Goal: Task Accomplishment & Management: Use online tool/utility

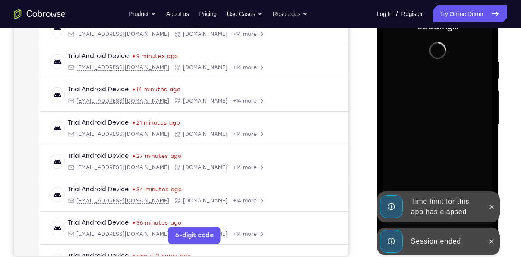
click at [491, 238] on icon at bounding box center [491, 241] width 7 height 7
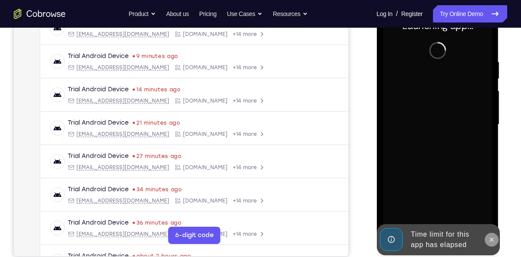
click at [492, 241] on icon at bounding box center [491, 239] width 7 height 7
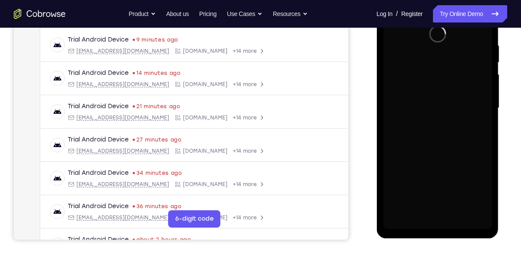
scroll to position [162, 0]
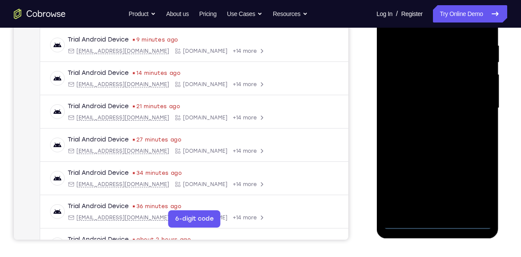
click at [435, 224] on div at bounding box center [437, 108] width 109 height 242
click at [474, 190] on div at bounding box center [437, 108] width 109 height 242
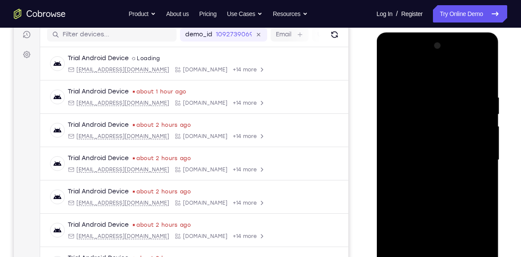
scroll to position [111, 0]
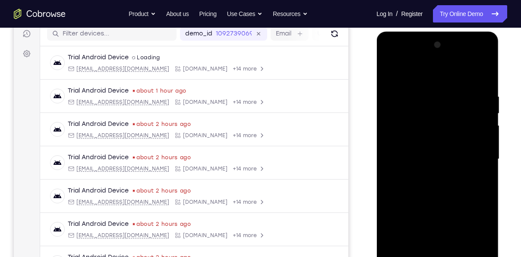
click at [417, 76] on div at bounding box center [437, 159] width 109 height 242
click at [467, 155] on div at bounding box center [437, 159] width 109 height 242
click at [425, 177] on div at bounding box center [437, 159] width 109 height 242
click at [412, 152] on div at bounding box center [437, 159] width 109 height 242
click at [409, 144] on div at bounding box center [437, 159] width 109 height 242
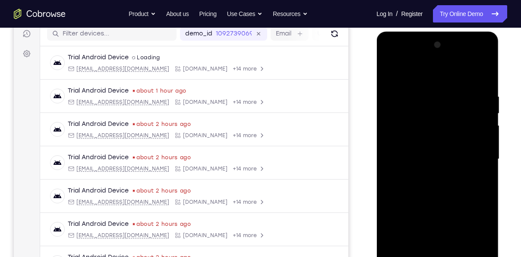
click at [408, 162] on div at bounding box center [437, 159] width 109 height 242
click at [407, 192] on div at bounding box center [437, 159] width 109 height 242
click at [413, 184] on div at bounding box center [437, 159] width 109 height 242
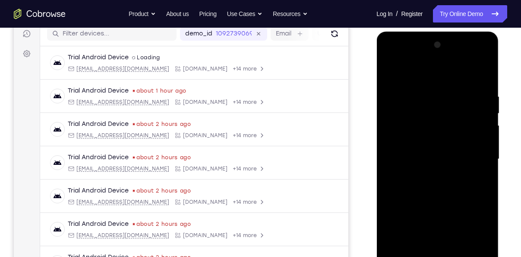
click at [413, 184] on div at bounding box center [437, 159] width 109 height 242
drag, startPoint x: 430, startPoint y: 113, endPoint x: 438, endPoint y: 181, distance: 67.9
click at [438, 181] on div at bounding box center [437, 159] width 109 height 242
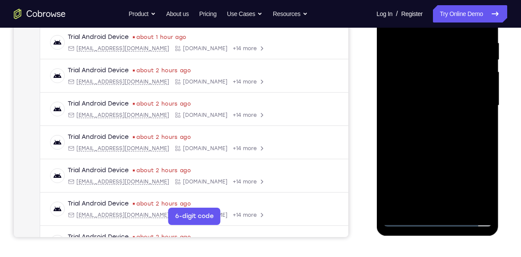
scroll to position [167, 0]
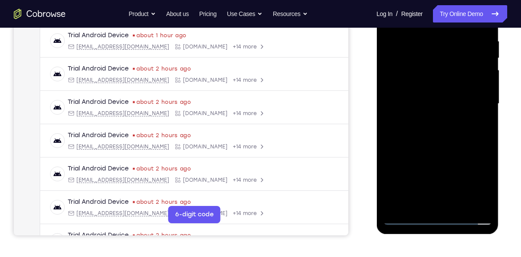
click at [434, 144] on div at bounding box center [437, 104] width 109 height 242
click at [462, 201] on div at bounding box center [437, 104] width 109 height 242
click at [432, 150] on div at bounding box center [437, 104] width 109 height 242
click at [431, 151] on div at bounding box center [437, 104] width 109 height 242
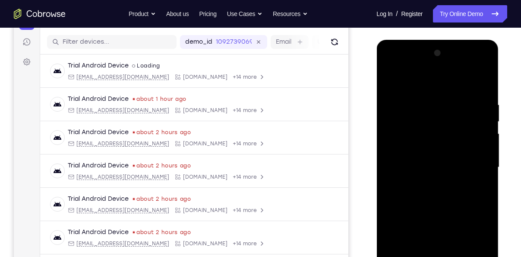
scroll to position [96, 0]
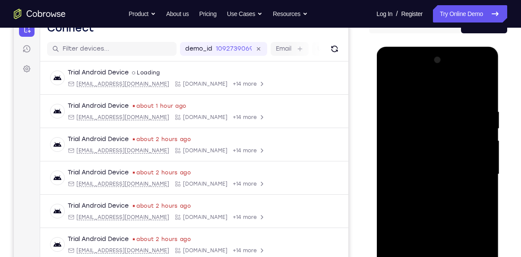
click at [389, 91] on div at bounding box center [437, 174] width 109 height 242
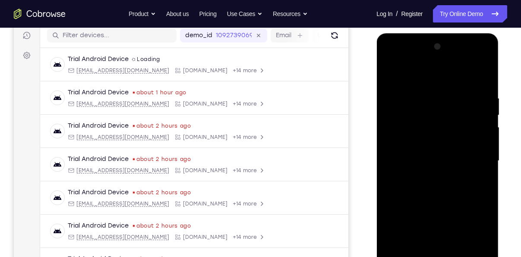
scroll to position [111, 0]
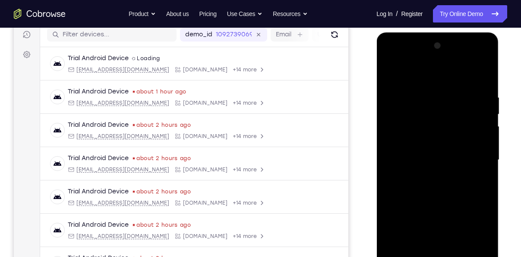
click at [413, 225] on div at bounding box center [437, 160] width 109 height 242
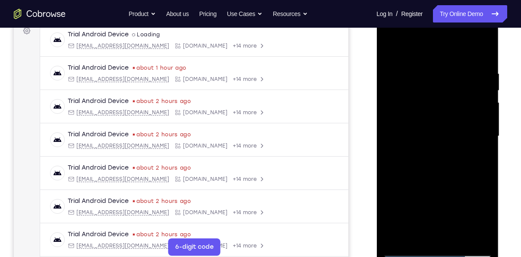
scroll to position [137, 0]
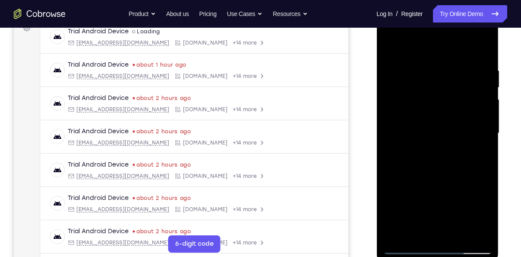
click at [421, 43] on div at bounding box center [437, 133] width 109 height 242
click at [387, 46] on div at bounding box center [437, 133] width 109 height 242
click at [390, 50] on div at bounding box center [437, 133] width 109 height 242
click at [438, 184] on div at bounding box center [437, 133] width 109 height 242
click at [389, 45] on div at bounding box center [437, 133] width 109 height 242
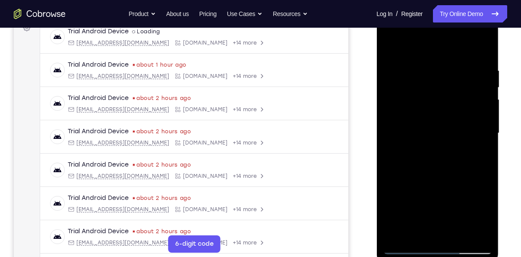
click at [424, 197] on div at bounding box center [437, 133] width 109 height 242
click at [388, 50] on div at bounding box center [437, 133] width 109 height 242
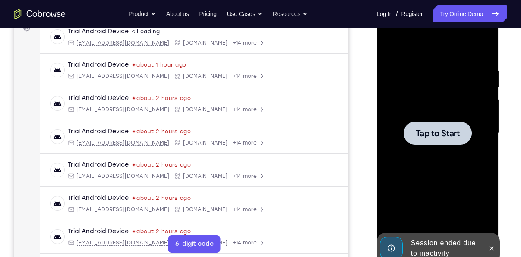
click at [475, 138] on div at bounding box center [437, 133] width 109 height 242
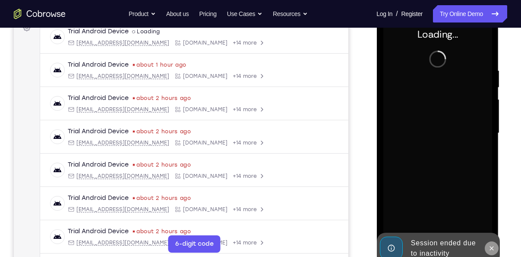
click at [493, 242] on button at bounding box center [492, 248] width 14 height 14
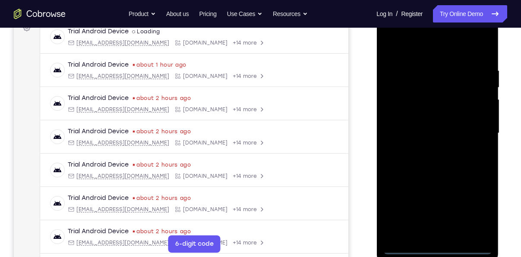
click at [442, 245] on div at bounding box center [437, 133] width 109 height 242
click at [440, 244] on div at bounding box center [437, 133] width 109 height 242
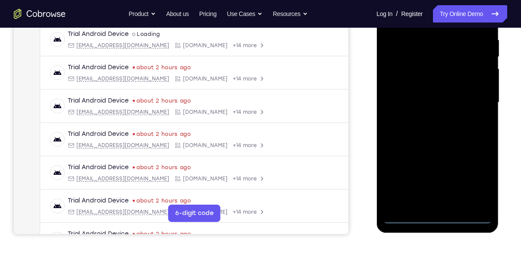
click at [445, 213] on div at bounding box center [437, 102] width 109 height 242
click at [434, 218] on div at bounding box center [437, 102] width 109 height 242
click at [477, 176] on div at bounding box center [437, 102] width 109 height 242
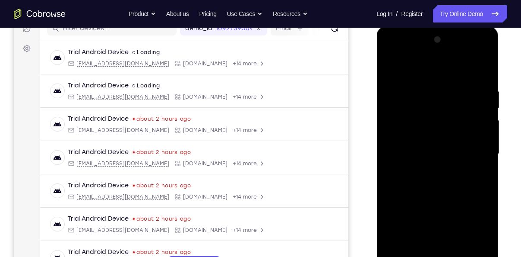
scroll to position [116, 0]
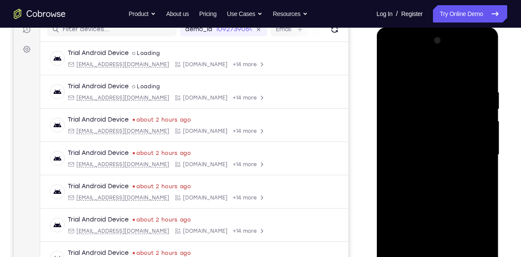
click at [430, 76] on div at bounding box center [437, 155] width 109 height 242
click at [471, 151] on div at bounding box center [437, 155] width 109 height 242
click at [467, 227] on div at bounding box center [437, 155] width 109 height 242
click at [430, 170] on div at bounding box center [437, 155] width 109 height 242
click at [420, 148] on div at bounding box center [437, 155] width 109 height 242
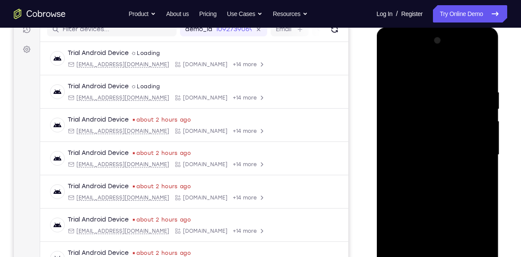
click at [417, 144] on div at bounding box center [437, 155] width 109 height 242
click at [422, 149] on div at bounding box center [437, 155] width 109 height 242
click at [426, 155] on div at bounding box center [437, 155] width 109 height 242
click at [433, 187] on div at bounding box center [437, 155] width 109 height 242
click at [433, 184] on div at bounding box center [437, 155] width 109 height 242
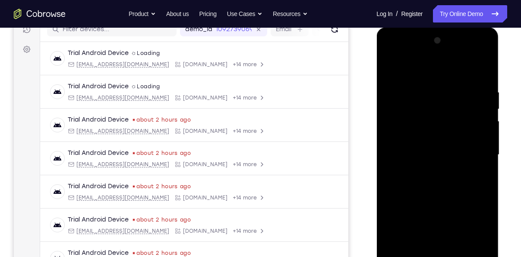
click at [433, 184] on div at bounding box center [437, 155] width 109 height 242
click at [432, 197] on div at bounding box center [437, 155] width 109 height 242
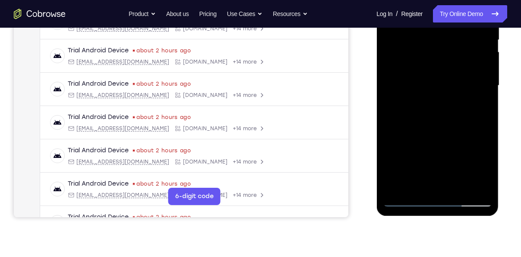
scroll to position [185, 0]
click at [469, 190] on div at bounding box center [437, 86] width 109 height 242
click at [458, 190] on div at bounding box center [437, 86] width 109 height 242
click at [442, 131] on div at bounding box center [437, 86] width 109 height 242
click at [448, 132] on div at bounding box center [437, 86] width 109 height 242
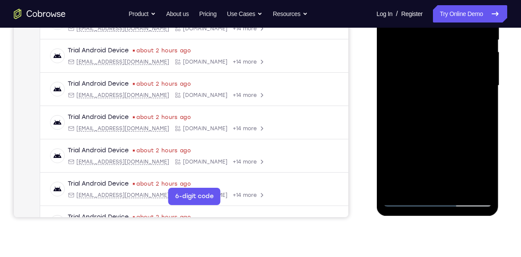
click at [418, 183] on div at bounding box center [437, 86] width 109 height 242
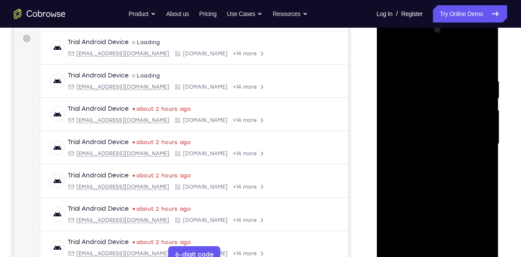
scroll to position [121, 0]
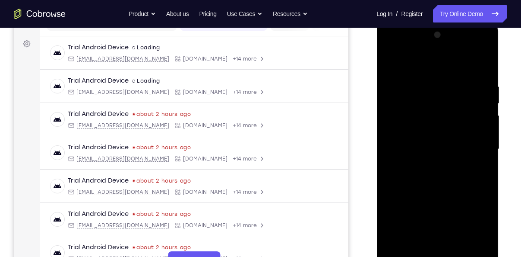
click at [390, 67] on div at bounding box center [437, 149] width 109 height 242
click at [430, 172] on div at bounding box center [437, 149] width 109 height 242
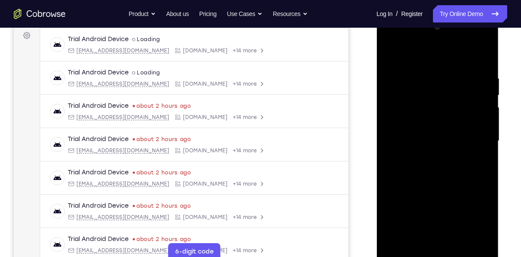
click at [420, 48] on div at bounding box center [437, 141] width 109 height 242
click at [418, 51] on div at bounding box center [437, 141] width 109 height 242
click at [390, 53] on div at bounding box center [437, 141] width 109 height 242
click at [388, 54] on div at bounding box center [437, 141] width 109 height 242
drag, startPoint x: 422, startPoint y: 167, endPoint x: 425, endPoint y: 148, distance: 19.2
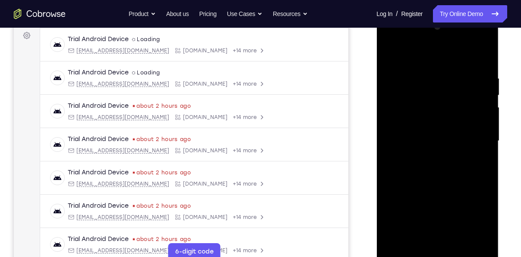
click at [425, 148] on div at bounding box center [437, 141] width 109 height 242
drag, startPoint x: 424, startPoint y: 207, endPoint x: 432, endPoint y: 158, distance: 49.4
click at [432, 158] on div at bounding box center [437, 141] width 109 height 242
click at [407, 213] on div at bounding box center [437, 141] width 109 height 242
click at [391, 55] on div at bounding box center [437, 141] width 109 height 242
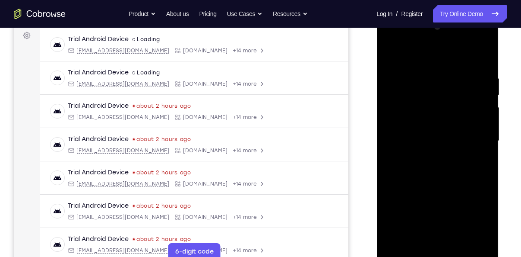
click at [391, 55] on div at bounding box center [437, 141] width 109 height 242
click at [428, 83] on div at bounding box center [437, 141] width 109 height 242
click at [470, 241] on div at bounding box center [437, 141] width 109 height 242
click at [473, 188] on div at bounding box center [437, 141] width 109 height 242
click at [473, 239] on div at bounding box center [437, 141] width 109 height 242
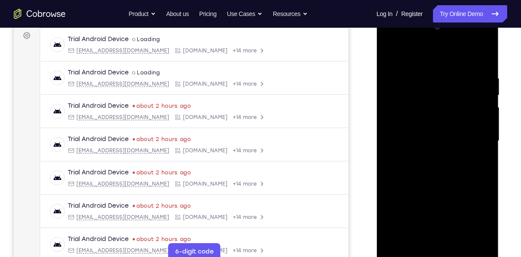
click at [480, 186] on div at bounding box center [437, 141] width 109 height 242
click at [391, 176] on div at bounding box center [437, 141] width 109 height 242
click at [482, 154] on div at bounding box center [437, 141] width 109 height 242
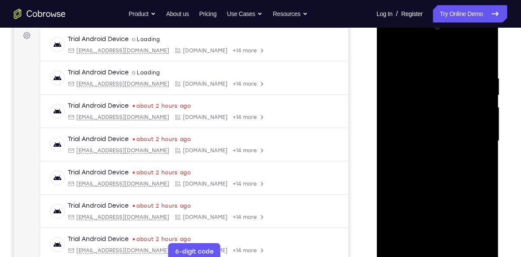
click at [483, 56] on div at bounding box center [437, 141] width 109 height 242
click at [454, 238] on div at bounding box center [437, 141] width 109 height 242
click at [445, 129] on div at bounding box center [437, 141] width 109 height 242
click at [391, 54] on div at bounding box center [437, 141] width 109 height 242
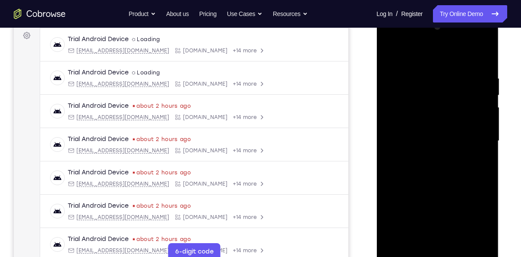
click at [458, 77] on div at bounding box center [437, 141] width 109 height 242
click at [451, 119] on div at bounding box center [437, 141] width 109 height 242
click at [466, 129] on div at bounding box center [437, 141] width 109 height 242
click at [486, 54] on div at bounding box center [437, 141] width 109 height 242
click at [460, 242] on div at bounding box center [437, 141] width 109 height 242
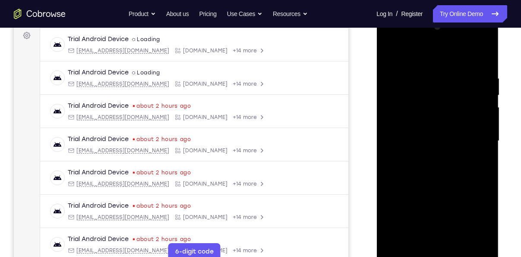
click at [427, 129] on div at bounding box center [437, 141] width 109 height 242
click at [391, 57] on div at bounding box center [437, 141] width 109 height 242
click at [391, 52] on div at bounding box center [437, 141] width 109 height 242
drag, startPoint x: 512, startPoint y: 131, endPoint x: 108, endPoint y: 130, distance: 404.8
click at [512, 131] on div "Your Support Agent Your Customer Web iOS Android Next Steps We’d be happy to gi…" at bounding box center [260, 183] width 521 height 570
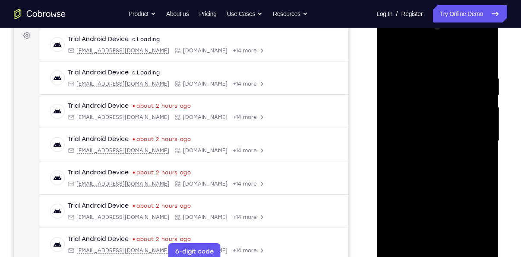
drag, startPoint x: 433, startPoint y: 105, endPoint x: 443, endPoint y: 192, distance: 87.0
click at [443, 192] on div at bounding box center [437, 141] width 109 height 242
click at [426, 78] on div at bounding box center [437, 141] width 109 height 242
click at [480, 241] on div at bounding box center [437, 141] width 109 height 242
click at [480, 186] on div at bounding box center [437, 141] width 109 height 242
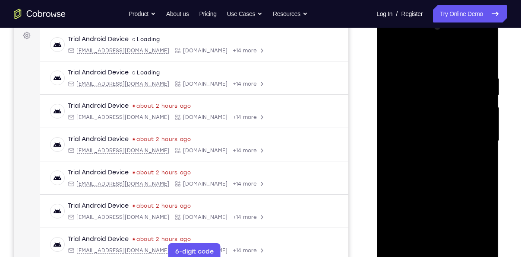
click at [477, 241] on div at bounding box center [437, 141] width 109 height 242
click at [479, 197] on div at bounding box center [437, 141] width 109 height 242
drag, startPoint x: 479, startPoint y: 197, endPoint x: 397, endPoint y: 191, distance: 81.4
click at [397, 191] on div at bounding box center [437, 141] width 109 height 242
click at [467, 160] on div at bounding box center [437, 141] width 109 height 242
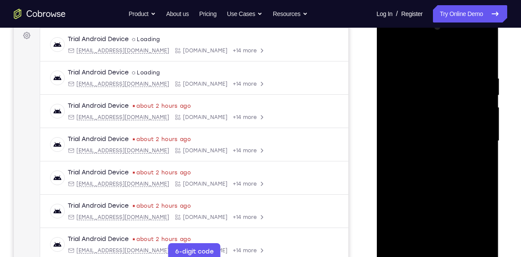
click at [469, 97] on div at bounding box center [437, 141] width 109 height 242
click at [485, 105] on div at bounding box center [437, 141] width 109 height 242
click at [484, 86] on div at bounding box center [437, 141] width 109 height 242
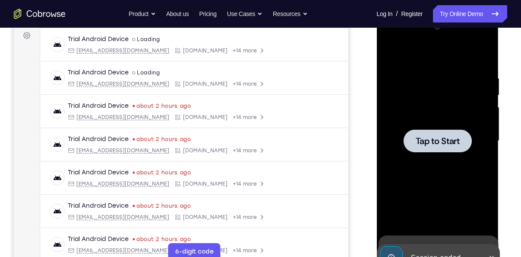
click at [450, 133] on div at bounding box center [437, 140] width 68 height 23
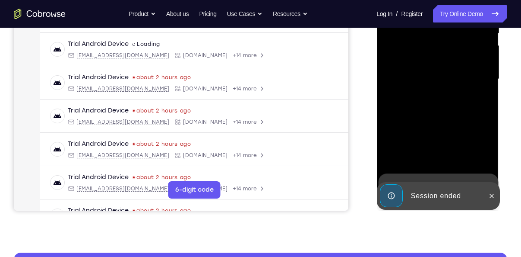
scroll to position [192, 0]
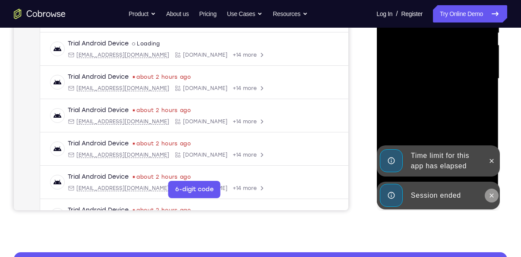
click at [489, 196] on icon at bounding box center [491, 195] width 7 height 7
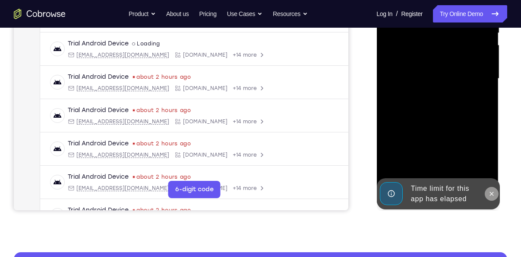
click at [492, 194] on icon at bounding box center [492, 193] width 4 height 4
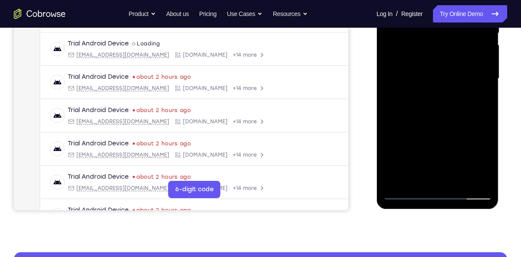
click at [446, 195] on div at bounding box center [437, 79] width 109 height 242
click at [475, 157] on div at bounding box center [437, 79] width 109 height 242
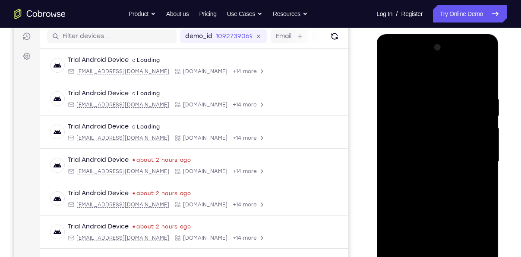
scroll to position [107, 0]
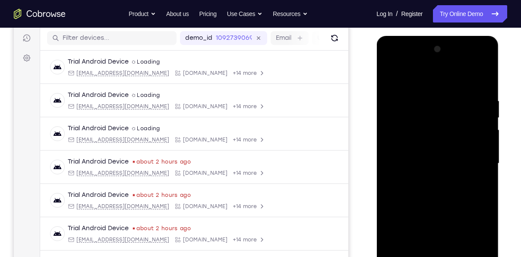
click at [414, 85] on div at bounding box center [437, 163] width 109 height 242
click at [479, 168] on div at bounding box center [437, 163] width 109 height 242
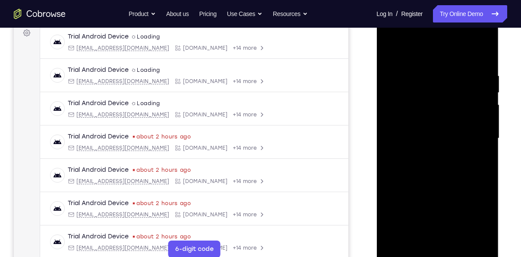
scroll to position [132, 0]
click at [431, 219] on div at bounding box center [437, 138] width 109 height 242
click at [424, 158] on div at bounding box center [437, 138] width 109 height 242
click at [401, 124] on div at bounding box center [437, 138] width 109 height 242
click at [403, 118] on div at bounding box center [437, 138] width 109 height 242
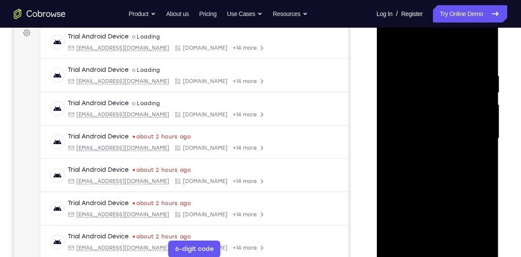
click at [412, 129] on div at bounding box center [437, 138] width 109 height 242
click at [412, 139] on div at bounding box center [437, 138] width 109 height 242
click at [425, 167] on div at bounding box center [437, 138] width 109 height 242
click at [434, 159] on div at bounding box center [437, 138] width 109 height 242
click at [433, 168] on div at bounding box center [437, 138] width 109 height 242
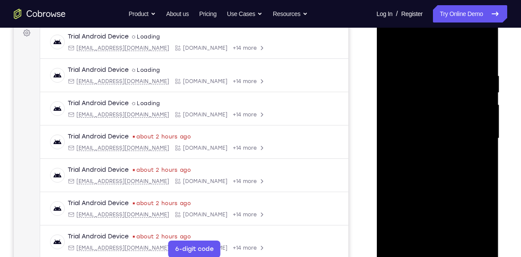
click at [433, 168] on div at bounding box center [437, 138] width 109 height 242
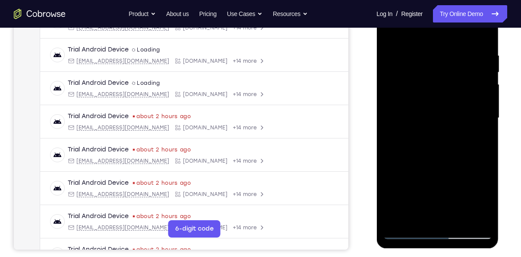
scroll to position [153, 0]
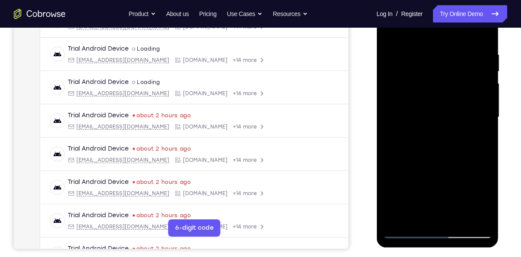
click at [435, 156] on div at bounding box center [437, 117] width 109 height 242
click at [461, 216] on div at bounding box center [437, 117] width 109 height 242
click at [439, 160] on div at bounding box center [437, 117] width 109 height 242
click at [454, 104] on div at bounding box center [437, 117] width 109 height 242
click at [390, 35] on div at bounding box center [437, 117] width 109 height 242
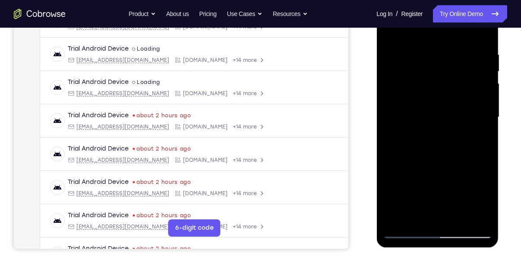
click at [421, 119] on div at bounding box center [437, 117] width 109 height 242
click at [388, 29] on div at bounding box center [437, 117] width 109 height 242
click at [475, 158] on div at bounding box center [437, 117] width 109 height 242
click at [459, 217] on div at bounding box center [437, 117] width 109 height 242
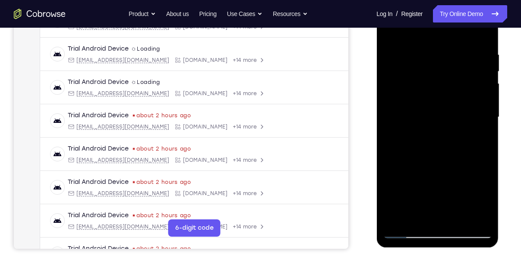
click at [449, 98] on div at bounding box center [437, 117] width 109 height 242
click at [391, 30] on div at bounding box center [437, 117] width 109 height 242
click at [400, 58] on div at bounding box center [437, 117] width 109 height 242
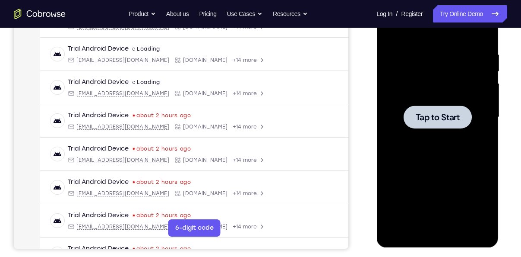
click at [411, 132] on div at bounding box center [437, 117] width 109 height 242
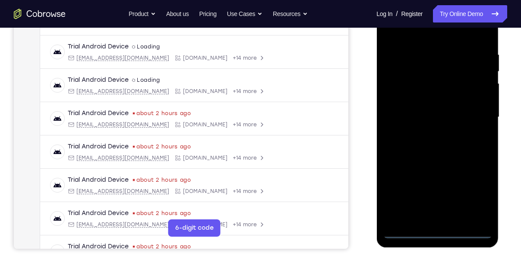
scroll to position [0, 0]
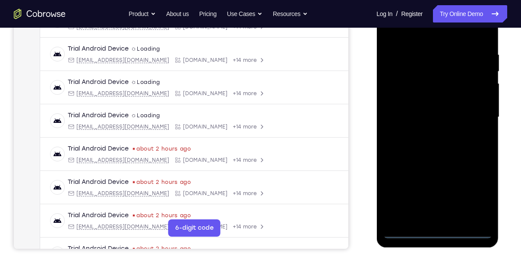
click at [436, 230] on div at bounding box center [437, 117] width 109 height 242
click at [478, 203] on div at bounding box center [437, 117] width 109 height 242
click at [476, 194] on div at bounding box center [437, 117] width 109 height 242
click at [426, 39] on div at bounding box center [437, 117] width 109 height 242
click at [472, 113] on div at bounding box center [437, 117] width 109 height 242
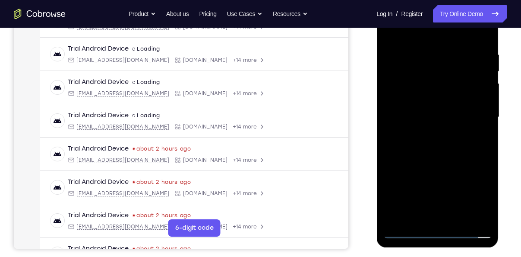
click at [426, 134] on div at bounding box center [437, 117] width 109 height 242
click at [427, 107] on div at bounding box center [437, 117] width 109 height 242
click at [426, 104] on div at bounding box center [437, 117] width 109 height 242
click at [428, 120] on div at bounding box center [437, 117] width 109 height 242
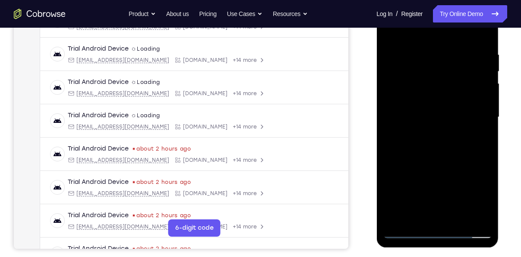
click at [426, 148] on div at bounding box center [437, 117] width 109 height 242
click at [430, 118] on div at bounding box center [437, 117] width 109 height 242
click at [434, 143] on div at bounding box center [437, 117] width 109 height 242
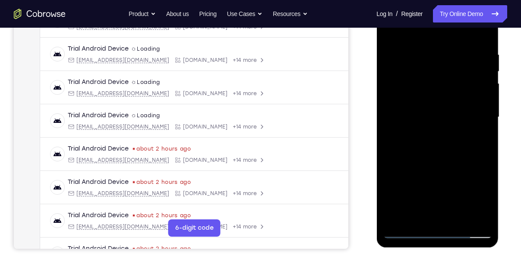
click at [441, 146] on div at bounding box center [437, 117] width 109 height 242
drag, startPoint x: 429, startPoint y: 159, endPoint x: 428, endPoint y: 194, distance: 34.6
click at [428, 194] on div at bounding box center [437, 117] width 109 height 242
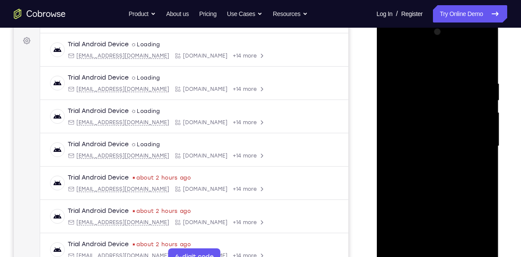
scroll to position [124, 0]
drag, startPoint x: 438, startPoint y: 124, endPoint x: 435, endPoint y: 172, distance: 48.4
click at [435, 172] on div at bounding box center [437, 146] width 109 height 242
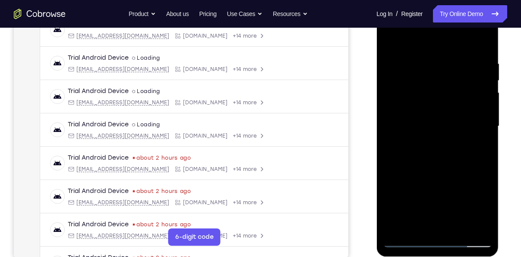
scroll to position [145, 0]
click at [434, 169] on div at bounding box center [437, 126] width 109 height 242
click at [459, 231] on div at bounding box center [437, 126] width 109 height 242
click at [434, 174] on div at bounding box center [437, 126] width 109 height 242
click at [446, 105] on div at bounding box center [437, 126] width 109 height 242
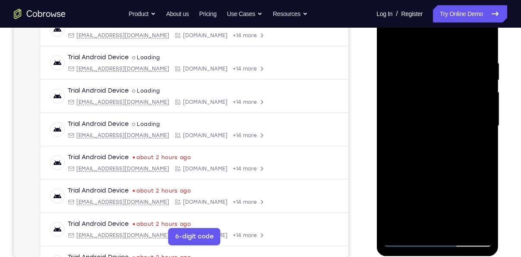
click at [391, 45] on div at bounding box center [437, 126] width 109 height 242
click at [391, 35] on div at bounding box center [437, 126] width 109 height 242
drag, startPoint x: 436, startPoint y: 86, endPoint x: 437, endPoint y: 142, distance: 55.7
click at [437, 142] on div at bounding box center [437, 126] width 109 height 242
click at [428, 142] on div at bounding box center [437, 126] width 109 height 242
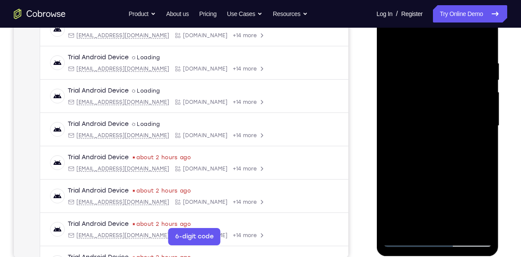
click at [428, 142] on div at bounding box center [437, 126] width 109 height 242
click at [486, 217] on div at bounding box center [437, 126] width 109 height 242
click at [426, 63] on div at bounding box center [437, 126] width 109 height 242
click at [400, 42] on div at bounding box center [437, 126] width 109 height 242
click at [458, 70] on div at bounding box center [437, 126] width 109 height 242
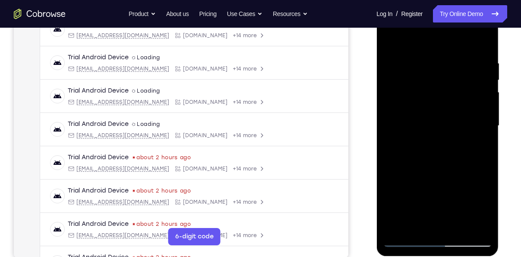
click at [392, 44] on div at bounding box center [437, 126] width 109 height 242
click at [391, 84] on div at bounding box center [437, 126] width 109 height 242
click at [473, 228] on div at bounding box center [437, 126] width 109 height 242
click at [436, 222] on div at bounding box center [437, 126] width 109 height 242
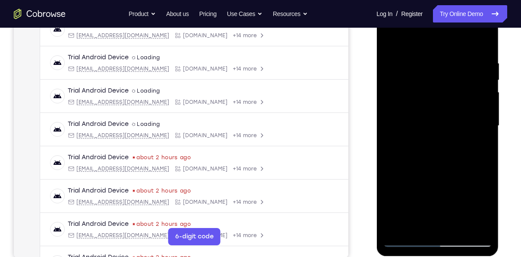
click at [454, 131] on div at bounding box center [437, 126] width 109 height 242
click at [460, 223] on div at bounding box center [437, 126] width 109 height 242
click at [477, 223] on div at bounding box center [437, 126] width 109 height 242
click at [480, 44] on div at bounding box center [437, 126] width 109 height 242
click at [459, 223] on div at bounding box center [437, 126] width 109 height 242
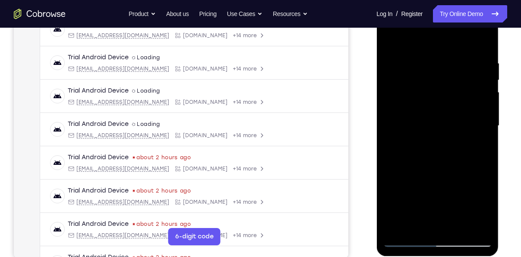
click at [458, 233] on div at bounding box center [437, 126] width 109 height 242
click at [390, 37] on div at bounding box center [437, 126] width 109 height 242
click at [416, 107] on div at bounding box center [437, 126] width 109 height 242
click at [390, 42] on div at bounding box center [437, 126] width 109 height 242
click at [396, 65] on div at bounding box center [437, 126] width 109 height 242
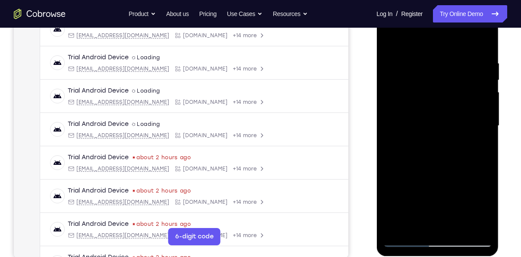
click at [418, 222] on div at bounding box center [437, 126] width 109 height 242
drag, startPoint x: 439, startPoint y: 201, endPoint x: 424, endPoint y: 155, distance: 48.6
click at [424, 155] on div at bounding box center [437, 126] width 109 height 242
drag, startPoint x: 438, startPoint y: 207, endPoint x: 411, endPoint y: 142, distance: 70.5
click at [411, 142] on div at bounding box center [437, 126] width 109 height 242
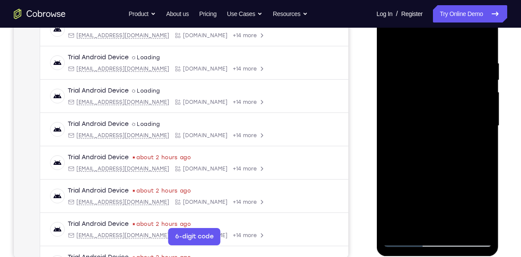
drag, startPoint x: 430, startPoint y: 200, endPoint x: 407, endPoint y: 132, distance: 72.5
click at [407, 132] on div at bounding box center [437, 126] width 109 height 242
click at [413, 176] on div at bounding box center [437, 126] width 109 height 242
click at [484, 227] on div at bounding box center [437, 126] width 109 height 242
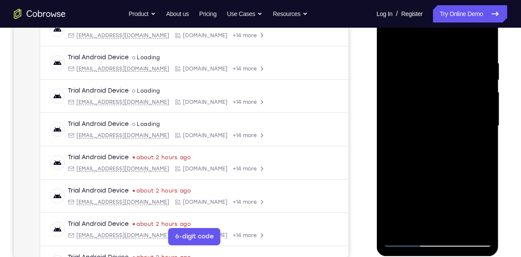
click at [484, 227] on div at bounding box center [437, 126] width 109 height 242
click at [459, 175] on div at bounding box center [437, 126] width 109 height 242
drag, startPoint x: 449, startPoint y: 186, endPoint x: 434, endPoint y: 140, distance: 48.2
click at [434, 140] on div at bounding box center [437, 126] width 109 height 242
drag, startPoint x: 446, startPoint y: 208, endPoint x: 436, endPoint y: 184, distance: 26.4
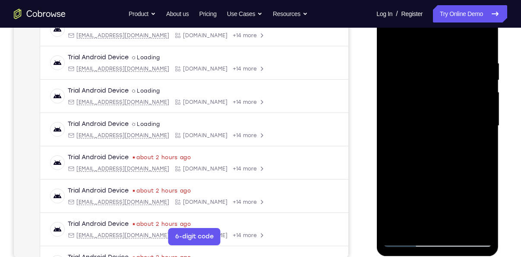
click at [436, 184] on div at bounding box center [437, 126] width 109 height 242
drag, startPoint x: 423, startPoint y: 201, endPoint x: 407, endPoint y: 161, distance: 43.6
click at [407, 161] on div at bounding box center [437, 126] width 109 height 242
click at [464, 202] on div at bounding box center [437, 126] width 109 height 242
click at [482, 44] on div at bounding box center [437, 126] width 109 height 242
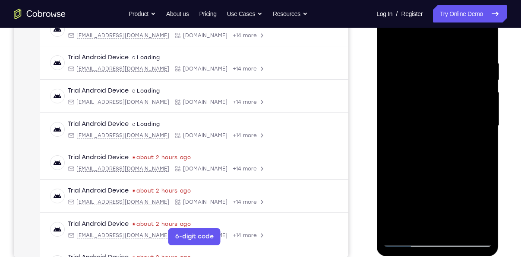
click at [429, 112] on div at bounding box center [437, 126] width 109 height 242
click at [388, 45] on div at bounding box center [437, 126] width 109 height 242
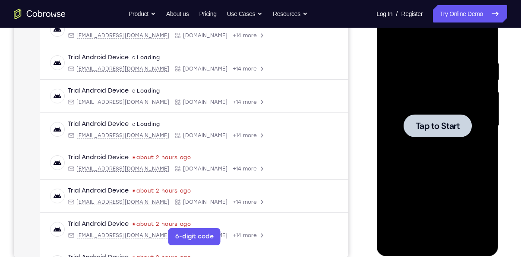
click at [429, 112] on div at bounding box center [437, 126] width 109 height 242
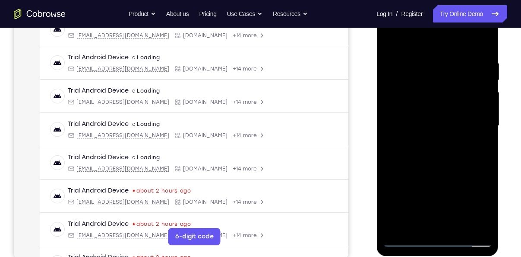
click at [440, 236] on div at bounding box center [437, 126] width 109 height 242
click at [439, 237] on div at bounding box center [437, 126] width 109 height 242
click at [442, 239] on div at bounding box center [437, 126] width 109 height 242
click at [479, 200] on div at bounding box center [437, 126] width 109 height 242
click at [412, 44] on div at bounding box center [437, 126] width 109 height 242
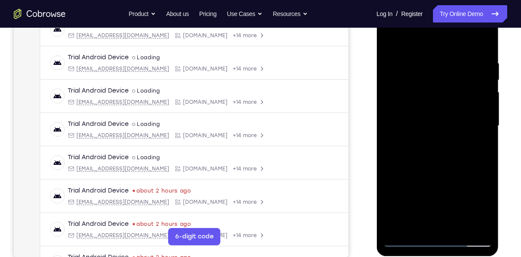
click at [477, 115] on div at bounding box center [437, 126] width 109 height 242
click at [430, 141] on div at bounding box center [437, 126] width 109 height 242
click at [423, 120] on div at bounding box center [437, 126] width 109 height 242
click at [419, 112] on div at bounding box center [437, 126] width 109 height 242
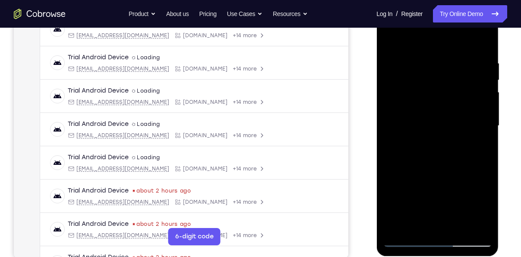
click at [416, 108] on div at bounding box center [437, 126] width 109 height 242
click at [416, 122] on div at bounding box center [437, 126] width 109 height 242
click at [421, 169] on div at bounding box center [437, 126] width 109 height 242
click at [459, 223] on div at bounding box center [437, 126] width 109 height 242
click at [433, 171] on div at bounding box center [437, 126] width 109 height 242
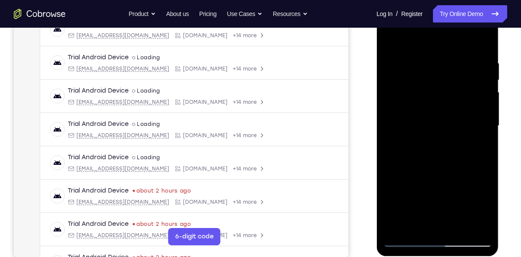
click at [434, 116] on div at bounding box center [437, 126] width 109 height 242
click at [407, 241] on div at bounding box center [437, 126] width 109 height 242
click at [445, 130] on div at bounding box center [437, 126] width 109 height 242
click at [400, 149] on div at bounding box center [437, 126] width 109 height 242
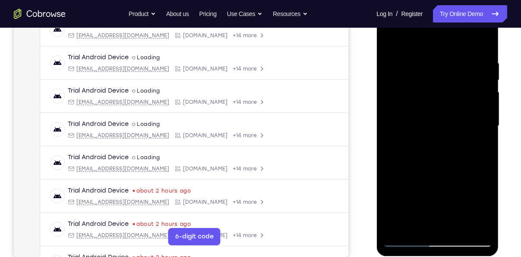
click at [410, 144] on div at bounding box center [437, 126] width 109 height 242
click at [388, 38] on div at bounding box center [437, 126] width 109 height 242
click at [428, 196] on div at bounding box center [437, 126] width 109 height 242
click at [410, 38] on div at bounding box center [437, 126] width 109 height 242
click at [398, 231] on div at bounding box center [437, 126] width 109 height 242
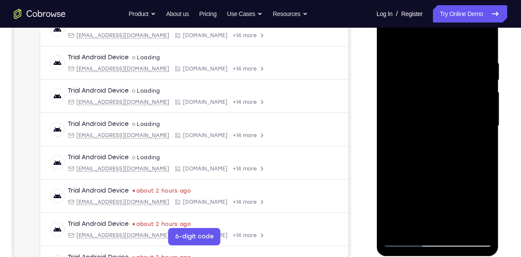
click at [398, 231] on div at bounding box center [437, 126] width 109 height 242
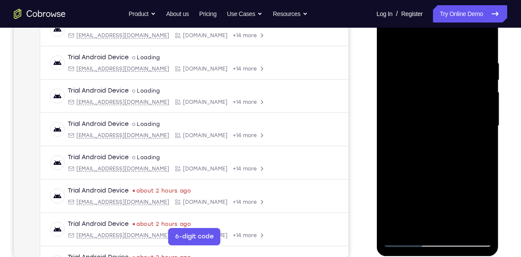
click at [398, 231] on div at bounding box center [437, 126] width 109 height 242
drag, startPoint x: 454, startPoint y: 93, endPoint x: 450, endPoint y: 164, distance: 71.4
click at [450, 164] on div at bounding box center [437, 126] width 109 height 242
drag, startPoint x: 450, startPoint y: 164, endPoint x: 457, endPoint y: 91, distance: 73.7
click at [457, 91] on div at bounding box center [437, 126] width 109 height 242
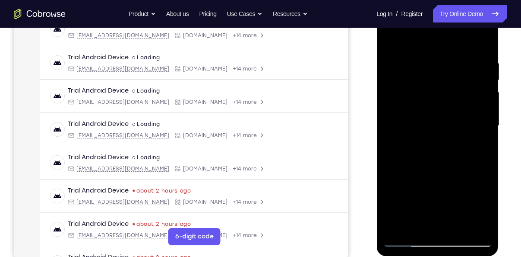
drag, startPoint x: 436, startPoint y: 122, endPoint x: 448, endPoint y: 76, distance: 47.2
click at [448, 76] on div at bounding box center [437, 126] width 109 height 242
drag, startPoint x: 427, startPoint y: 179, endPoint x: 445, endPoint y: 85, distance: 95.8
click at [445, 85] on div at bounding box center [437, 126] width 109 height 242
click at [459, 230] on div at bounding box center [437, 126] width 109 height 242
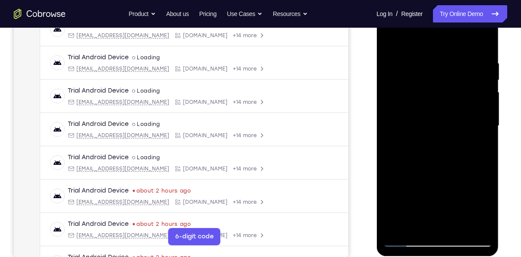
click at [514, 202] on div "Your Support Agent Your Customer Web iOS Android Next Steps We’d be happy to gi…" at bounding box center [260, 168] width 521 height 570
click at [505, 187] on div at bounding box center [438, 125] width 138 height 266
click at [408, 241] on div at bounding box center [437, 126] width 109 height 242
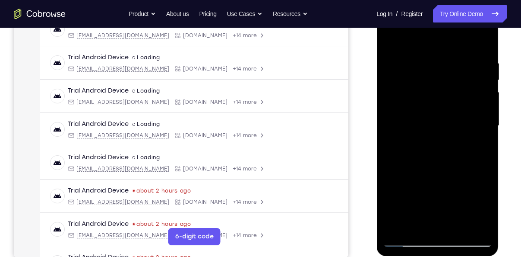
click at [393, 223] on div at bounding box center [437, 126] width 109 height 242
click at [397, 232] on div at bounding box center [437, 126] width 109 height 242
drag, startPoint x: 429, startPoint y: 77, endPoint x: 440, endPoint y: 156, distance: 79.8
click at [440, 156] on div at bounding box center [437, 126] width 109 height 242
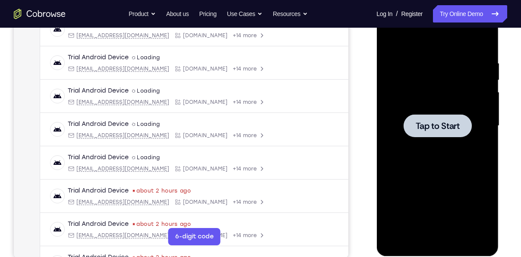
click at [456, 126] on span "Tap to Start" at bounding box center [438, 125] width 44 height 9
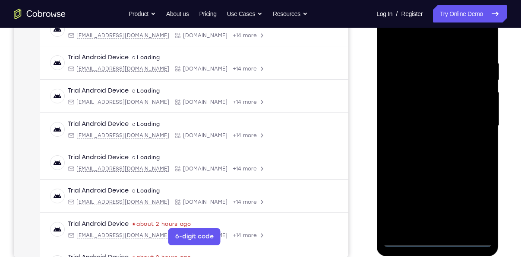
click at [445, 239] on div at bounding box center [437, 126] width 109 height 242
click at [471, 211] on div at bounding box center [437, 126] width 109 height 242
click at [421, 44] on div at bounding box center [437, 126] width 109 height 242
click at [470, 127] on div at bounding box center [437, 126] width 109 height 242
click at [432, 140] on div at bounding box center [437, 126] width 109 height 242
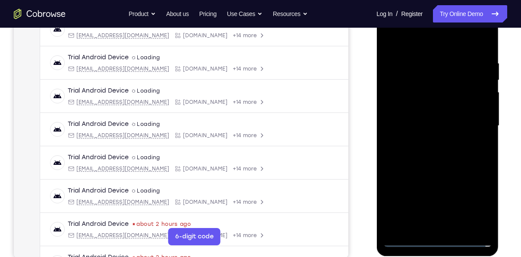
click at [429, 113] on div at bounding box center [437, 126] width 109 height 242
click at [426, 118] on div at bounding box center [437, 126] width 109 height 242
click at [438, 141] on div at bounding box center [437, 126] width 109 height 242
click at [435, 105] on div at bounding box center [437, 126] width 109 height 242
drag, startPoint x: 466, startPoint y: 189, endPoint x: 468, endPoint y: 155, distance: 34.2
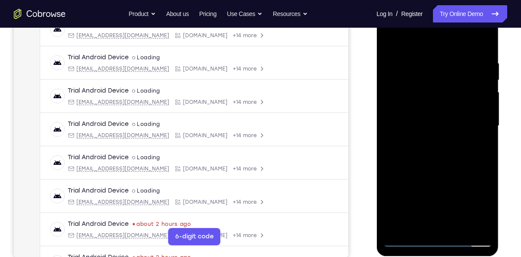
click at [468, 155] on div at bounding box center [437, 126] width 109 height 242
click at [460, 227] on div at bounding box center [437, 126] width 109 height 242
click at [440, 170] on div at bounding box center [437, 126] width 109 height 242
click at [426, 184] on div at bounding box center [437, 126] width 109 height 242
click at [388, 41] on div at bounding box center [437, 126] width 109 height 242
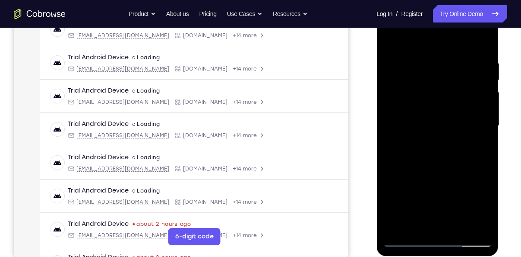
click at [487, 78] on div at bounding box center [437, 126] width 109 height 242
drag, startPoint x: 422, startPoint y: 203, endPoint x: 424, endPoint y: 116, distance: 86.4
click at [424, 116] on div at bounding box center [437, 126] width 109 height 242
drag, startPoint x: 411, startPoint y: 210, endPoint x: 423, endPoint y: 127, distance: 83.0
click at [423, 127] on div at bounding box center [437, 126] width 109 height 242
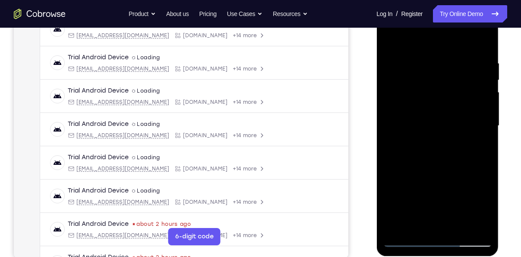
drag, startPoint x: 423, startPoint y: 207, endPoint x: 433, endPoint y: 139, distance: 68.7
click at [433, 139] on div at bounding box center [437, 126] width 109 height 242
click at [404, 239] on div at bounding box center [437, 126] width 109 height 242
click at [402, 241] on div at bounding box center [437, 126] width 109 height 242
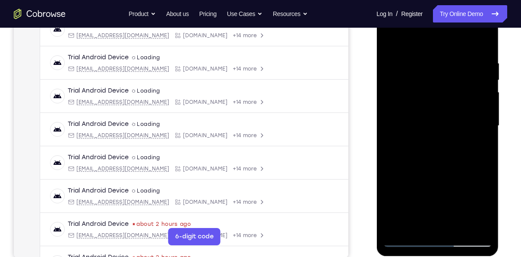
click at [461, 228] on div at bounding box center [437, 126] width 109 height 242
drag, startPoint x: 440, startPoint y: 144, endPoint x: 441, endPoint y: 197, distance: 53.6
click at [441, 197] on div at bounding box center [437, 126] width 109 height 242
drag, startPoint x: 432, startPoint y: 118, endPoint x: 435, endPoint y: 173, distance: 55.4
click at [435, 173] on div at bounding box center [437, 126] width 109 height 242
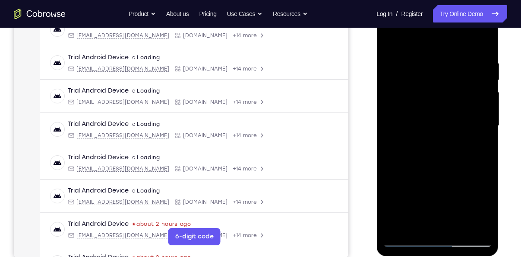
drag, startPoint x: 434, startPoint y: 108, endPoint x: 440, endPoint y: 162, distance: 53.5
click at [440, 162] on div at bounding box center [437, 126] width 109 height 242
click at [407, 244] on div at bounding box center [437, 126] width 109 height 242
drag, startPoint x: 427, startPoint y: 121, endPoint x: 430, endPoint y: 196, distance: 75.7
click at [430, 196] on div at bounding box center [437, 126] width 109 height 242
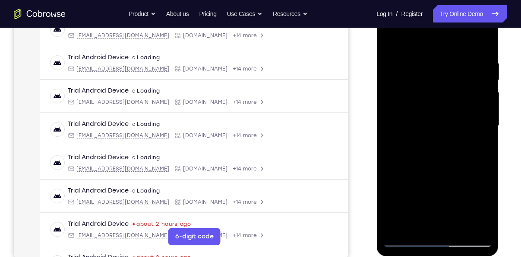
drag, startPoint x: 432, startPoint y: 83, endPoint x: 442, endPoint y: 153, distance: 71.4
click at [442, 153] on div at bounding box center [437, 126] width 109 height 242
click at [460, 231] on div at bounding box center [437, 126] width 109 height 242
click at [409, 240] on div at bounding box center [437, 126] width 109 height 242
click at [478, 225] on div at bounding box center [437, 126] width 109 height 242
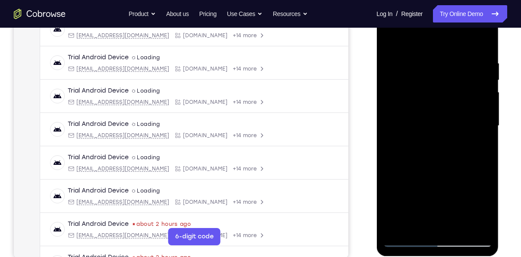
click at [483, 37] on div at bounding box center [437, 126] width 109 height 242
click at [432, 175] on div at bounding box center [437, 126] width 109 height 242
click at [414, 48] on div at bounding box center [437, 126] width 109 height 242
click at [481, 206] on div at bounding box center [437, 126] width 109 height 242
click at [400, 83] on div at bounding box center [437, 126] width 109 height 242
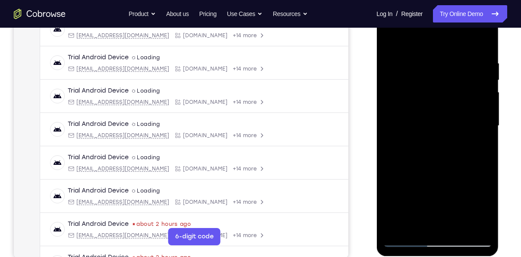
click at [410, 68] on div at bounding box center [437, 126] width 109 height 242
click at [389, 41] on div at bounding box center [437, 126] width 109 height 242
click at [401, 83] on div at bounding box center [437, 126] width 109 height 242
drag, startPoint x: 413, startPoint y: 178, endPoint x: 417, endPoint y: 108, distance: 70.1
click at [417, 108] on div at bounding box center [437, 126] width 109 height 242
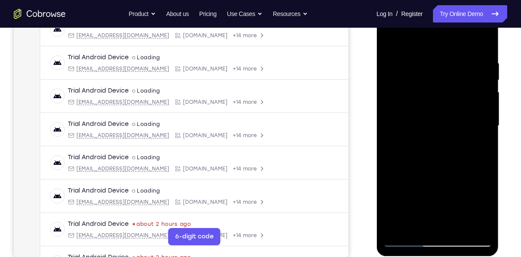
drag, startPoint x: 417, startPoint y: 191, endPoint x: 427, endPoint y: 85, distance: 106.3
click at [427, 85] on div at bounding box center [437, 126] width 109 height 242
drag, startPoint x: 432, startPoint y: 168, endPoint x: 431, endPoint y: 108, distance: 59.6
click at [431, 108] on div at bounding box center [437, 126] width 109 height 242
drag, startPoint x: 429, startPoint y: 175, endPoint x: 424, endPoint y: 85, distance: 90.4
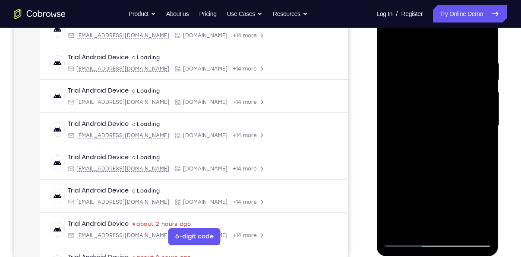
click at [424, 85] on div at bounding box center [437, 126] width 109 height 242
click at [451, 127] on div at bounding box center [437, 126] width 109 height 242
click at [464, 122] on div at bounding box center [437, 126] width 109 height 242
click at [438, 70] on div at bounding box center [437, 126] width 109 height 242
click at [408, 238] on div at bounding box center [437, 126] width 109 height 242
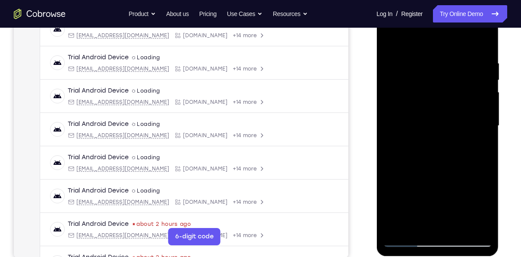
click at [412, 130] on div at bounding box center [437, 126] width 109 height 242
click at [401, 173] on div at bounding box center [437, 126] width 109 height 242
click at [403, 213] on div at bounding box center [437, 126] width 109 height 242
click at [394, 39] on div at bounding box center [437, 126] width 109 height 242
click at [391, 38] on div at bounding box center [437, 126] width 109 height 242
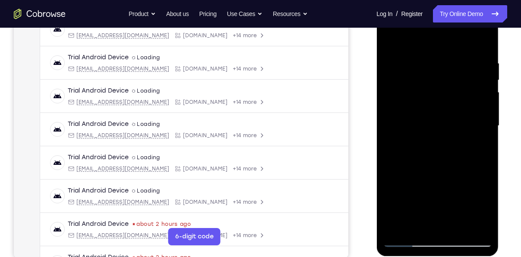
click at [406, 138] on div at bounding box center [437, 126] width 109 height 242
click at [464, 83] on div at bounding box center [437, 126] width 109 height 242
click at [465, 89] on div at bounding box center [437, 126] width 109 height 242
click at [402, 236] on div at bounding box center [437, 126] width 109 height 242
click at [406, 240] on div at bounding box center [437, 126] width 109 height 242
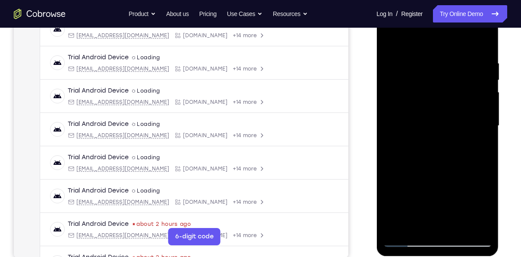
drag, startPoint x: 416, startPoint y: 210, endPoint x: 415, endPoint y: 165, distance: 45.4
click at [415, 165] on div at bounding box center [437, 126] width 109 height 242
click at [393, 175] on div at bounding box center [437, 126] width 109 height 242
click at [428, 157] on div at bounding box center [437, 126] width 109 height 242
click at [394, 43] on div at bounding box center [437, 126] width 109 height 242
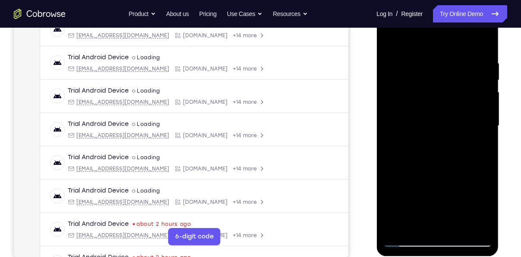
click at [389, 42] on div at bounding box center [437, 126] width 109 height 242
drag, startPoint x: 446, startPoint y: 169, endPoint x: 448, endPoint y: 70, distance: 99.8
click at [448, 70] on div at bounding box center [437, 126] width 109 height 242
drag, startPoint x: 442, startPoint y: 196, endPoint x: 442, endPoint y: 97, distance: 98.5
click at [442, 97] on div at bounding box center [437, 126] width 109 height 242
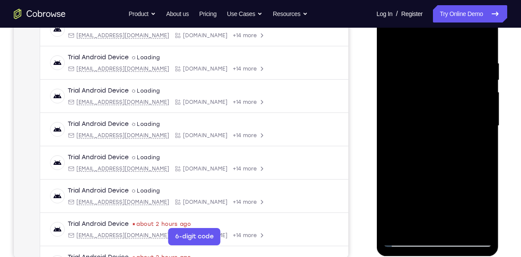
click at [453, 157] on div at bounding box center [437, 126] width 109 height 242
click at [469, 91] on div at bounding box center [437, 126] width 109 height 242
click at [410, 241] on div at bounding box center [437, 126] width 109 height 242
click at [406, 241] on div at bounding box center [437, 126] width 109 height 242
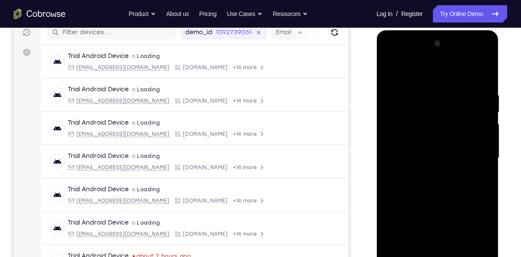
scroll to position [112, 0]
click at [474, 55] on div at bounding box center [437, 158] width 109 height 242
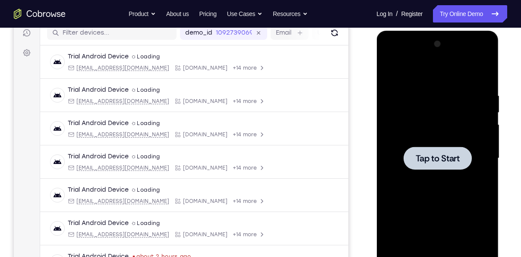
click at [453, 157] on span "Tap to Start" at bounding box center [438, 158] width 44 height 9
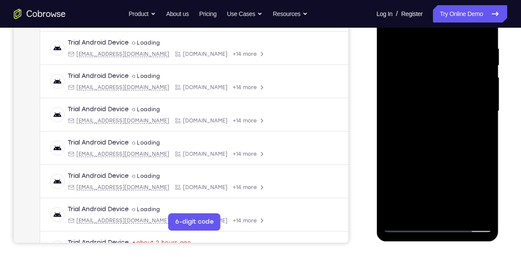
scroll to position [172, 0]
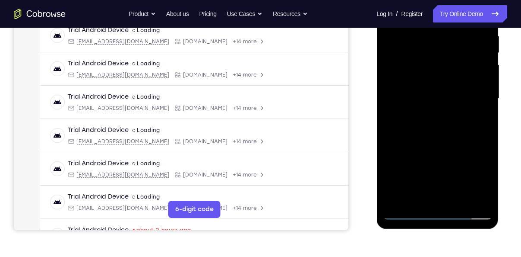
click at [439, 211] on div at bounding box center [437, 99] width 109 height 242
click at [482, 177] on div at bounding box center [437, 99] width 109 height 242
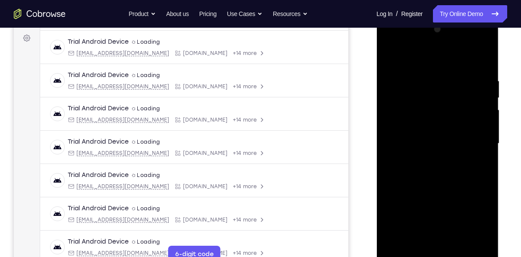
scroll to position [126, 0]
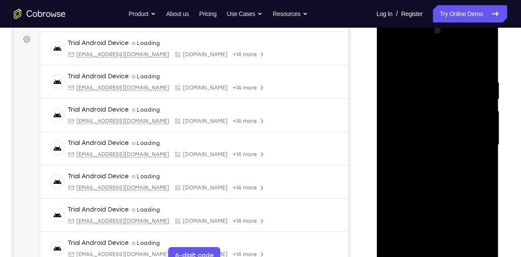
click at [417, 66] on div at bounding box center [437, 145] width 109 height 242
click at [480, 146] on div at bounding box center [437, 145] width 109 height 242
click at [429, 159] on div at bounding box center [437, 145] width 109 height 242
click at [427, 130] on div at bounding box center [437, 145] width 109 height 242
click at [420, 125] on div at bounding box center [437, 145] width 109 height 242
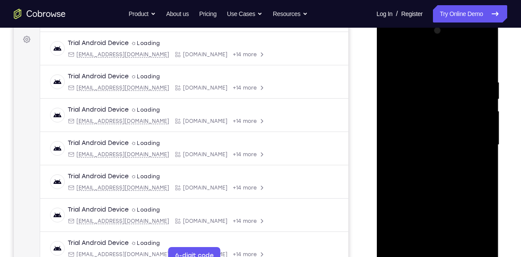
click at [419, 137] on div at bounding box center [437, 145] width 109 height 242
click at [419, 146] on div at bounding box center [437, 145] width 109 height 242
click at [424, 174] on div at bounding box center [437, 145] width 109 height 242
click at [424, 172] on div at bounding box center [437, 145] width 109 height 242
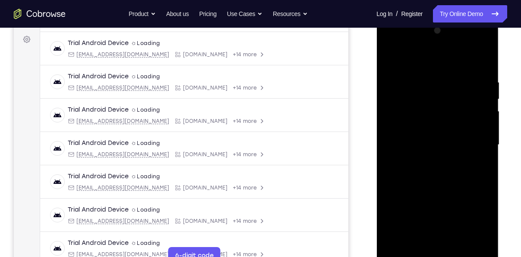
click at [428, 189] on div at bounding box center [437, 145] width 109 height 242
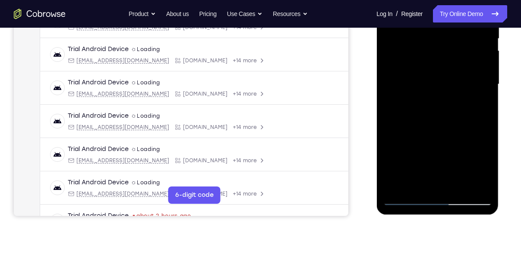
scroll to position [190, 0]
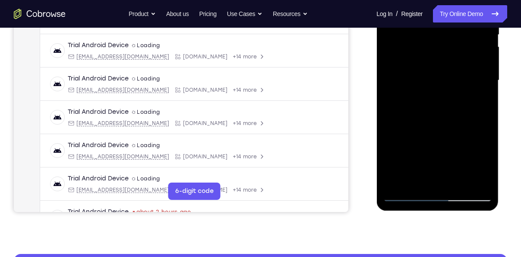
click at [458, 181] on div at bounding box center [437, 80] width 109 height 242
click at [434, 127] on div at bounding box center [437, 80] width 109 height 242
click at [438, 67] on div at bounding box center [437, 80] width 109 height 242
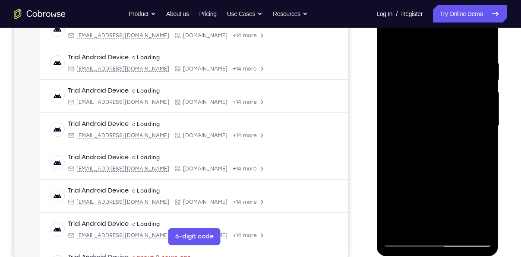
scroll to position [144, 0]
click at [391, 44] on div at bounding box center [437, 126] width 109 height 242
click at [424, 186] on div at bounding box center [437, 126] width 109 height 242
click at [391, 40] on div at bounding box center [437, 126] width 109 height 242
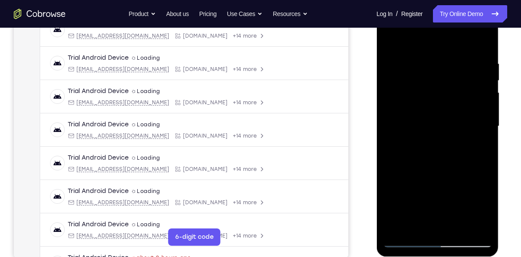
drag, startPoint x: 445, startPoint y: 113, endPoint x: 459, endPoint y: 182, distance: 70.4
click at [459, 182] on div at bounding box center [437, 126] width 109 height 242
click at [475, 230] on div at bounding box center [437, 126] width 109 height 242
click at [472, 162] on div at bounding box center [437, 126] width 109 height 242
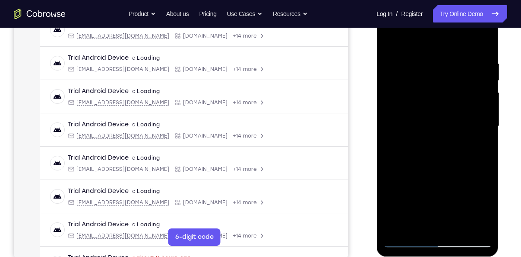
drag, startPoint x: 426, startPoint y: 176, endPoint x: 426, endPoint y: 67, distance: 109.3
click at [426, 67] on div at bounding box center [437, 126] width 109 height 242
drag, startPoint x: 428, startPoint y: 114, endPoint x: 433, endPoint y: 184, distance: 70.2
click at [433, 184] on div at bounding box center [437, 126] width 109 height 242
click at [419, 51] on div at bounding box center [437, 126] width 109 height 242
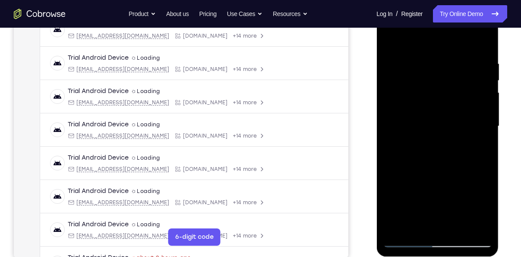
drag, startPoint x: 418, startPoint y: 111, endPoint x: 425, endPoint y: 42, distance: 69.5
click at [425, 42] on div at bounding box center [437, 126] width 109 height 242
drag, startPoint x: 426, startPoint y: 118, endPoint x: 429, endPoint y: 53, distance: 65.3
click at [429, 53] on div at bounding box center [437, 126] width 109 height 242
drag, startPoint x: 421, startPoint y: 114, endPoint x: 426, endPoint y: 16, distance: 99.1
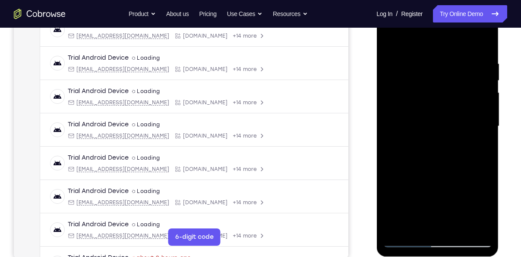
click at [426, 16] on div at bounding box center [437, 126] width 109 height 242
drag, startPoint x: 427, startPoint y: 110, endPoint x: 427, endPoint y: -3, distance: 112.8
click at [427, 0] on html "Online web based iOS Simulators and Android Emulators. Run iPhone, iPad, Mobile…" at bounding box center [438, 128] width 123 height 259
drag, startPoint x: 423, startPoint y: 97, endPoint x: 430, endPoint y: 10, distance: 88.0
click at [430, 10] on div at bounding box center [437, 126] width 109 height 242
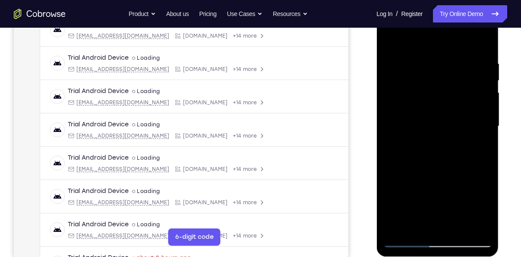
drag, startPoint x: 436, startPoint y: 119, endPoint x: 434, endPoint y: 1, distance: 118.0
click at [434, 1] on div at bounding box center [438, 127] width 122 height 257
drag, startPoint x: 432, startPoint y: 118, endPoint x: 435, endPoint y: 21, distance: 97.7
click at [435, 21] on div at bounding box center [437, 126] width 109 height 242
drag, startPoint x: 430, startPoint y: 97, endPoint x: 438, endPoint y: 5, distance: 92.4
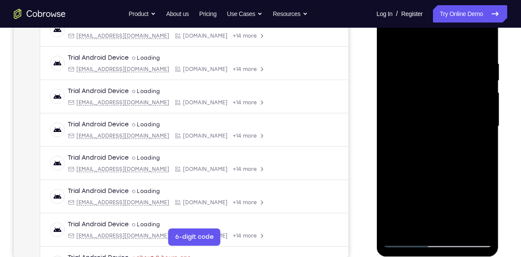
click at [438, 5] on div at bounding box center [437, 126] width 109 height 242
drag, startPoint x: 434, startPoint y: 108, endPoint x: 435, endPoint y: 3, distance: 105.0
click at [435, 3] on div at bounding box center [438, 127] width 122 height 257
drag, startPoint x: 433, startPoint y: 96, endPoint x: 428, endPoint y: -13, distance: 109.0
click at [428, 0] on html "Online web based iOS Simulators and Android Emulators. Run iPhone, iPad, Mobile…" at bounding box center [438, 128] width 123 height 259
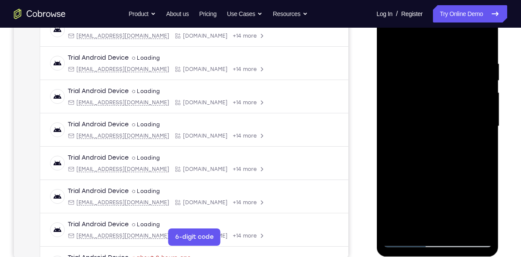
drag, startPoint x: 433, startPoint y: 95, endPoint x: 439, endPoint y: 27, distance: 68.9
click at [439, 27] on div at bounding box center [437, 126] width 109 height 242
click at [456, 143] on div at bounding box center [437, 126] width 109 height 242
click at [443, 113] on div at bounding box center [437, 126] width 109 height 242
click at [433, 147] on div at bounding box center [437, 126] width 109 height 242
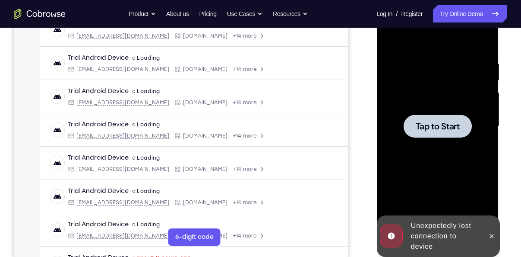
click at [439, 125] on span "Tap to Start" at bounding box center [438, 126] width 44 height 9
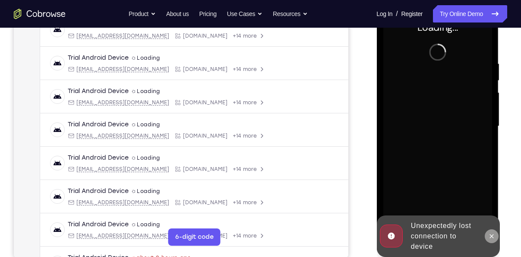
click at [487, 235] on button at bounding box center [492, 236] width 14 height 14
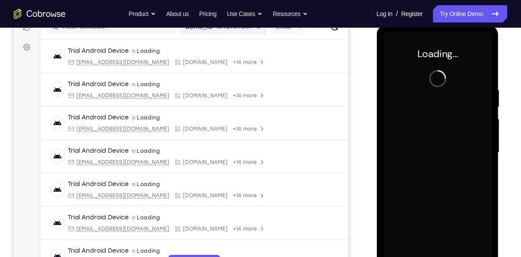
scroll to position [118, 0]
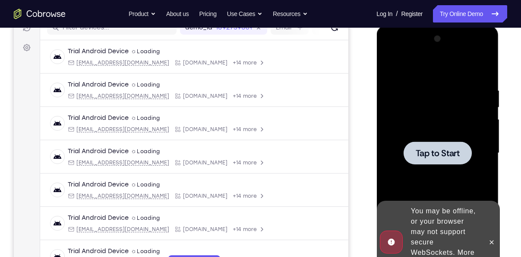
click at [429, 150] on span "Tap to Start" at bounding box center [438, 153] width 44 height 9
click at [494, 239] on icon at bounding box center [491, 241] width 7 height 7
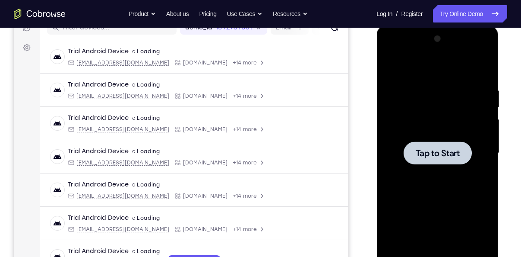
click at [425, 149] on span "Tap to Start" at bounding box center [438, 153] width 44 height 9
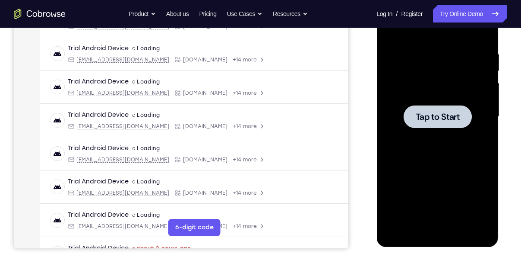
scroll to position [155, 0]
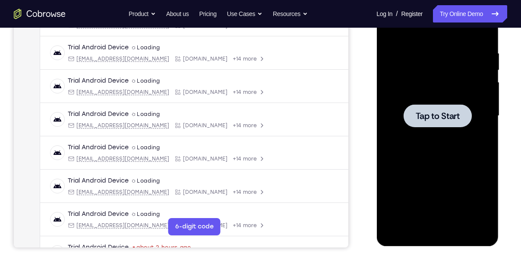
click at [429, 118] on span "Tap to Start" at bounding box center [438, 115] width 44 height 9
click at [435, 120] on span "Tap to Start" at bounding box center [438, 115] width 44 height 9
click at [424, 118] on span "Tap to Start" at bounding box center [438, 115] width 44 height 9
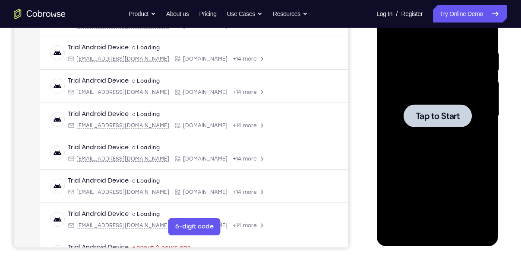
drag, startPoint x: 393, startPoint y: 79, endPoint x: 400, endPoint y: 164, distance: 85.5
click at [400, 164] on div at bounding box center [437, 116] width 109 height 242
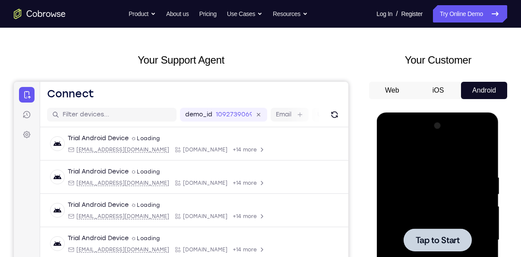
scroll to position [29, 0]
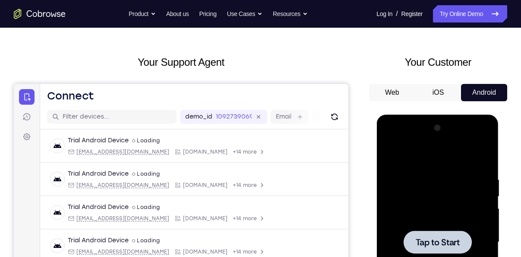
click at [437, 86] on button "iOS" at bounding box center [439, 92] width 46 height 17
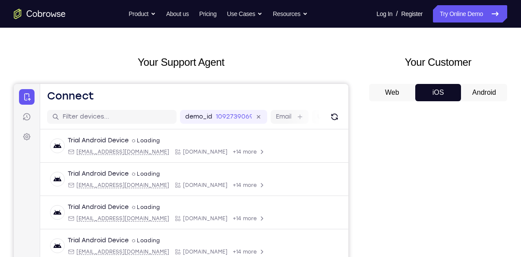
click at [480, 90] on button "Android" at bounding box center [484, 92] width 46 height 17
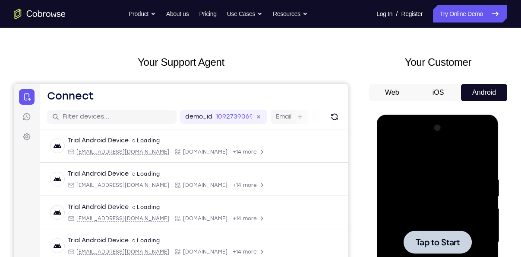
click at [441, 238] on span "Tap to Start" at bounding box center [438, 242] width 44 height 9
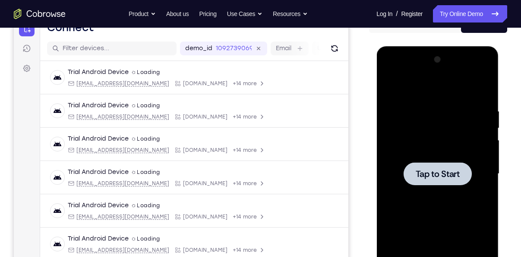
scroll to position [98, 0]
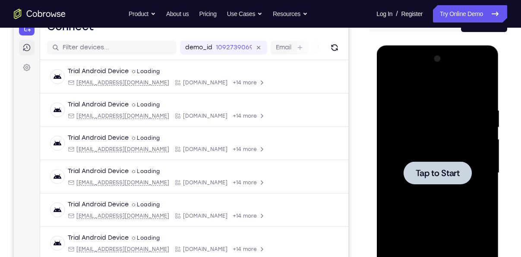
click at [28, 48] on icon at bounding box center [26, 47] width 1 height 3
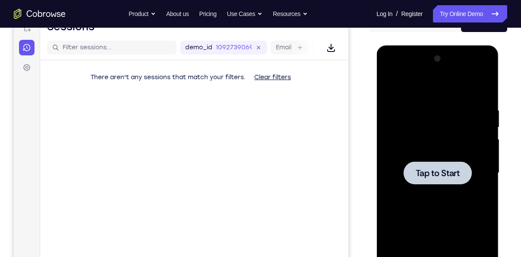
click at [455, 162] on div at bounding box center [437, 172] width 68 height 23
click at [434, 187] on div at bounding box center [437, 173] width 109 height 242
click at [425, 153] on div at bounding box center [437, 173] width 109 height 242
click at [435, 175] on span "Tap to Start" at bounding box center [438, 172] width 44 height 9
click at [261, 74] on button "Clear filters" at bounding box center [273, 77] width 51 height 17
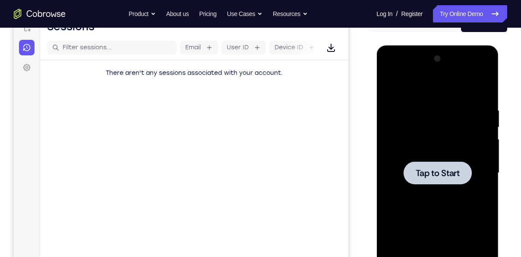
click at [424, 168] on span "Tap to Start" at bounding box center [438, 172] width 44 height 9
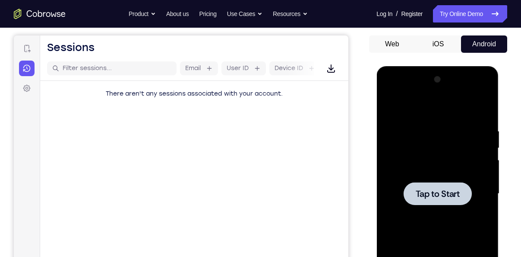
scroll to position [59, 0]
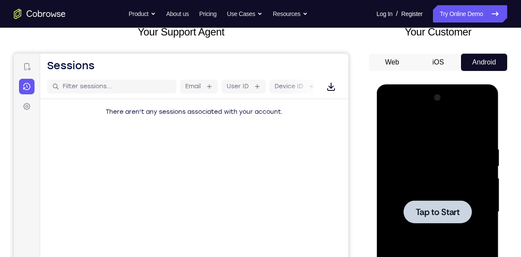
click at [435, 65] on button "iOS" at bounding box center [439, 62] width 46 height 17
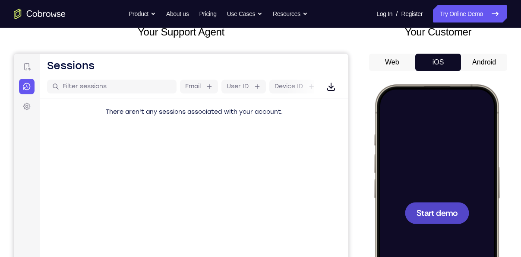
click at [398, 60] on button "Web" at bounding box center [392, 62] width 46 height 17
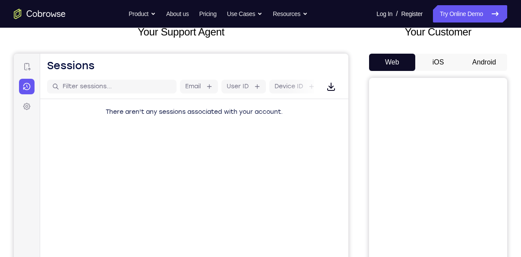
click at [442, 59] on button "iOS" at bounding box center [439, 62] width 46 height 17
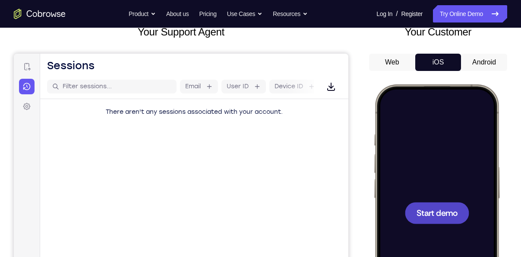
click at [442, 204] on div at bounding box center [437, 213] width 64 height 22
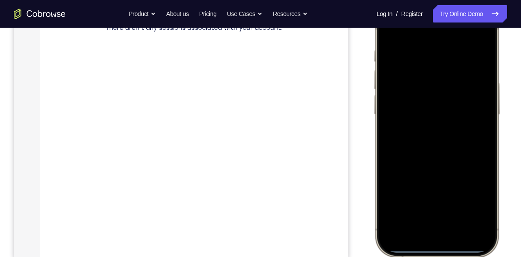
scroll to position [151, 0]
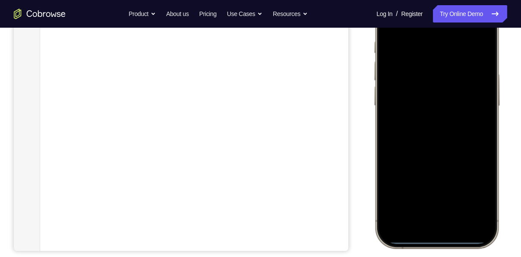
drag, startPoint x: 438, startPoint y: 239, endPoint x: 432, endPoint y: 157, distance: 82.7
click at [432, 157] on div at bounding box center [437, 120] width 114 height 247
drag, startPoint x: 436, startPoint y: 238, endPoint x: 424, endPoint y: 127, distance: 111.3
click at [424, 127] on div at bounding box center [437, 120] width 114 height 247
drag, startPoint x: 434, startPoint y: 240, endPoint x: 427, endPoint y: 152, distance: 88.4
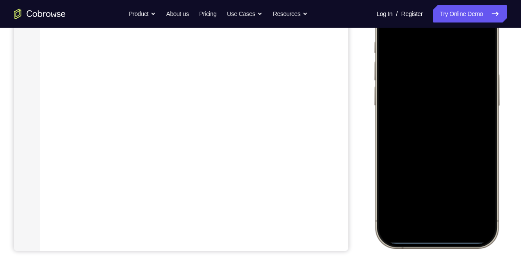
click at [427, 152] on div at bounding box center [437, 120] width 114 height 247
drag, startPoint x: 440, startPoint y: 243, endPoint x: 427, endPoint y: 159, distance: 84.8
click at [427, 159] on div at bounding box center [437, 120] width 114 height 247
drag, startPoint x: 437, startPoint y: 242, endPoint x: 430, endPoint y: 171, distance: 72.1
click at [430, 171] on div at bounding box center [437, 120] width 114 height 247
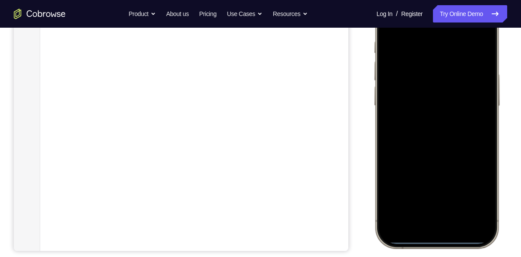
drag, startPoint x: 433, startPoint y: 240, endPoint x: 428, endPoint y: 155, distance: 85.7
click at [428, 155] on div at bounding box center [437, 120] width 114 height 247
drag, startPoint x: 433, startPoint y: 140, endPoint x: 498, endPoint y: 279, distance: 153.1
click at [498, 251] on html "Online web based iOS Simulators and Android Emulators. Run iPhone, iPad, Mobile…" at bounding box center [439, 121] width 130 height 259
drag, startPoint x: 477, startPoint y: 136, endPoint x: 490, endPoint y: 240, distance: 105.4
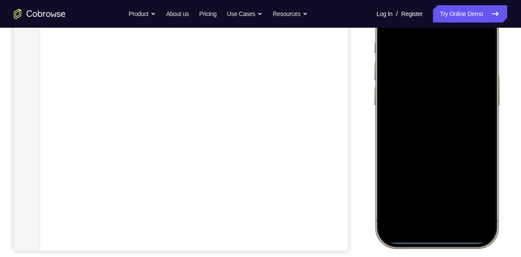
click at [490, 240] on div at bounding box center [437, 120] width 127 height 257
drag, startPoint x: 454, startPoint y: 106, endPoint x: 461, endPoint y: 195, distance: 89.2
click at [461, 195] on div at bounding box center [437, 120] width 114 height 247
drag, startPoint x: 380, startPoint y: 126, endPoint x: 480, endPoint y: 141, distance: 100.9
click at [480, 141] on div at bounding box center [437, 120] width 114 height 247
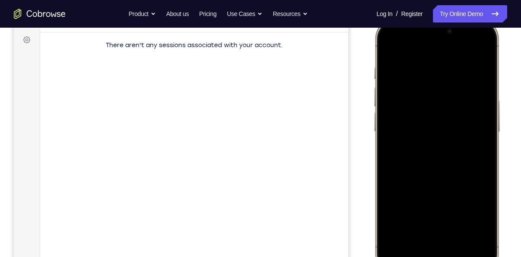
scroll to position [117, 0]
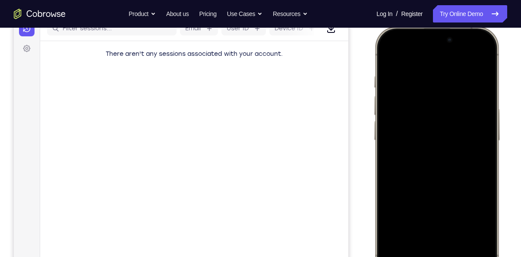
drag, startPoint x: 492, startPoint y: 133, endPoint x: 398, endPoint y: 131, distance: 94.2
click at [398, 131] on div at bounding box center [437, 154] width 114 height 247
drag, startPoint x: 432, startPoint y: 183, endPoint x: 458, endPoint y: 270, distance: 90.9
click at [458, 256] on div at bounding box center [437, 154] width 114 height 247
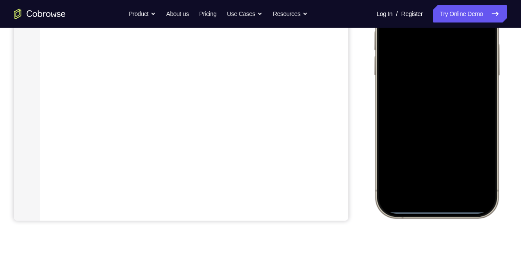
scroll to position [184, 0]
drag, startPoint x: 445, startPoint y: 208, endPoint x: 445, endPoint y: 133, distance: 75.6
click at [445, 133] on div at bounding box center [437, 87] width 114 height 247
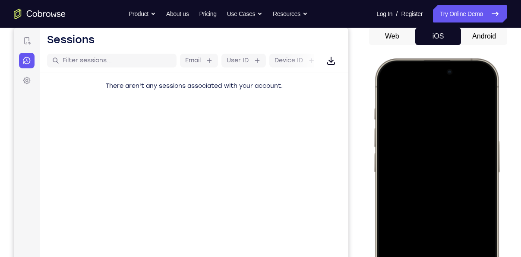
scroll to position [74, 0]
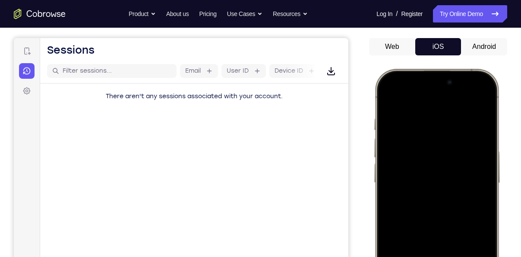
click at [468, 47] on button "Android" at bounding box center [484, 46] width 46 height 17
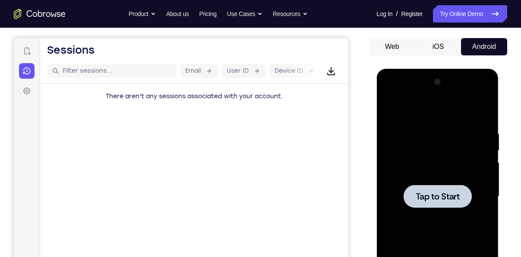
click at [444, 188] on div at bounding box center [437, 195] width 68 height 23
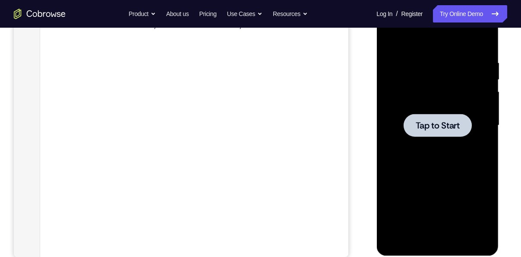
scroll to position [146, 0]
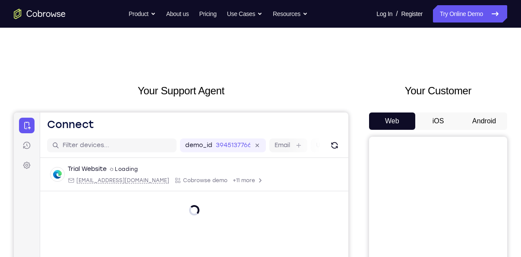
click at [481, 125] on button "Android" at bounding box center [484, 120] width 46 height 17
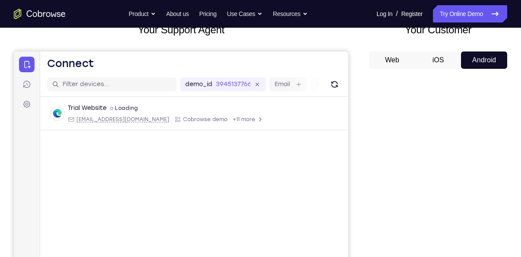
scroll to position [62, 0]
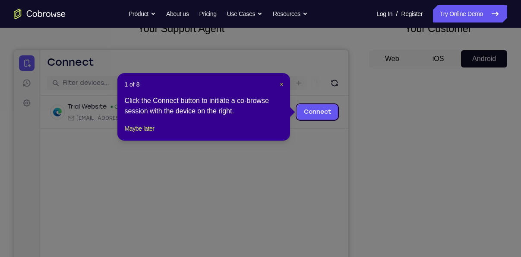
click at [283, 83] on span "×" at bounding box center [281, 84] width 3 height 7
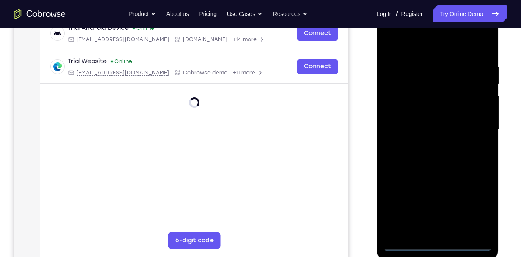
scroll to position [142, 0]
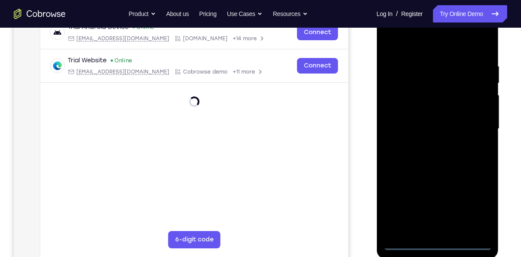
click at [438, 248] on div at bounding box center [437, 129] width 109 height 242
click at [470, 204] on div at bounding box center [437, 129] width 109 height 242
click at [424, 42] on div at bounding box center [437, 129] width 109 height 242
click at [470, 124] on div at bounding box center [437, 129] width 109 height 242
click at [426, 146] on div at bounding box center [437, 129] width 109 height 242
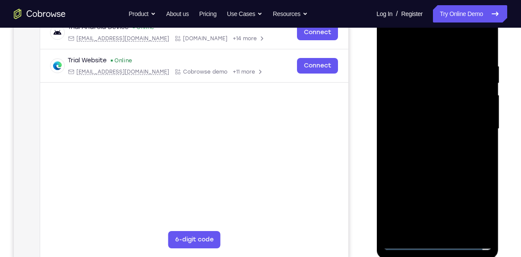
click at [415, 124] on div at bounding box center [437, 129] width 109 height 242
click at [408, 113] on div at bounding box center [437, 129] width 109 height 242
click at [422, 129] on div at bounding box center [437, 129] width 109 height 242
click at [433, 165] on div at bounding box center [437, 129] width 109 height 242
click at [432, 162] on div at bounding box center [437, 129] width 109 height 242
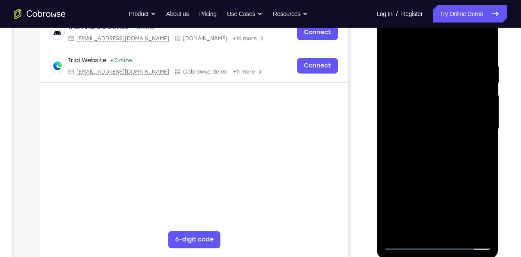
click at [432, 162] on div at bounding box center [437, 129] width 109 height 242
click at [436, 157] on div at bounding box center [437, 129] width 109 height 242
drag, startPoint x: 450, startPoint y: 127, endPoint x: 459, endPoint y: 200, distance: 73.6
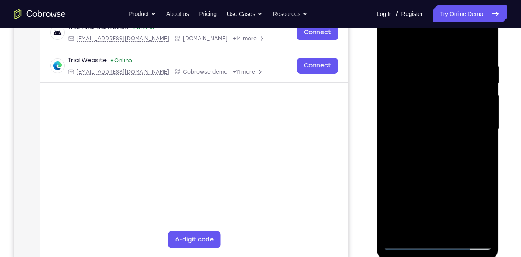
click at [459, 200] on div at bounding box center [437, 129] width 109 height 242
click at [426, 172] on div at bounding box center [437, 129] width 109 height 242
click at [457, 232] on div at bounding box center [437, 129] width 109 height 242
click at [434, 178] on div at bounding box center [437, 129] width 109 height 242
click at [447, 115] on div at bounding box center [437, 129] width 109 height 242
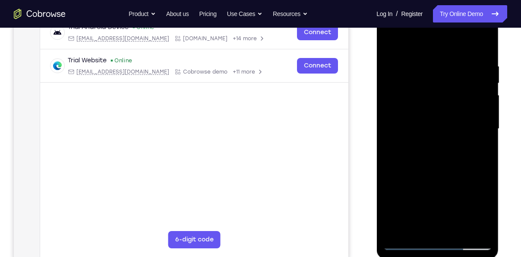
click at [425, 230] on div at bounding box center [437, 129] width 109 height 242
click at [392, 44] on div at bounding box center [437, 129] width 109 height 242
drag, startPoint x: 423, startPoint y: 95, endPoint x: 446, endPoint y: 171, distance: 79.4
click at [446, 171] on div at bounding box center [437, 129] width 109 height 242
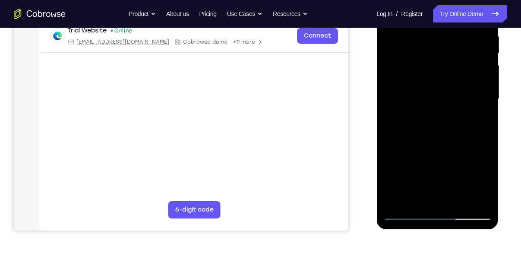
scroll to position [187, 0]
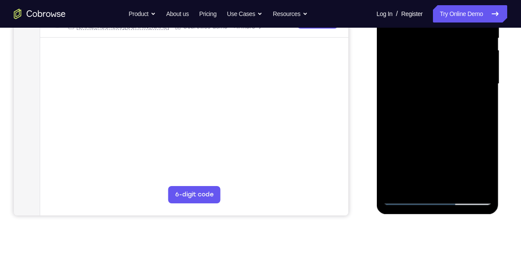
click at [484, 187] on div at bounding box center [437, 84] width 109 height 242
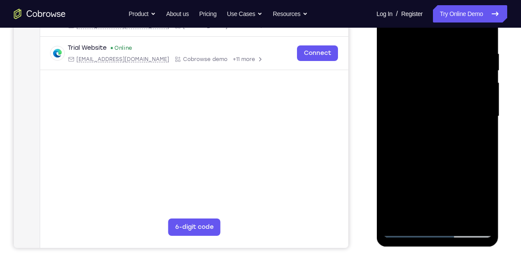
click at [485, 32] on div at bounding box center [437, 116] width 109 height 242
click at [486, 32] on div at bounding box center [437, 116] width 109 height 242
click at [400, 38] on div at bounding box center [437, 116] width 109 height 242
click at [455, 192] on div at bounding box center [437, 116] width 109 height 242
click at [413, 58] on div at bounding box center [437, 116] width 109 height 242
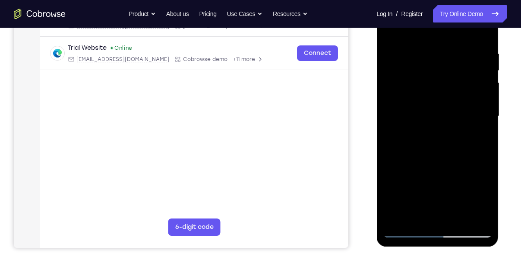
click at [467, 73] on div at bounding box center [437, 116] width 109 height 242
click at [441, 59] on div at bounding box center [437, 116] width 109 height 242
click at [384, 50] on div at bounding box center [437, 116] width 109 height 242
click at [394, 52] on div at bounding box center [437, 116] width 109 height 242
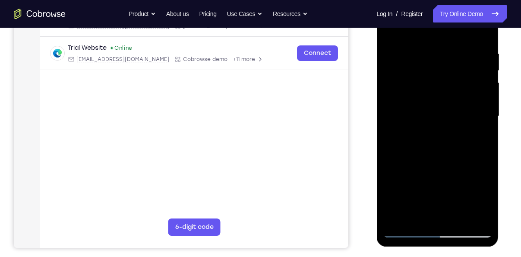
click at [407, 229] on div at bounding box center [437, 116] width 109 height 242
click at [413, 55] on div at bounding box center [437, 116] width 109 height 242
click at [399, 124] on div at bounding box center [437, 116] width 109 height 242
click at [400, 162] on div at bounding box center [437, 116] width 109 height 242
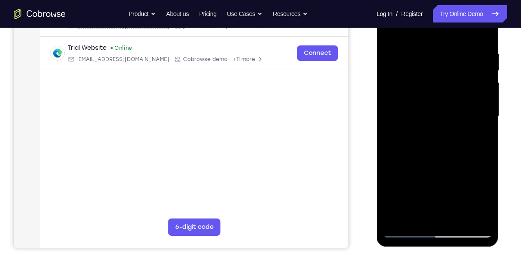
click at [404, 192] on div at bounding box center [437, 116] width 109 height 242
drag, startPoint x: 408, startPoint y: 196, endPoint x: 413, endPoint y: 163, distance: 33.1
click at [413, 163] on div at bounding box center [437, 116] width 109 height 242
click at [400, 195] on div at bounding box center [437, 116] width 109 height 242
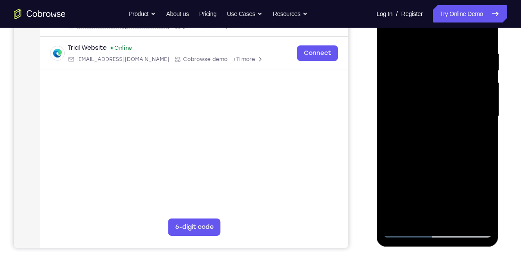
drag, startPoint x: 459, startPoint y: 189, endPoint x: 462, endPoint y: 153, distance: 36.4
click at [462, 153] on div at bounding box center [437, 116] width 109 height 242
drag, startPoint x: 448, startPoint y: 182, endPoint x: 451, endPoint y: 153, distance: 29.2
click at [451, 153] on div at bounding box center [437, 116] width 109 height 242
drag, startPoint x: 28, startPoint y: 178, endPoint x: 506, endPoint y: 156, distance: 478.7
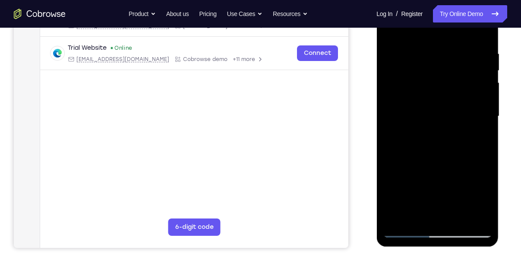
click at [506, 156] on div at bounding box center [438, 115] width 138 height 266
click at [419, 129] on div at bounding box center [437, 116] width 109 height 242
click at [418, 166] on div at bounding box center [437, 116] width 109 height 242
click at [425, 207] on div at bounding box center [437, 116] width 109 height 242
drag, startPoint x: 443, startPoint y: 176, endPoint x: 445, endPoint y: 122, distance: 54.0
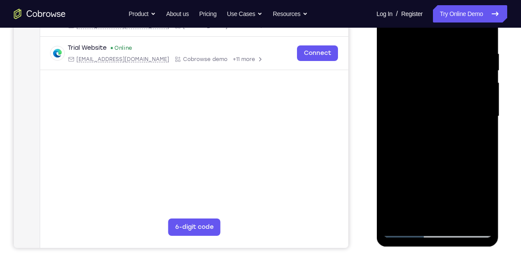
click at [445, 122] on div at bounding box center [437, 116] width 109 height 242
drag, startPoint x: 442, startPoint y: 176, endPoint x: 445, endPoint y: 123, distance: 53.2
click at [445, 123] on div at bounding box center [437, 116] width 109 height 242
drag, startPoint x: 453, startPoint y: 155, endPoint x: 453, endPoint y: 109, distance: 45.4
click at [453, 109] on div at bounding box center [437, 116] width 109 height 242
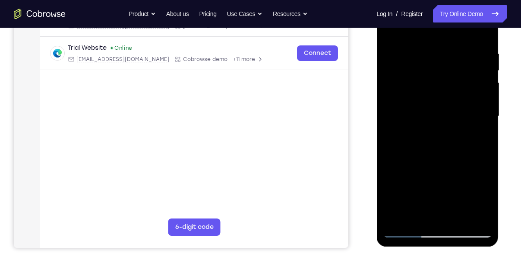
drag, startPoint x: 453, startPoint y: 109, endPoint x: 463, endPoint y: 161, distance: 52.4
click at [463, 161] on div at bounding box center [437, 116] width 109 height 242
click at [400, 165] on div at bounding box center [437, 116] width 109 height 242
drag, startPoint x: 23, startPoint y: 116, endPoint x: 514, endPoint y: 126, distance: 490.9
click at [514, 126] on div "Your Support Agent Your Customer Web iOS Android Next Steps We’d be happy to gi…" at bounding box center [260, 158] width 521 height 570
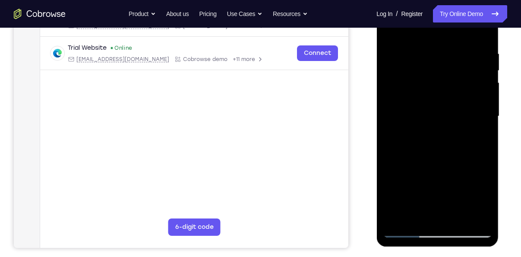
drag, startPoint x: 434, startPoint y: 113, endPoint x: 466, endPoint y: 277, distance: 167.2
click at [466, 248] on html "Online web based iOS Simulators and Android Emulators. Run iPhone, iPad, Mobile…" at bounding box center [438, 118] width 123 height 259
click at [465, 70] on div at bounding box center [437, 116] width 109 height 242
click at [394, 55] on div at bounding box center [437, 116] width 109 height 242
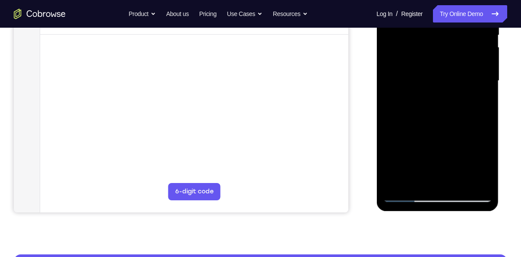
click at [402, 197] on div at bounding box center [437, 81] width 109 height 242
click at [405, 195] on div at bounding box center [437, 81] width 109 height 242
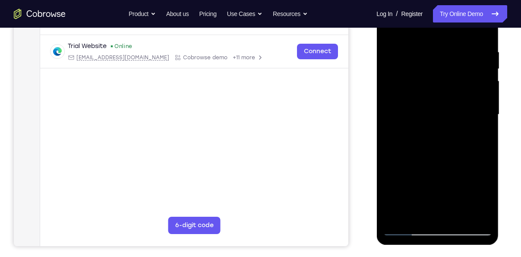
scroll to position [156, 0]
click at [426, 68] on div at bounding box center [437, 115] width 109 height 242
click at [390, 31] on div at bounding box center [437, 115] width 109 height 242
drag, startPoint x: 427, startPoint y: 156, endPoint x: 431, endPoint y: 73, distance: 83.5
click at [431, 73] on div at bounding box center [437, 115] width 109 height 242
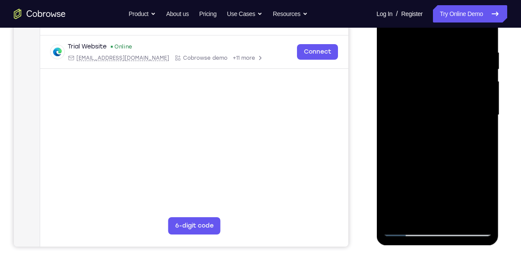
drag, startPoint x: 425, startPoint y: 176, endPoint x: 436, endPoint y: 84, distance: 93.2
click at [436, 84] on div at bounding box center [437, 115] width 109 height 242
click at [404, 132] on div at bounding box center [437, 115] width 109 height 242
drag, startPoint x: 409, startPoint y: 175, endPoint x: 413, endPoint y: 125, distance: 49.8
click at [413, 125] on div at bounding box center [437, 115] width 109 height 242
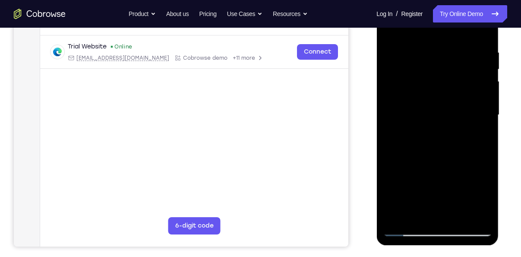
drag, startPoint x: 418, startPoint y: 154, endPoint x: 422, endPoint y: 99, distance: 55.0
click at [422, 99] on div at bounding box center [437, 115] width 109 height 242
drag, startPoint x: 468, startPoint y: 127, endPoint x: 462, endPoint y: 61, distance: 65.9
click at [462, 61] on div at bounding box center [437, 115] width 109 height 242
drag, startPoint x: 470, startPoint y: 127, endPoint x: 414, endPoint y: 130, distance: 56.2
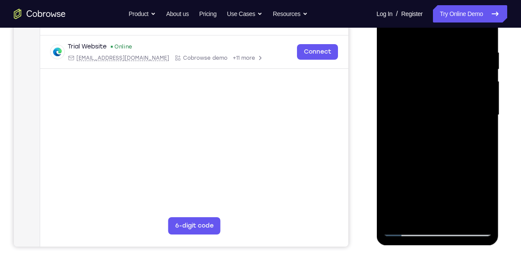
click at [414, 130] on div at bounding box center [437, 115] width 109 height 242
drag, startPoint x: 456, startPoint y: 127, endPoint x: 425, endPoint y: 128, distance: 31.6
click at [425, 128] on div at bounding box center [437, 115] width 109 height 242
click at [410, 124] on div at bounding box center [437, 115] width 109 height 242
click at [391, 28] on div at bounding box center [437, 115] width 109 height 242
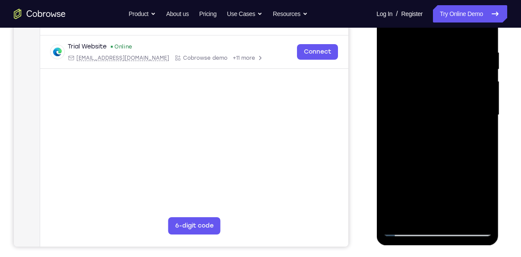
click at [452, 124] on div at bounding box center [437, 115] width 109 height 242
click at [391, 32] on div at bounding box center [437, 115] width 109 height 242
drag, startPoint x: 461, startPoint y: 121, endPoint x: 387, endPoint y: 124, distance: 74.8
click at [387, 124] on div at bounding box center [437, 115] width 109 height 242
drag, startPoint x: 445, startPoint y: 125, endPoint x: 400, endPoint y: 130, distance: 44.7
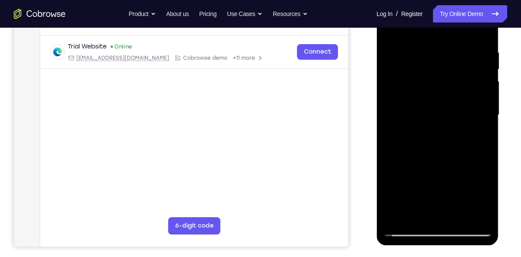
click at [400, 130] on div at bounding box center [437, 115] width 109 height 242
click at [430, 126] on div at bounding box center [437, 115] width 109 height 242
click at [464, 87] on div at bounding box center [437, 115] width 109 height 242
click at [414, 198] on div at bounding box center [437, 115] width 109 height 242
click at [438, 62] on div at bounding box center [437, 115] width 109 height 242
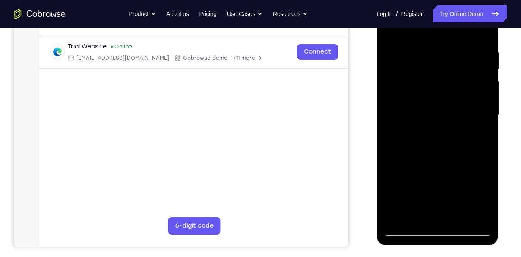
click at [446, 178] on div at bounding box center [437, 115] width 109 height 242
click at [444, 63] on div at bounding box center [437, 115] width 109 height 242
drag, startPoint x: 468, startPoint y: 182, endPoint x: 411, endPoint y: 185, distance: 57.1
click at [411, 185] on div at bounding box center [437, 115] width 109 height 242
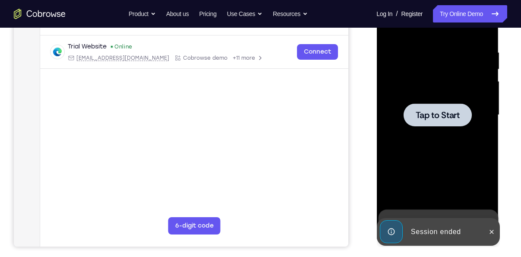
click at [423, 124] on div at bounding box center [437, 114] width 68 height 23
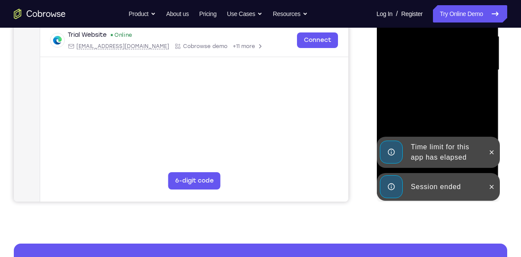
scroll to position [200, 0]
click at [488, 190] on button at bounding box center [492, 187] width 14 height 14
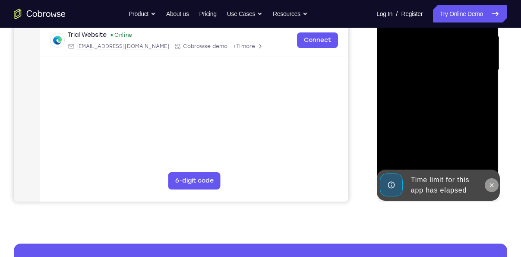
click at [490, 185] on icon at bounding box center [492, 185] width 4 height 4
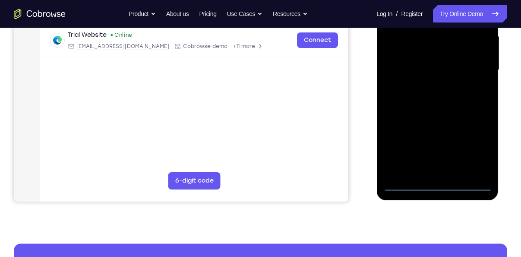
click at [442, 185] on div at bounding box center [437, 70] width 109 height 242
click at [467, 149] on div at bounding box center [437, 70] width 109 height 242
click at [477, 153] on div at bounding box center [437, 70] width 109 height 242
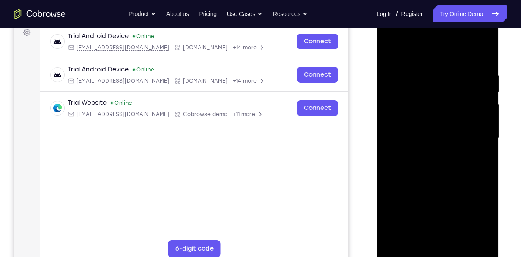
scroll to position [130, 0]
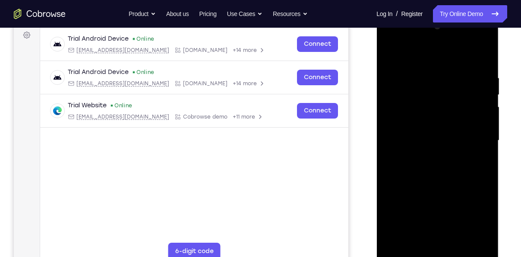
click at [410, 60] on div at bounding box center [437, 140] width 109 height 242
click at [476, 141] on div at bounding box center [437, 140] width 109 height 242
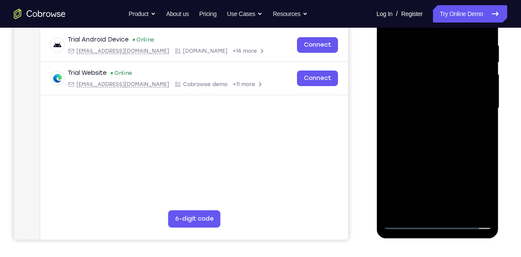
scroll to position [172, 0]
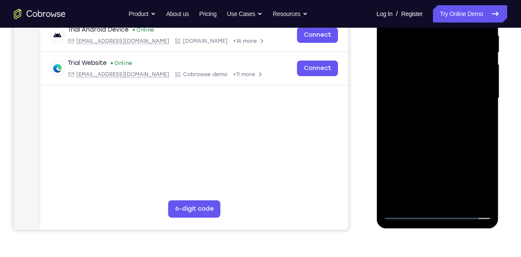
click at [447, 200] on div at bounding box center [437, 98] width 109 height 242
click at [394, 95] on div at bounding box center [437, 98] width 109 height 242
click at [417, 74] on div at bounding box center [437, 98] width 109 height 242
click at [411, 103] on div at bounding box center [437, 98] width 109 height 242
click at [417, 124] on div at bounding box center [437, 98] width 109 height 242
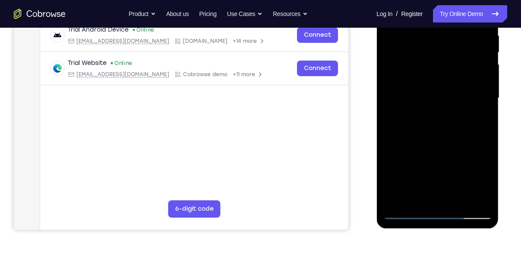
click at [417, 124] on div at bounding box center [437, 98] width 109 height 242
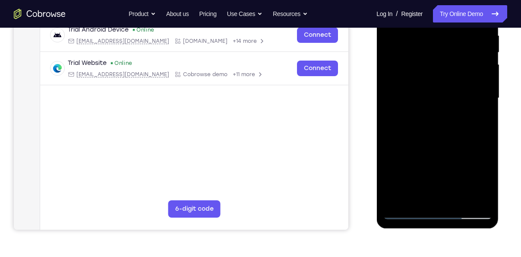
click at [417, 124] on div at bounding box center [437, 98] width 109 height 242
drag, startPoint x: 434, startPoint y: 100, endPoint x: 457, endPoint y: 153, distance: 57.5
click at [457, 153] on div at bounding box center [437, 98] width 109 height 242
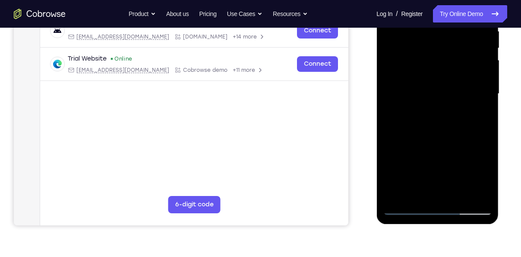
scroll to position [178, 0]
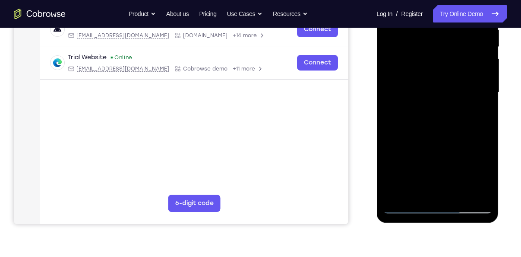
click at [435, 133] on div at bounding box center [437, 92] width 109 height 242
drag, startPoint x: 452, startPoint y: 164, endPoint x: 447, endPoint y: 79, distance: 85.3
click at [447, 79] on div at bounding box center [437, 92] width 109 height 242
drag, startPoint x: 453, startPoint y: 163, endPoint x: 449, endPoint y: 80, distance: 83.5
click at [449, 80] on div at bounding box center [437, 92] width 109 height 242
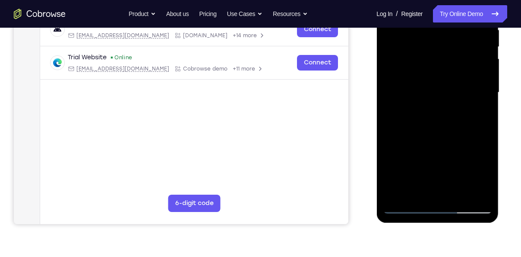
click at [460, 194] on div at bounding box center [437, 92] width 109 height 242
click at [443, 139] on div at bounding box center [437, 92] width 109 height 242
drag, startPoint x: 465, startPoint y: 154, endPoint x: 452, endPoint y: 79, distance: 76.3
click at [452, 79] on div at bounding box center [437, 92] width 109 height 242
drag, startPoint x: 449, startPoint y: 143, endPoint x: 445, endPoint y: 94, distance: 49.4
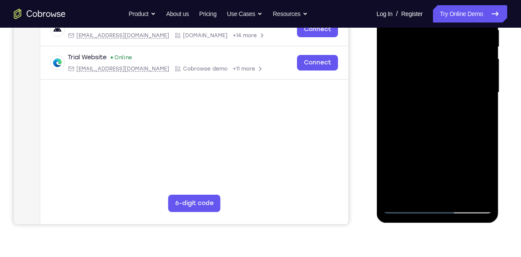
click at [445, 94] on div at bounding box center [437, 92] width 109 height 242
drag, startPoint x: 428, startPoint y: 175, endPoint x: 435, endPoint y: 104, distance: 70.8
click at [435, 104] on div at bounding box center [437, 92] width 109 height 242
click at [425, 137] on div at bounding box center [437, 92] width 109 height 242
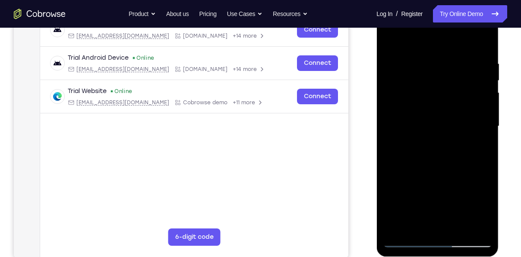
scroll to position [144, 0]
click at [393, 42] on div at bounding box center [437, 127] width 109 height 242
drag, startPoint x: 432, startPoint y: 166, endPoint x: 434, endPoint y: 96, distance: 70.4
click at [434, 96] on div at bounding box center [437, 127] width 109 height 242
drag, startPoint x: 437, startPoint y: 172, endPoint x: 440, endPoint y: 106, distance: 66.1
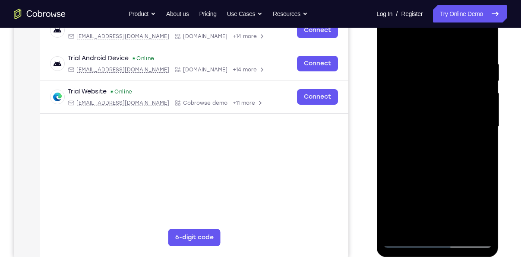
click at [440, 106] on div at bounding box center [437, 127] width 109 height 242
drag, startPoint x: 413, startPoint y: 185, endPoint x: 413, endPoint y: 129, distance: 56.6
click at [413, 129] on div at bounding box center [437, 127] width 109 height 242
click at [415, 151] on div at bounding box center [437, 127] width 109 height 242
click at [390, 39] on div at bounding box center [437, 127] width 109 height 242
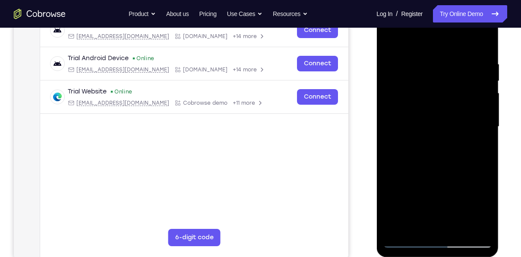
drag, startPoint x: 431, startPoint y: 177, endPoint x: 436, endPoint y: 106, distance: 70.6
click at [436, 106] on div at bounding box center [437, 127] width 109 height 242
drag, startPoint x: 436, startPoint y: 177, endPoint x: 435, endPoint y: 119, distance: 57.5
click at [435, 119] on div at bounding box center [437, 127] width 109 height 242
drag, startPoint x: 433, startPoint y: 184, endPoint x: 435, endPoint y: 123, distance: 61.0
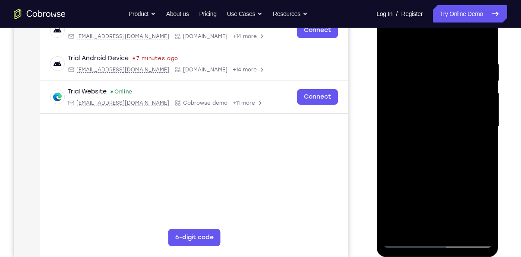
click at [435, 123] on div at bounding box center [437, 127] width 109 height 242
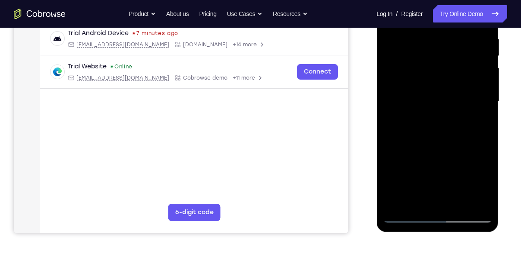
scroll to position [172, 0]
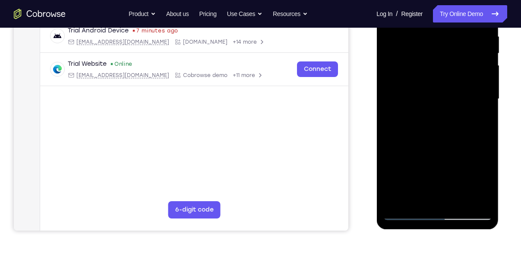
click at [403, 218] on div at bounding box center [437, 99] width 109 height 242
click at [403, 216] on div at bounding box center [437, 99] width 109 height 242
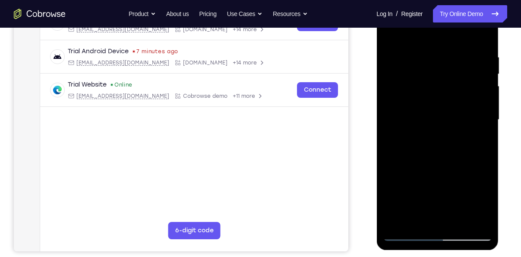
scroll to position [150, 0]
click at [391, 35] on div at bounding box center [437, 120] width 109 height 242
drag, startPoint x: 426, startPoint y: 66, endPoint x: 440, endPoint y: 157, distance: 92.3
click at [440, 157] on div at bounding box center [437, 120] width 109 height 242
drag, startPoint x: 441, startPoint y: 86, endPoint x: 440, endPoint y: 154, distance: 67.8
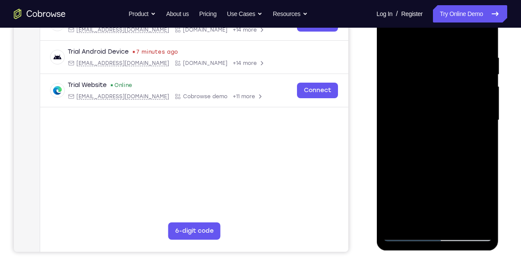
click at [440, 154] on div at bounding box center [437, 120] width 109 height 242
drag, startPoint x: 454, startPoint y: 190, endPoint x: 454, endPoint y: 137, distance: 53.1
click at [454, 137] on div at bounding box center [437, 120] width 109 height 242
drag, startPoint x: 445, startPoint y: 185, endPoint x: 435, endPoint y: 138, distance: 48.6
click at [435, 138] on div at bounding box center [437, 120] width 109 height 242
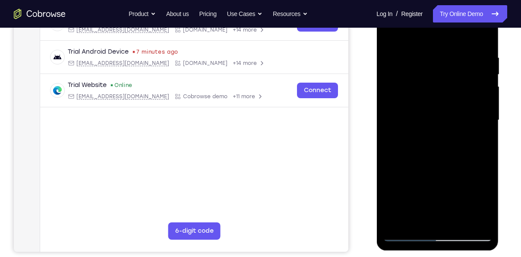
click at [397, 150] on div at bounding box center [437, 120] width 109 height 242
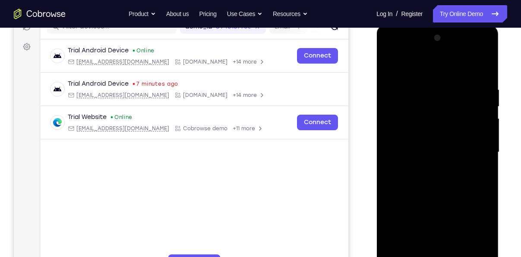
scroll to position [118, 0]
click at [391, 62] on div at bounding box center [437, 153] width 109 height 242
click at [392, 64] on div at bounding box center [437, 153] width 109 height 242
click at [395, 186] on div at bounding box center [437, 153] width 109 height 242
click at [415, 190] on div at bounding box center [437, 153] width 109 height 242
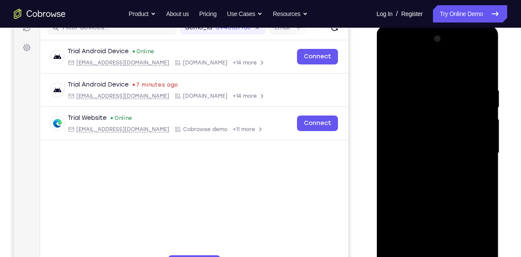
drag, startPoint x: 434, startPoint y: 181, endPoint x: 440, endPoint y: 112, distance: 68.5
click at [440, 112] on div at bounding box center [437, 153] width 109 height 242
drag, startPoint x: 445, startPoint y: 166, endPoint x: 447, endPoint y: 108, distance: 57.9
click at [447, 108] on div at bounding box center [437, 153] width 109 height 242
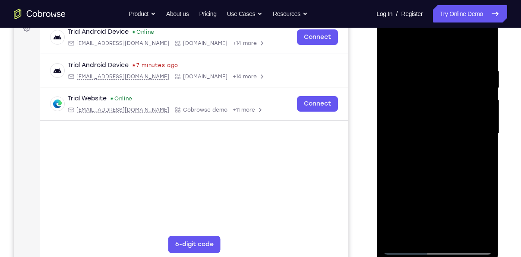
scroll to position [137, 0]
drag, startPoint x: 427, startPoint y: 181, endPoint x: 428, endPoint y: 151, distance: 30.7
click at [428, 151] on div at bounding box center [437, 133] width 109 height 242
click at [425, 125] on div at bounding box center [437, 133] width 109 height 242
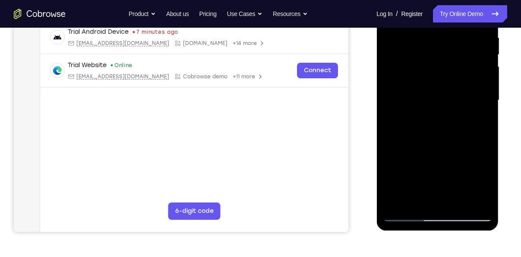
scroll to position [171, 0]
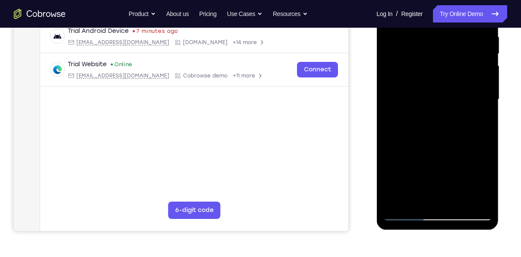
click at [459, 203] on div at bounding box center [437, 99] width 109 height 242
click at [425, 89] on div at bounding box center [437, 99] width 109 height 242
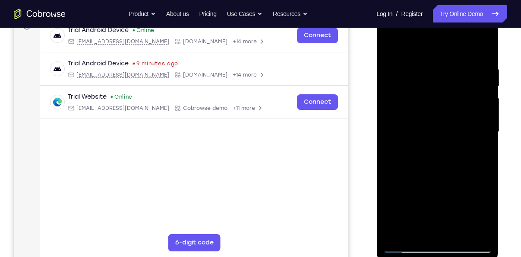
click at [391, 52] on div at bounding box center [437, 132] width 109 height 242
click at [390, 51] on div at bounding box center [437, 132] width 109 height 242
click at [388, 47] on div at bounding box center [437, 132] width 109 height 242
drag, startPoint x: 433, startPoint y: 66, endPoint x: 445, endPoint y: 162, distance: 97.4
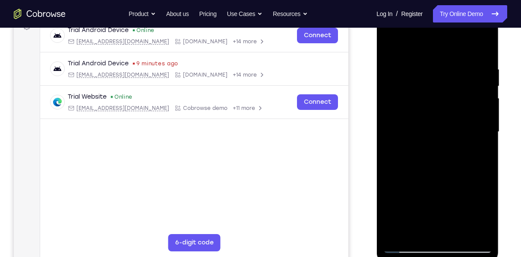
click at [445, 162] on div at bounding box center [437, 132] width 109 height 242
drag, startPoint x: 445, startPoint y: 101, endPoint x: 457, endPoint y: 180, distance: 79.4
click at [457, 180] on div at bounding box center [437, 132] width 109 height 242
drag, startPoint x: 434, startPoint y: 90, endPoint x: 441, endPoint y: 158, distance: 68.2
click at [441, 158] on div at bounding box center [437, 132] width 109 height 242
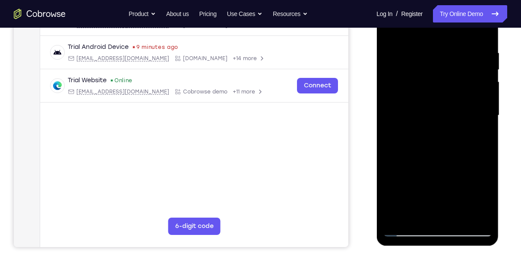
scroll to position [158, 0]
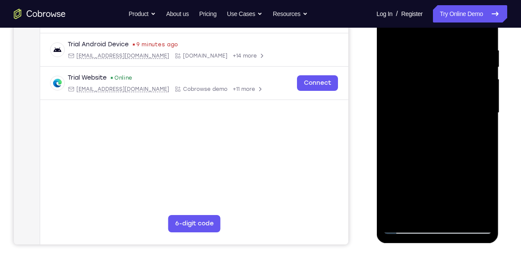
click at [419, 54] on div at bounding box center [437, 113] width 109 height 242
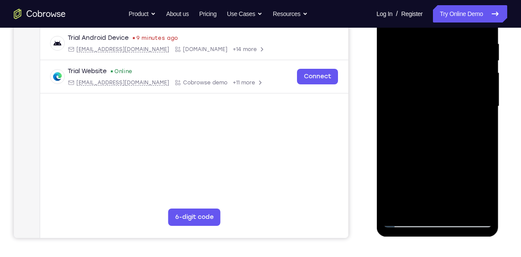
scroll to position [165, 0]
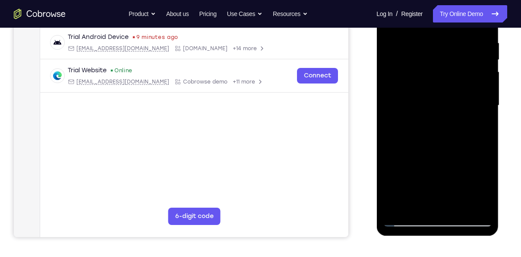
click at [422, 201] on div at bounding box center [437, 105] width 109 height 242
click at [449, 103] on div at bounding box center [437, 105] width 109 height 242
click at [452, 204] on div at bounding box center [437, 105] width 109 height 242
click at [482, 204] on div at bounding box center [437, 105] width 109 height 242
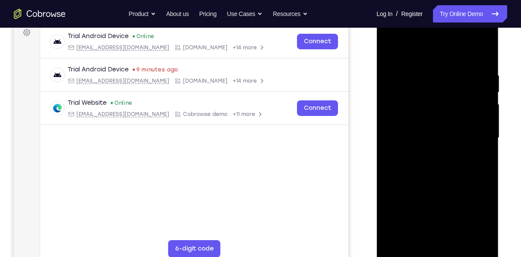
scroll to position [132, 0]
click at [484, 53] on div at bounding box center [437, 138] width 109 height 242
drag, startPoint x: 463, startPoint y: 87, endPoint x: 468, endPoint y: 140, distance: 53.0
click at [468, 140] on div at bounding box center [437, 138] width 109 height 242
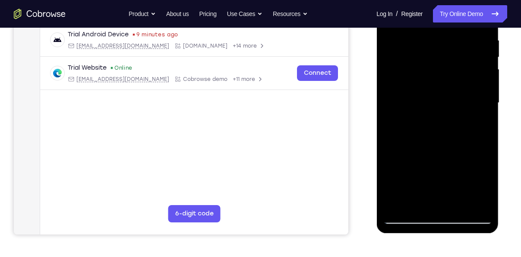
scroll to position [168, 0]
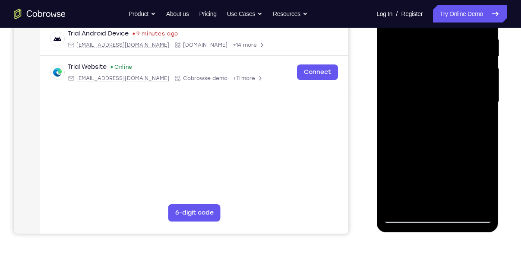
drag, startPoint x: 456, startPoint y: 168, endPoint x: 462, endPoint y: 73, distance: 95.2
click at [462, 73] on div at bounding box center [437, 102] width 109 height 242
drag, startPoint x: 451, startPoint y: 154, endPoint x: 467, endPoint y: 56, distance: 99.2
click at [467, 56] on div at bounding box center [437, 102] width 109 height 242
drag, startPoint x: 456, startPoint y: 160, endPoint x: 469, endPoint y: 60, distance: 100.3
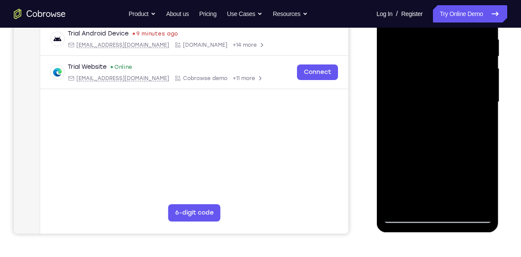
click at [469, 60] on div at bounding box center [437, 102] width 109 height 242
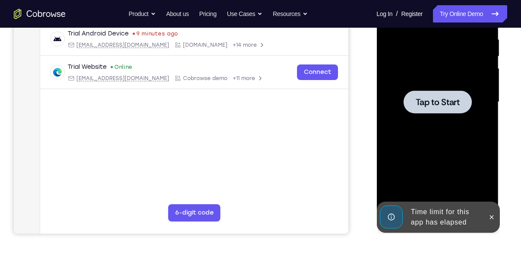
drag, startPoint x: 458, startPoint y: 154, endPoint x: 465, endPoint y: 59, distance: 95.4
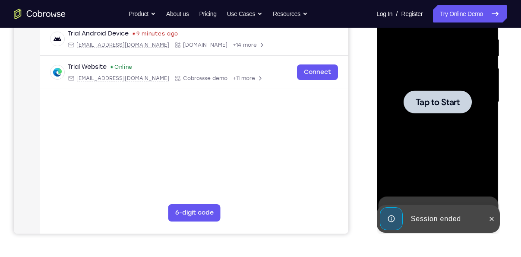
click at [449, 101] on span "Tap to Start" at bounding box center [438, 102] width 44 height 9
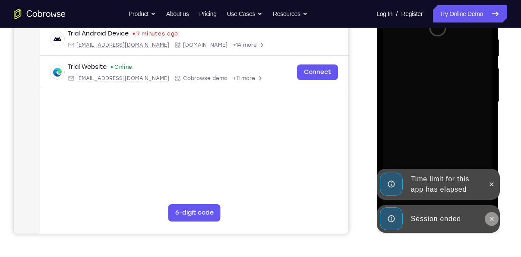
click at [489, 216] on icon at bounding box center [491, 218] width 7 height 7
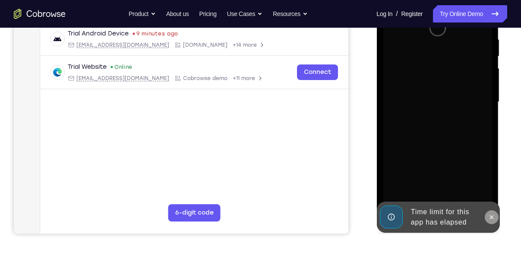
click at [492, 215] on icon at bounding box center [491, 216] width 7 height 7
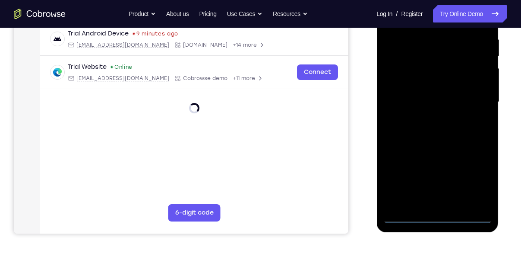
click at [441, 213] on div at bounding box center [437, 102] width 109 height 242
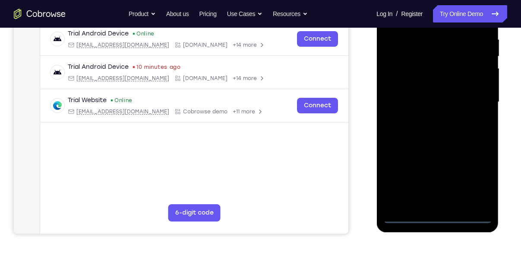
click at [475, 170] on div at bounding box center [437, 102] width 109 height 242
click at [480, 184] on div at bounding box center [437, 102] width 109 height 242
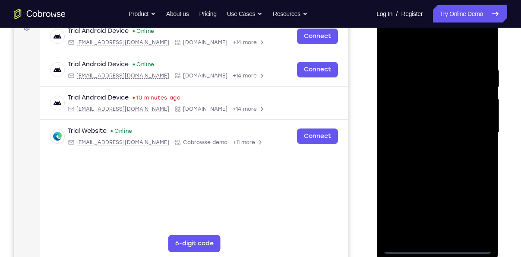
scroll to position [137, 0]
click at [419, 52] on div at bounding box center [437, 133] width 109 height 242
click at [473, 135] on div at bounding box center [437, 133] width 109 height 242
click at [429, 146] on div at bounding box center [437, 133] width 109 height 242
click at [421, 128] on div at bounding box center [437, 133] width 109 height 242
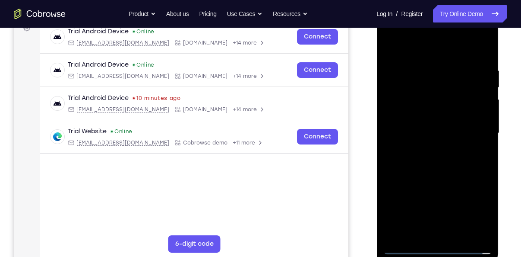
click at [415, 121] on div at bounding box center [437, 133] width 109 height 242
click at [421, 138] on div at bounding box center [437, 133] width 109 height 242
click at [432, 173] on div at bounding box center [437, 133] width 109 height 242
click at [413, 127] on div at bounding box center [437, 133] width 109 height 242
click at [408, 99] on div at bounding box center [437, 133] width 109 height 242
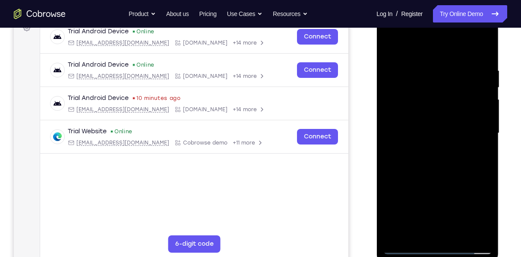
click at [424, 133] on div at bounding box center [437, 133] width 109 height 242
click at [426, 164] on div at bounding box center [437, 133] width 109 height 242
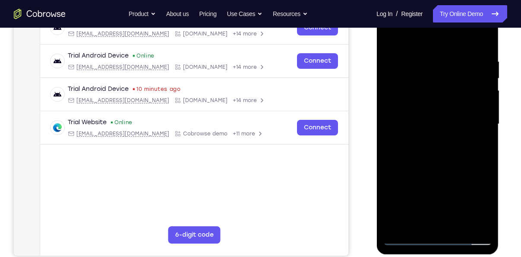
scroll to position [153, 0]
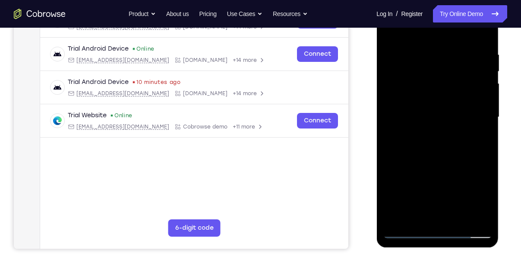
click at [441, 160] on div at bounding box center [437, 117] width 109 height 242
click at [456, 215] on div at bounding box center [437, 117] width 109 height 242
click at [435, 161] on div at bounding box center [437, 117] width 109 height 242
click at [443, 98] on div at bounding box center [437, 117] width 109 height 242
click at [391, 30] on div at bounding box center [437, 117] width 109 height 242
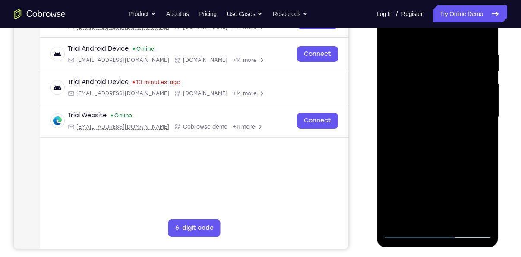
click at [391, 32] on div at bounding box center [437, 117] width 109 height 242
drag, startPoint x: 440, startPoint y: 145, endPoint x: 458, endPoint y: 88, distance: 59.6
click at [458, 88] on div at bounding box center [437, 117] width 109 height 242
drag, startPoint x: 435, startPoint y: 127, endPoint x: 450, endPoint y: 45, distance: 83.0
click at [450, 45] on div at bounding box center [437, 117] width 109 height 242
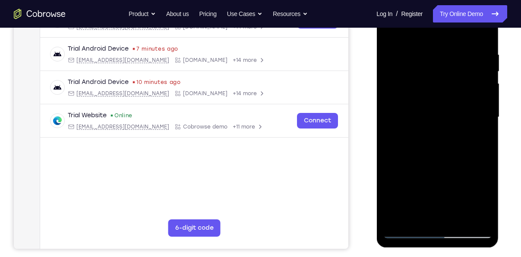
drag, startPoint x: 442, startPoint y: 163, endPoint x: 453, endPoint y: 84, distance: 80.2
click at [453, 84] on div at bounding box center [437, 117] width 109 height 242
click at [407, 70] on div at bounding box center [437, 117] width 109 height 242
drag, startPoint x: 428, startPoint y: 86, endPoint x: 431, endPoint y: 111, distance: 25.7
click at [431, 111] on div at bounding box center [437, 117] width 109 height 242
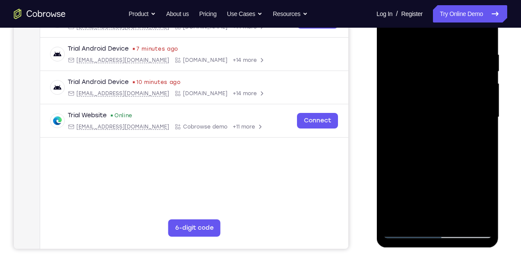
click at [405, 219] on div at bounding box center [437, 117] width 109 height 242
click at [479, 220] on div at bounding box center [437, 117] width 109 height 242
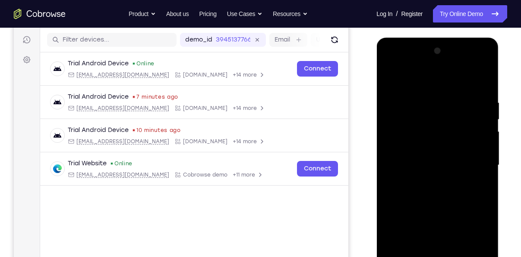
scroll to position [100, 0]
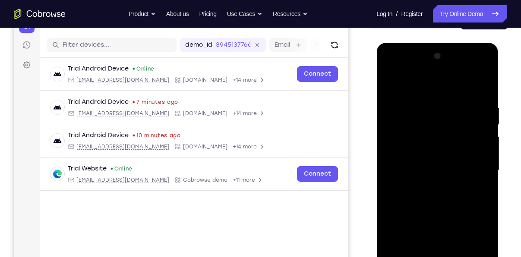
click at [483, 83] on div at bounding box center [437, 170] width 109 height 242
click at [418, 92] on div at bounding box center [437, 170] width 109 height 242
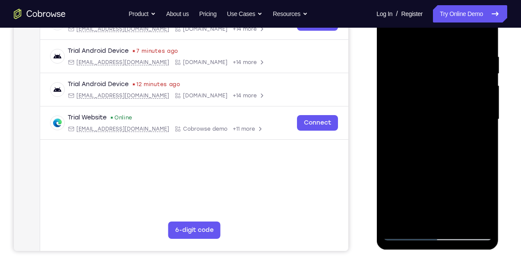
scroll to position [152, 0]
click at [458, 189] on div at bounding box center [437, 119] width 109 height 242
drag, startPoint x: 418, startPoint y: 113, endPoint x: 423, endPoint y: 58, distance: 55.1
click at [423, 58] on div at bounding box center [437, 119] width 109 height 242
click at [413, 80] on div at bounding box center [437, 119] width 109 height 242
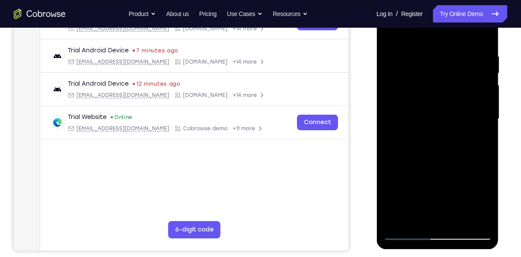
click at [430, 81] on div at bounding box center [437, 119] width 109 height 242
click at [467, 68] on div at bounding box center [437, 119] width 109 height 242
click at [448, 62] on div at bounding box center [437, 119] width 109 height 242
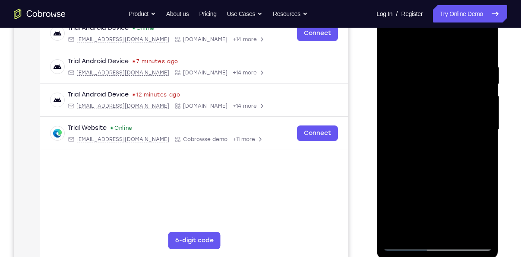
scroll to position [140, 0]
click at [406, 65] on div at bounding box center [437, 130] width 109 height 242
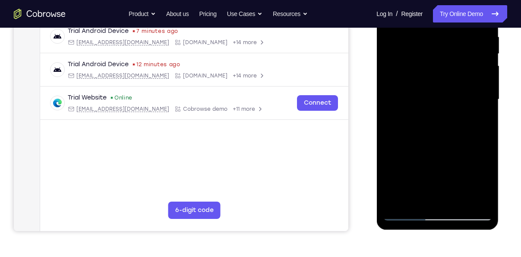
scroll to position [172, 0]
click at [468, 153] on div at bounding box center [437, 99] width 109 height 242
click at [433, 200] on div at bounding box center [437, 99] width 109 height 242
click at [433, 137] on div at bounding box center [437, 99] width 109 height 242
click at [419, 201] on div at bounding box center [437, 99] width 109 height 242
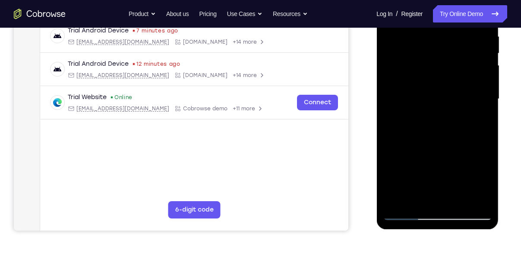
click at [458, 159] on div at bounding box center [437, 99] width 109 height 242
click at [445, 108] on div at bounding box center [437, 99] width 109 height 242
click at [454, 200] on div at bounding box center [437, 99] width 109 height 242
click at [474, 197] on div at bounding box center [437, 99] width 109 height 242
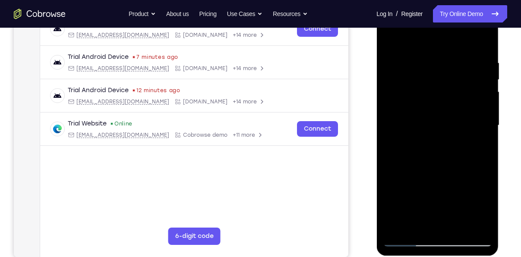
scroll to position [145, 0]
click at [482, 41] on div at bounding box center [437, 126] width 109 height 242
click at [404, 60] on div at bounding box center [437, 126] width 109 height 242
click at [484, 111] on div at bounding box center [437, 126] width 109 height 242
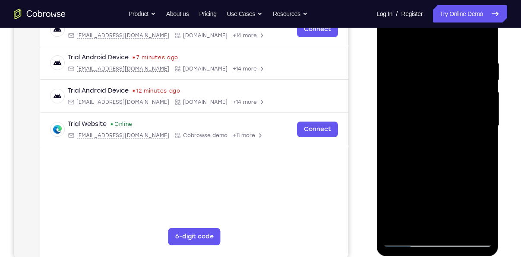
click at [484, 111] on div at bounding box center [437, 126] width 109 height 242
click at [482, 42] on div at bounding box center [437, 126] width 109 height 242
click at [454, 69] on div at bounding box center [437, 126] width 109 height 242
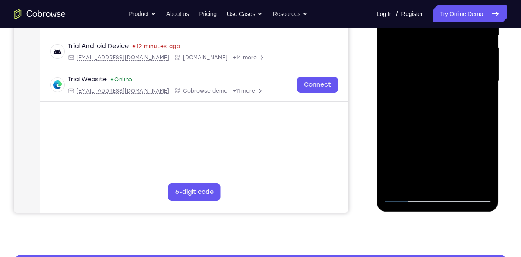
scroll to position [190, 0]
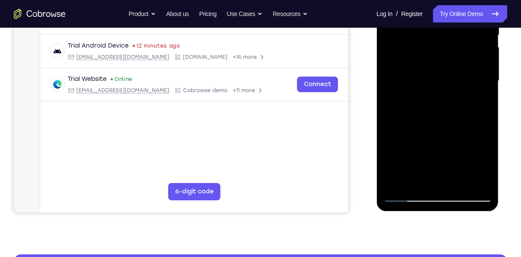
drag, startPoint x: 441, startPoint y: 105, endPoint x: 454, endPoint y: 164, distance: 60.2
click at [454, 164] on div at bounding box center [437, 81] width 109 height 242
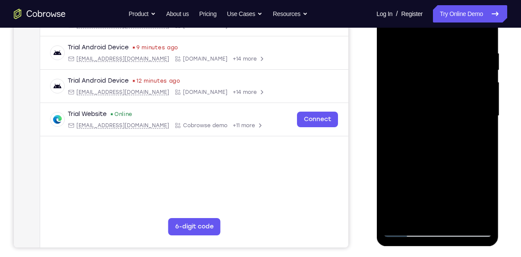
scroll to position [153, 0]
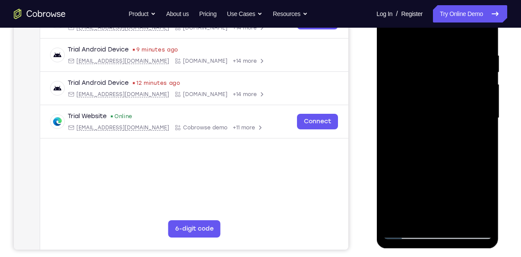
click at [437, 156] on div at bounding box center [437, 118] width 109 height 242
click at [471, 156] on div at bounding box center [437, 118] width 109 height 242
click at [474, 139] on div at bounding box center [437, 118] width 109 height 242
click at [475, 140] on div at bounding box center [437, 118] width 109 height 242
click at [392, 30] on div at bounding box center [437, 118] width 109 height 242
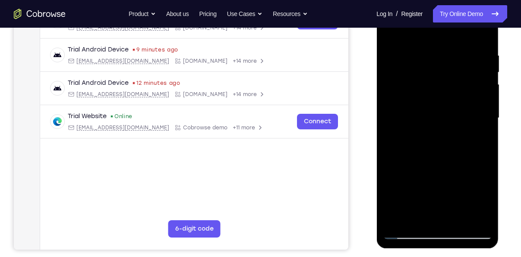
click at [423, 126] on div at bounding box center [437, 118] width 109 height 242
click at [420, 211] on div at bounding box center [437, 118] width 109 height 242
click at [394, 32] on div at bounding box center [437, 118] width 109 height 242
drag, startPoint x: 449, startPoint y: 165, endPoint x: 451, endPoint y: 92, distance: 72.6
click at [451, 92] on div at bounding box center [437, 118] width 109 height 242
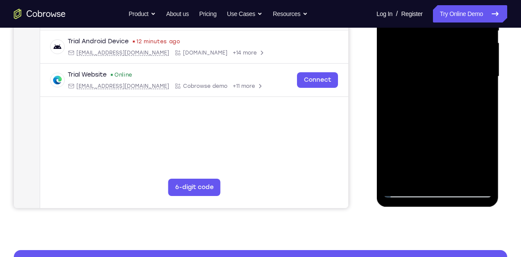
scroll to position [194, 0]
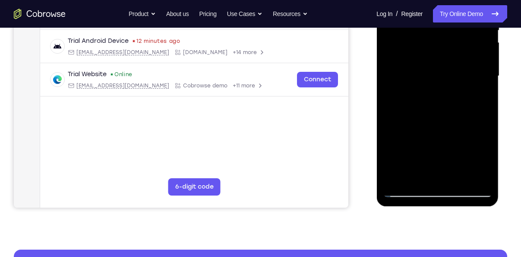
click at [407, 189] on div at bounding box center [437, 76] width 109 height 242
click at [407, 184] on div at bounding box center [437, 76] width 109 height 242
click at [406, 191] on div at bounding box center [437, 76] width 109 height 242
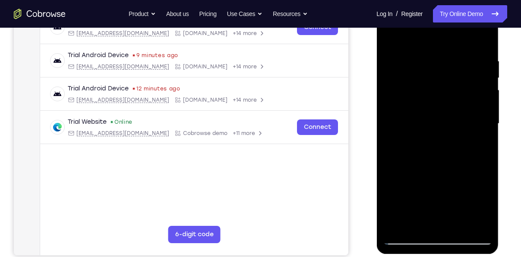
scroll to position [146, 0]
click at [390, 41] on div at bounding box center [437, 124] width 109 height 242
click at [429, 65] on div at bounding box center [437, 124] width 109 height 242
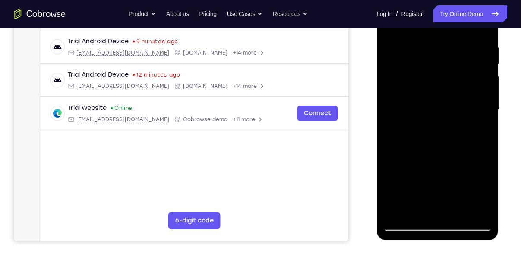
click at [469, 212] on div at bounding box center [437, 110] width 109 height 242
click at [479, 178] on div at bounding box center [437, 110] width 109 height 242
click at [474, 207] on div at bounding box center [437, 110] width 109 height 242
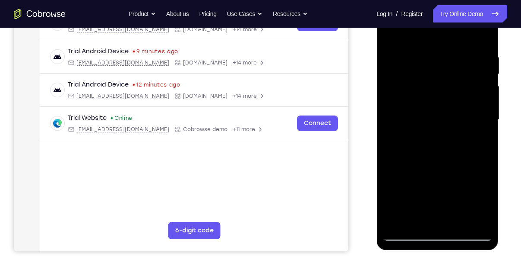
scroll to position [148, 0]
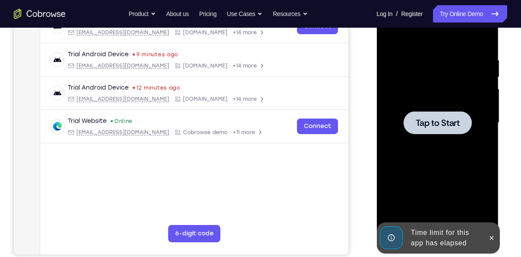
click at [475, 149] on div at bounding box center [437, 123] width 109 height 242
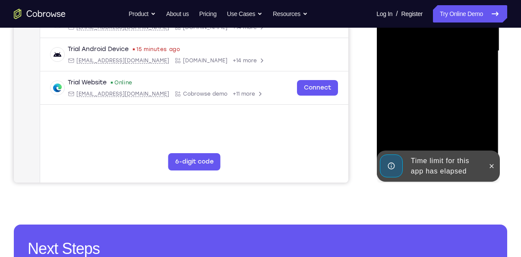
scroll to position [221, 0]
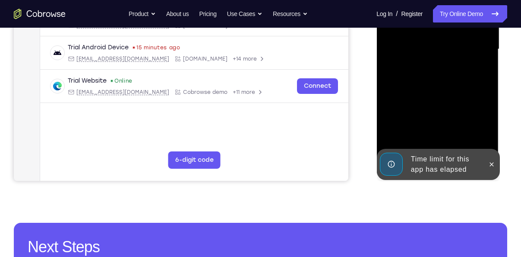
click at [498, 168] on div at bounding box center [492, 164] width 14 height 31
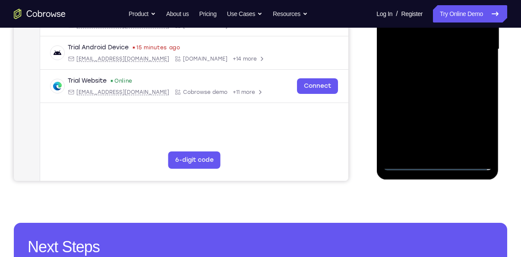
click at [447, 159] on div at bounding box center [437, 49] width 109 height 242
click at [441, 161] on div at bounding box center [437, 49] width 109 height 242
click at [437, 163] on div at bounding box center [437, 49] width 109 height 242
click at [479, 129] on div at bounding box center [437, 49] width 109 height 242
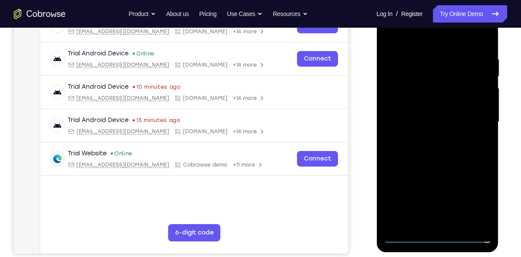
scroll to position [148, 0]
click at [416, 36] on div at bounding box center [437, 122] width 109 height 242
click at [471, 116] on div at bounding box center [437, 122] width 109 height 242
click at [423, 139] on div at bounding box center [437, 122] width 109 height 242
click at [407, 104] on div at bounding box center [437, 122] width 109 height 242
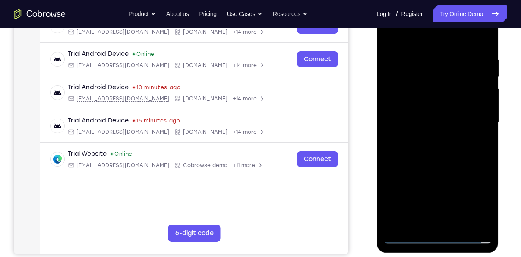
click at [406, 112] on div at bounding box center [437, 122] width 109 height 242
click at [424, 87] on div at bounding box center [437, 122] width 109 height 242
click at [422, 103] on div at bounding box center [437, 122] width 109 height 242
click at [428, 123] on div at bounding box center [437, 122] width 109 height 242
click at [454, 150] on div at bounding box center [437, 122] width 109 height 242
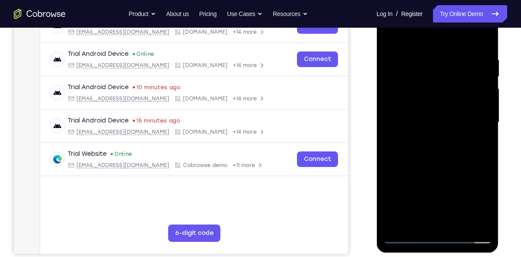
click at [457, 149] on div at bounding box center [437, 122] width 109 height 242
drag, startPoint x: 441, startPoint y: 124, endPoint x: 444, endPoint y: 174, distance: 50.2
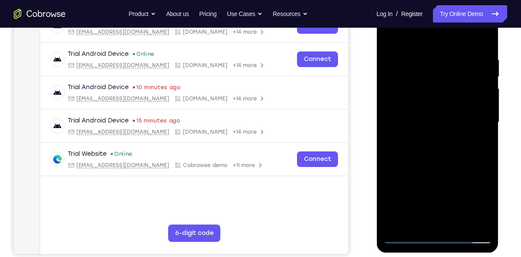
click at [444, 174] on div at bounding box center [437, 122] width 109 height 242
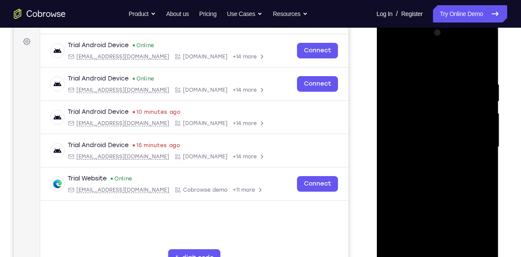
scroll to position [140, 0]
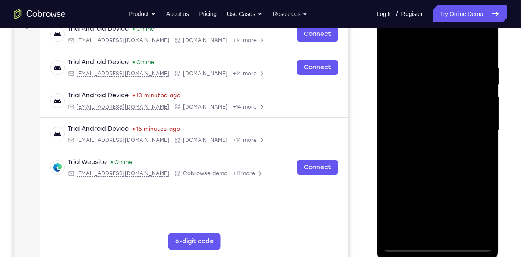
click at [443, 168] on div at bounding box center [437, 131] width 109 height 242
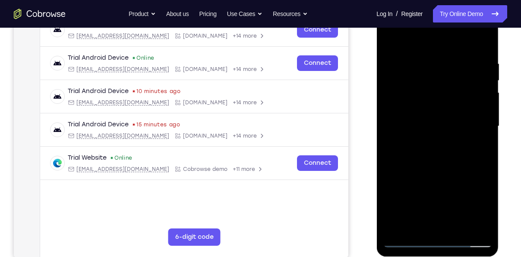
scroll to position [144, 0]
click at [423, 60] on div at bounding box center [437, 127] width 109 height 242
click at [468, 223] on div at bounding box center [437, 127] width 109 height 242
click at [472, 185] on div at bounding box center [437, 127] width 109 height 242
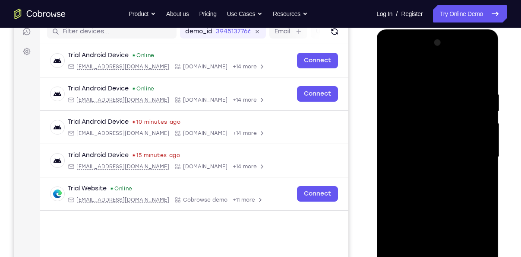
scroll to position [113, 0]
click at [480, 148] on div at bounding box center [437, 157] width 109 height 242
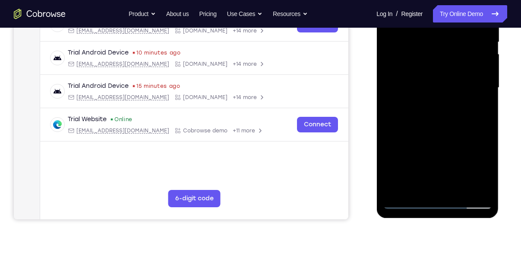
scroll to position [183, 0]
click at [399, 136] on div at bounding box center [437, 87] width 109 height 242
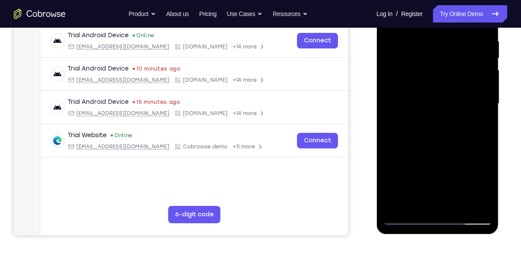
scroll to position [167, 0]
click at [470, 203] on div at bounding box center [437, 103] width 109 height 242
click at [480, 159] on div at bounding box center [437, 103] width 109 height 242
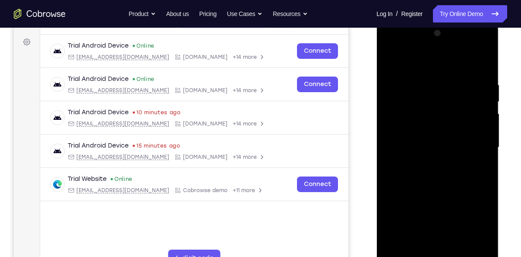
scroll to position [121, 0]
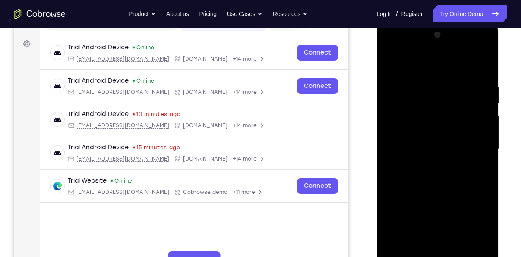
click at [389, 159] on div at bounding box center [437, 149] width 109 height 242
click at [483, 64] on div at bounding box center [437, 149] width 109 height 242
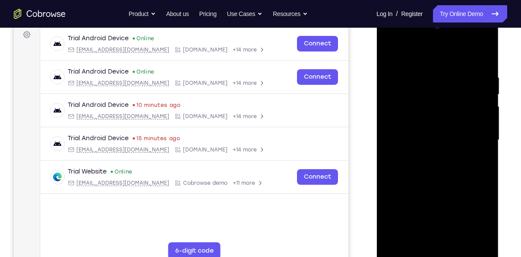
scroll to position [130, 0]
drag, startPoint x: 476, startPoint y: 78, endPoint x: 415, endPoint y: 76, distance: 61.4
click at [415, 76] on div at bounding box center [437, 140] width 109 height 242
drag, startPoint x: 422, startPoint y: 76, endPoint x: 480, endPoint y: 70, distance: 58.2
click at [480, 70] on div at bounding box center [437, 140] width 109 height 242
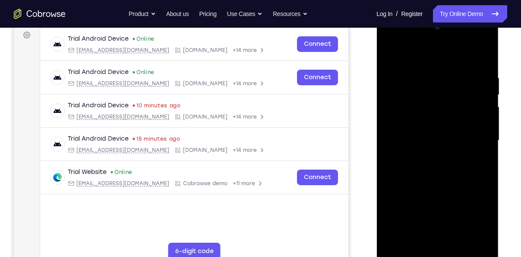
click at [419, 70] on div at bounding box center [437, 140] width 109 height 242
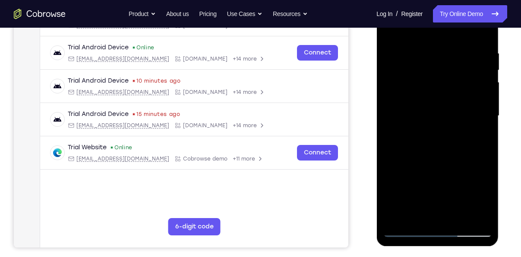
scroll to position [155, 0]
click at [470, 213] on div at bounding box center [437, 116] width 109 height 242
click at [477, 174] on div at bounding box center [437, 116] width 109 height 242
click at [472, 215] on div at bounding box center [437, 116] width 109 height 242
click at [483, 170] on div at bounding box center [437, 116] width 109 height 242
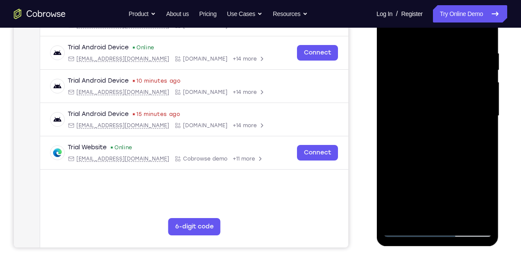
click at [469, 213] on div at bounding box center [437, 116] width 109 height 242
click at [481, 169] on div at bounding box center [437, 116] width 109 height 242
click at [472, 212] on div at bounding box center [437, 116] width 109 height 242
click at [484, 173] on div at bounding box center [437, 116] width 109 height 242
click at [470, 212] on div at bounding box center [437, 116] width 109 height 242
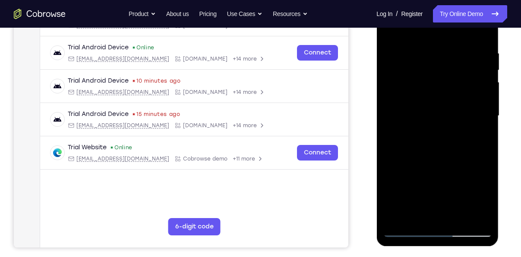
click at [485, 176] on div at bounding box center [437, 116] width 109 height 242
click at [469, 218] on div at bounding box center [437, 116] width 109 height 242
click at [483, 184] on div at bounding box center [437, 116] width 109 height 242
click at [486, 160] on div at bounding box center [437, 116] width 109 height 242
click at [482, 36] on div at bounding box center [437, 116] width 109 height 242
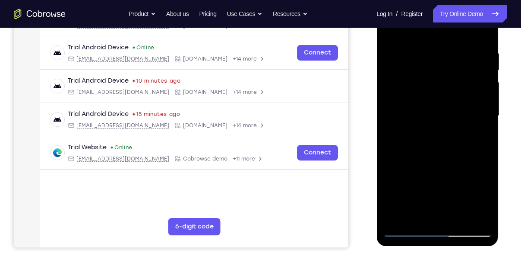
drag, startPoint x: 446, startPoint y: 174, endPoint x: 450, endPoint y: 119, distance: 55.0
click at [450, 119] on div at bounding box center [437, 116] width 109 height 242
click at [458, 218] on div at bounding box center [437, 116] width 109 height 242
click at [442, 165] on div at bounding box center [437, 116] width 109 height 242
click at [430, 124] on div at bounding box center [437, 116] width 109 height 242
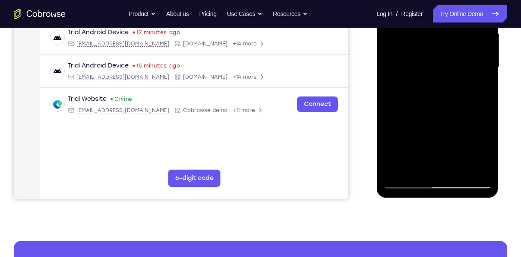
scroll to position [205, 0]
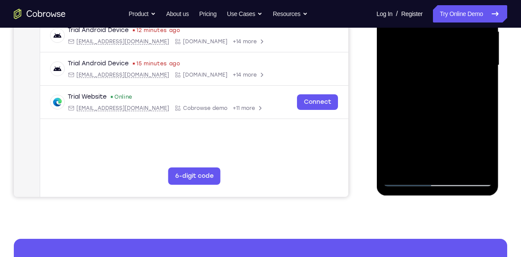
click at [403, 182] on div at bounding box center [437, 65] width 109 height 242
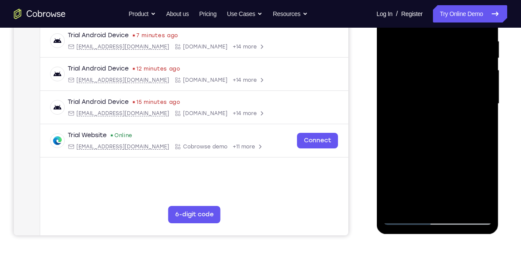
scroll to position [149, 0]
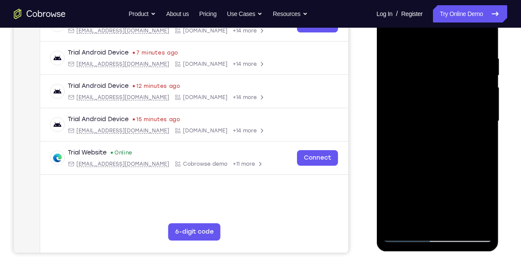
click at [397, 33] on div at bounding box center [437, 121] width 109 height 242
drag, startPoint x: 454, startPoint y: 80, endPoint x: 459, endPoint y: 168, distance: 88.3
click at [459, 168] on div at bounding box center [437, 121] width 109 height 242
drag, startPoint x: 448, startPoint y: 78, endPoint x: 452, endPoint y: 152, distance: 74.4
click at [452, 152] on div at bounding box center [437, 121] width 109 height 242
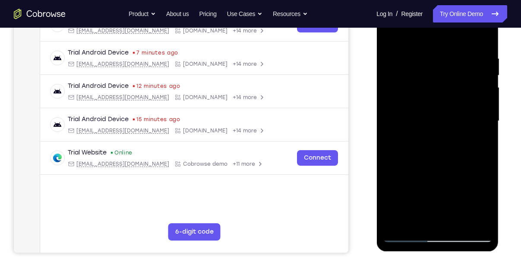
drag, startPoint x: 461, startPoint y: 95, endPoint x: 464, endPoint y: 172, distance: 76.5
click at [464, 172] on div at bounding box center [437, 121] width 109 height 242
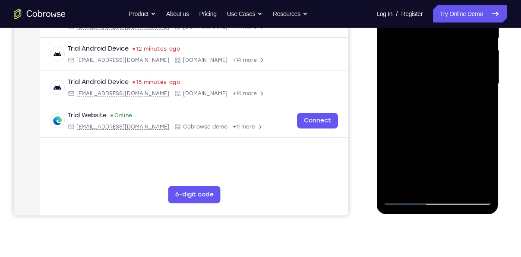
scroll to position [187, 0]
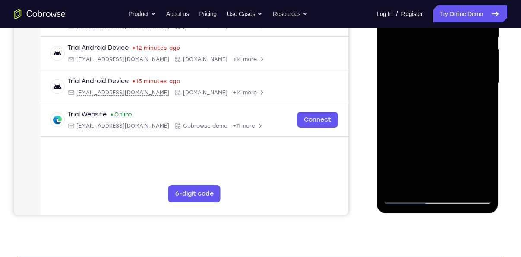
click at [454, 187] on div at bounding box center [437, 83] width 109 height 242
drag, startPoint x: 445, startPoint y: 156, endPoint x: 445, endPoint y: 94, distance: 62.6
click at [445, 94] on div at bounding box center [437, 83] width 109 height 242
drag, startPoint x: 441, startPoint y: 102, endPoint x: 449, endPoint y: 180, distance: 78.7
click at [449, 180] on div at bounding box center [437, 83] width 109 height 242
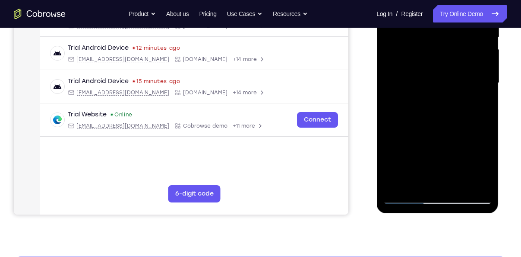
click at [428, 77] on div at bounding box center [437, 83] width 109 height 242
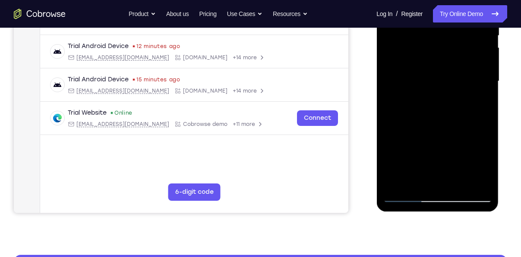
scroll to position [190, 0]
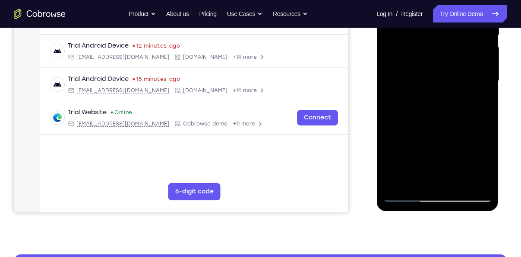
click at [403, 195] on div at bounding box center [437, 81] width 109 height 242
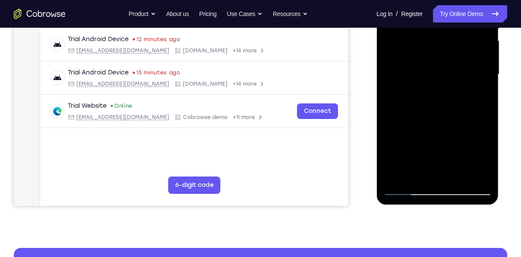
scroll to position [196, 0]
click at [459, 176] on div at bounding box center [437, 74] width 109 height 242
click at [427, 64] on div at bounding box center [437, 74] width 109 height 242
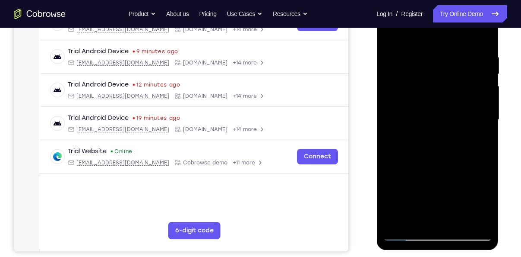
scroll to position [150, 0]
click at [390, 36] on div at bounding box center [437, 120] width 109 height 242
click at [405, 108] on div at bounding box center [437, 120] width 109 height 242
click at [390, 31] on div at bounding box center [437, 120] width 109 height 242
click at [420, 97] on div at bounding box center [437, 120] width 109 height 242
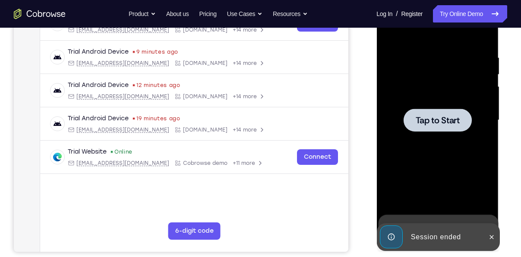
click at [432, 117] on span "Tap to Start" at bounding box center [438, 120] width 44 height 9
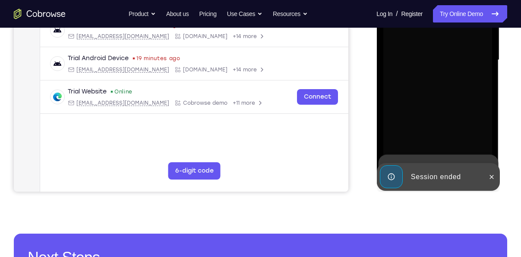
scroll to position [211, 0]
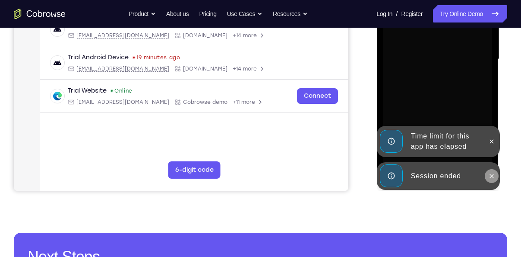
click at [489, 173] on icon at bounding box center [491, 175] width 7 height 7
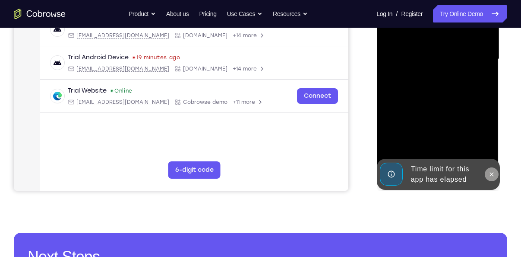
click at [492, 174] on icon at bounding box center [492, 174] width 4 height 4
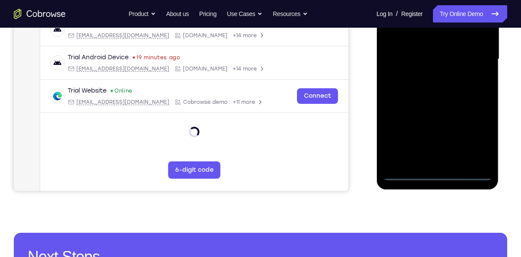
click at [439, 176] on div at bounding box center [437, 59] width 109 height 242
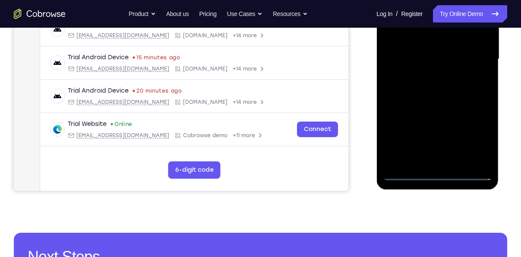
click at [480, 131] on div at bounding box center [437, 59] width 109 height 242
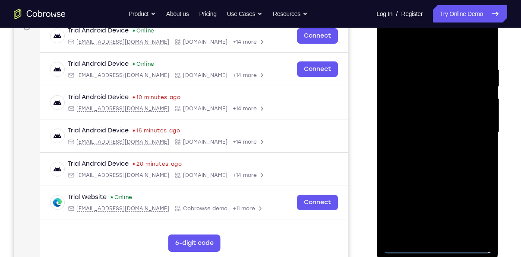
scroll to position [138, 0]
click at [406, 47] on div at bounding box center [437, 133] width 109 height 242
click at [475, 129] on div at bounding box center [437, 133] width 109 height 242
click at [425, 149] on div at bounding box center [437, 133] width 109 height 242
click at [408, 124] on div at bounding box center [437, 133] width 109 height 242
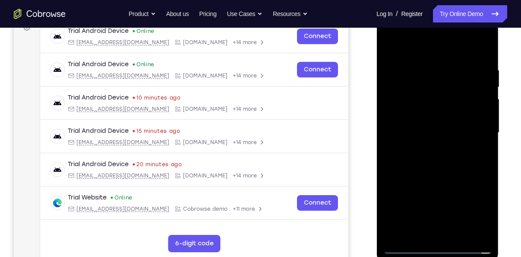
click at [478, 112] on div at bounding box center [437, 133] width 109 height 242
click at [451, 134] on div at bounding box center [437, 133] width 109 height 242
click at [445, 160] on div at bounding box center [437, 133] width 109 height 242
drag, startPoint x: 449, startPoint y: 105, endPoint x: 449, endPoint y: 168, distance: 63.1
click at [449, 168] on div at bounding box center [437, 133] width 109 height 242
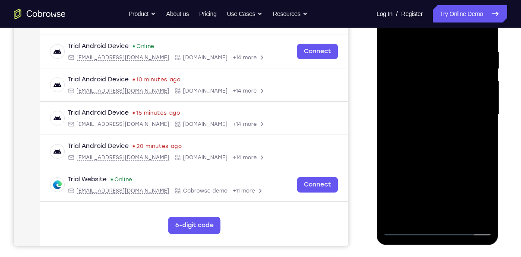
scroll to position [160, 0]
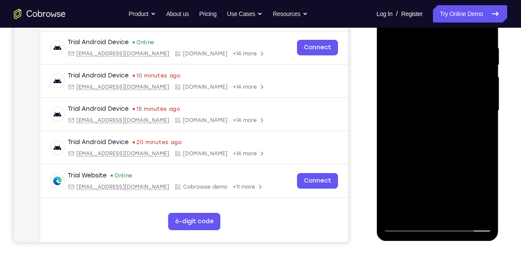
click at [436, 153] on div at bounding box center [437, 111] width 109 height 242
click at [457, 210] on div at bounding box center [437, 111] width 109 height 242
click at [438, 156] on div at bounding box center [437, 111] width 109 height 242
click at [455, 92] on div at bounding box center [437, 111] width 109 height 242
click at [425, 207] on div at bounding box center [437, 111] width 109 height 242
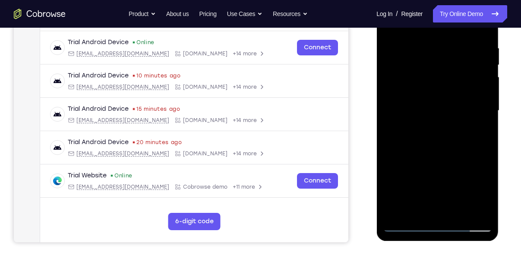
click at [425, 207] on div at bounding box center [437, 111] width 109 height 242
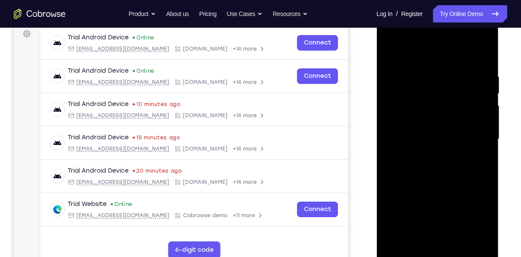
scroll to position [131, 0]
click at [391, 55] on div at bounding box center [437, 140] width 109 height 242
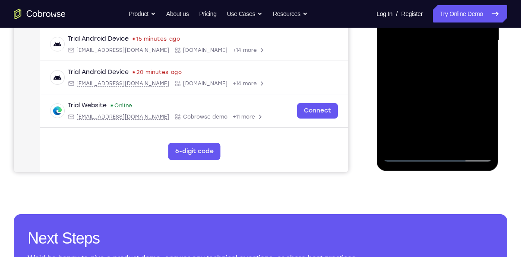
scroll to position [234, 0]
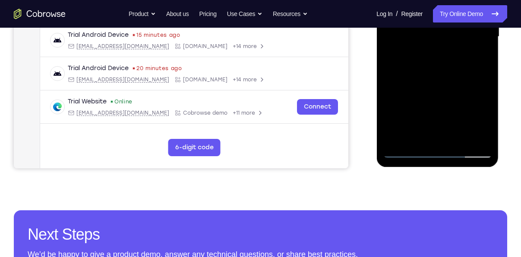
click at [481, 140] on div at bounding box center [437, 37] width 109 height 242
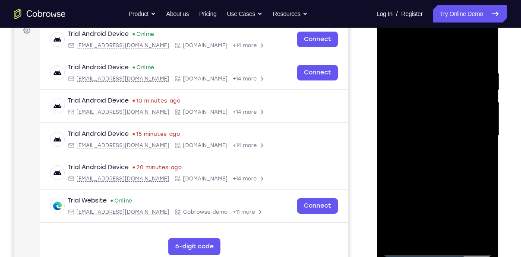
scroll to position [134, 0]
click at [484, 50] on div at bounding box center [437, 136] width 109 height 242
click at [409, 57] on div at bounding box center [437, 136] width 109 height 242
click at [410, 61] on div at bounding box center [437, 136] width 109 height 242
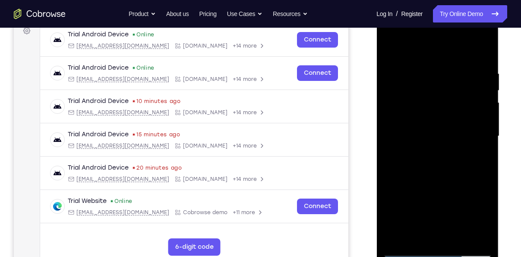
click at [410, 61] on div at bounding box center [437, 136] width 109 height 242
click at [438, 202] on div at bounding box center [437, 136] width 109 height 242
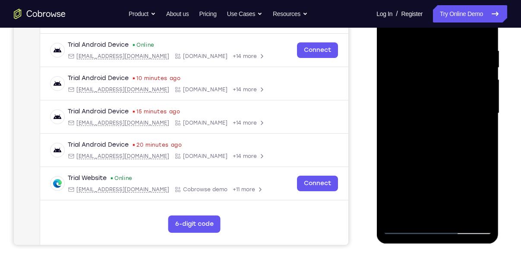
scroll to position [159, 0]
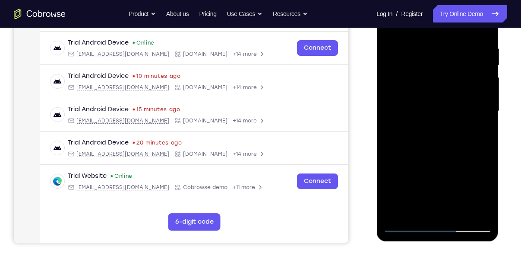
drag, startPoint x: 438, startPoint y: 139, endPoint x: 439, endPoint y: 84, distance: 54.9
click at [439, 84] on div at bounding box center [437, 111] width 109 height 242
click at [407, 61] on div at bounding box center [437, 111] width 109 height 242
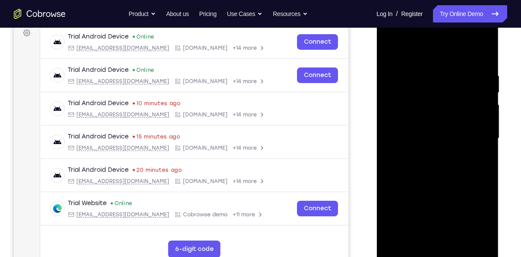
scroll to position [132, 0]
click at [391, 51] on div at bounding box center [437, 139] width 109 height 242
drag, startPoint x: 433, startPoint y: 170, endPoint x: 435, endPoint y: 87, distance: 83.0
click at [435, 87] on div at bounding box center [437, 139] width 109 height 242
drag, startPoint x: 434, startPoint y: 189, endPoint x: 435, endPoint y: 109, distance: 79.9
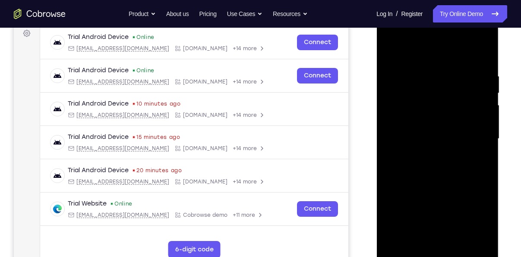
click at [435, 109] on div at bounding box center [437, 139] width 109 height 242
click at [448, 125] on div at bounding box center [437, 139] width 109 height 242
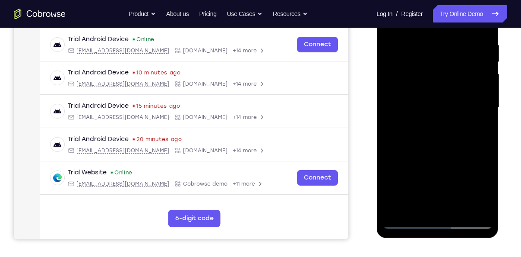
scroll to position [165, 0]
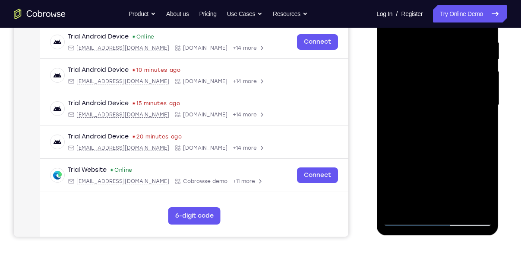
drag, startPoint x: 454, startPoint y: 184, endPoint x: 455, endPoint y: 88, distance: 95.9
click at [455, 88] on div at bounding box center [437, 105] width 109 height 242
drag, startPoint x: 436, startPoint y: 181, endPoint x: 446, endPoint y: 84, distance: 97.7
click at [446, 84] on div at bounding box center [437, 105] width 109 height 242
click at [401, 182] on div at bounding box center [437, 105] width 109 height 242
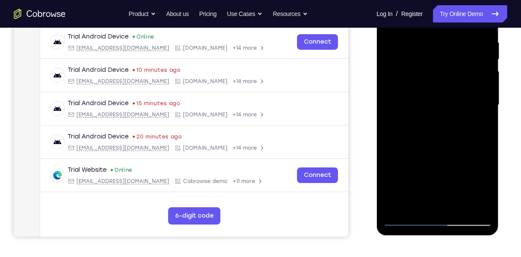
drag, startPoint x: 472, startPoint y: 170, endPoint x: 459, endPoint y: 78, distance: 93.0
click at [459, 78] on div at bounding box center [437, 105] width 109 height 242
click at [409, 107] on div at bounding box center [437, 105] width 109 height 242
click at [468, 71] on div at bounding box center [437, 105] width 109 height 242
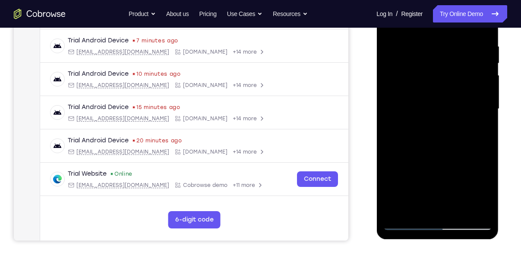
scroll to position [162, 0]
click at [400, 222] on div at bounding box center [437, 108] width 109 height 242
click at [405, 222] on div at bounding box center [437, 108] width 109 height 242
drag, startPoint x: 429, startPoint y: 197, endPoint x: 424, endPoint y: 129, distance: 68.0
click at [424, 129] on div at bounding box center [437, 108] width 109 height 242
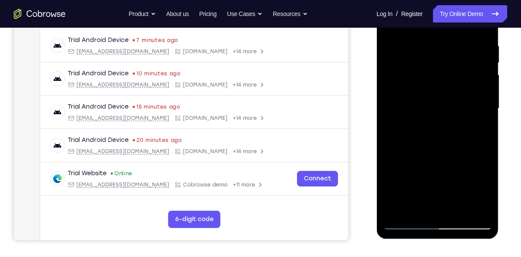
click at [410, 131] on div at bounding box center [437, 108] width 109 height 242
click at [467, 63] on div at bounding box center [437, 108] width 109 height 242
click at [407, 219] on div at bounding box center [437, 108] width 109 height 242
click at [405, 223] on div at bounding box center [437, 108] width 109 height 242
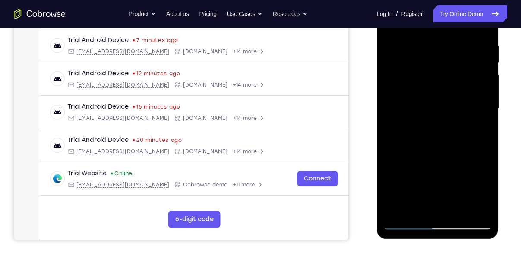
drag, startPoint x: 389, startPoint y: 165, endPoint x: 400, endPoint y: 80, distance: 85.8
click at [400, 80] on div at bounding box center [437, 108] width 109 height 242
click at [411, 131] on div at bounding box center [437, 108] width 109 height 242
click at [425, 77] on div at bounding box center [437, 108] width 109 height 242
click at [463, 58] on div at bounding box center [437, 108] width 109 height 242
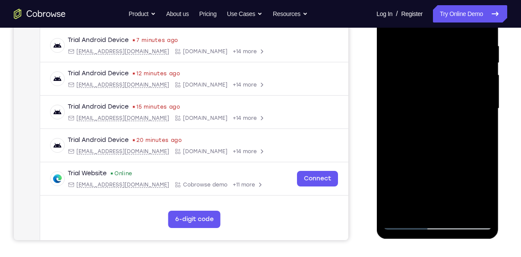
click at [399, 176] on div at bounding box center [437, 108] width 109 height 242
click at [464, 61] on div at bounding box center [437, 108] width 109 height 242
click at [429, 51] on div at bounding box center [437, 108] width 109 height 242
drag, startPoint x: 426, startPoint y: 162, endPoint x: 436, endPoint y: 73, distance: 90.0
click at [436, 73] on div at bounding box center [437, 108] width 109 height 242
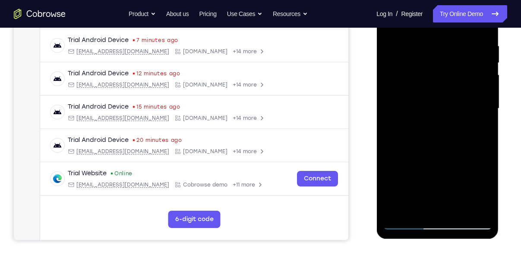
drag, startPoint x: 438, startPoint y: 145, endPoint x: 445, endPoint y: 81, distance: 64.8
click at [445, 81] on div at bounding box center [437, 108] width 109 height 242
click at [406, 131] on div at bounding box center [437, 108] width 109 height 242
click at [391, 137] on div at bounding box center [437, 108] width 109 height 242
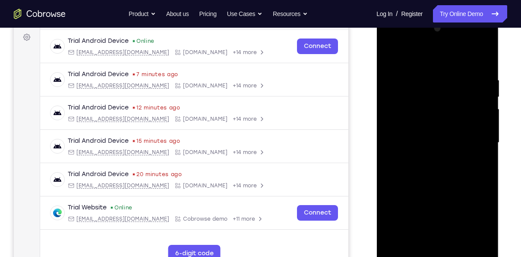
scroll to position [116, 0]
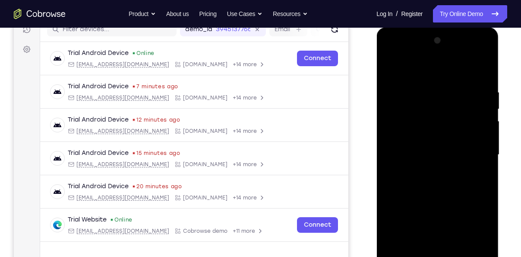
click at [391, 64] on div at bounding box center [437, 155] width 109 height 242
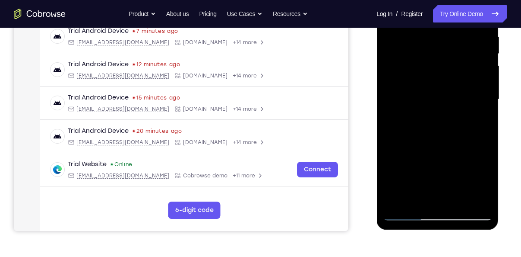
scroll to position [172, 0]
drag, startPoint x: 426, startPoint y: 154, endPoint x: 433, endPoint y: 76, distance: 78.0
click at [433, 76] on div at bounding box center [437, 99] width 109 height 242
click at [410, 165] on div at bounding box center [437, 99] width 109 height 242
click at [387, 97] on div at bounding box center [437, 99] width 109 height 242
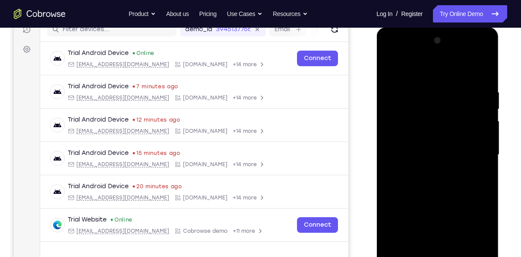
scroll to position [116, 0]
click at [478, 98] on div at bounding box center [437, 154] width 109 height 242
click at [484, 94] on div at bounding box center [437, 154] width 109 height 242
click at [394, 68] on div at bounding box center [437, 154] width 109 height 242
drag, startPoint x: 433, startPoint y: 115, endPoint x: 438, endPoint y: 181, distance: 66.7
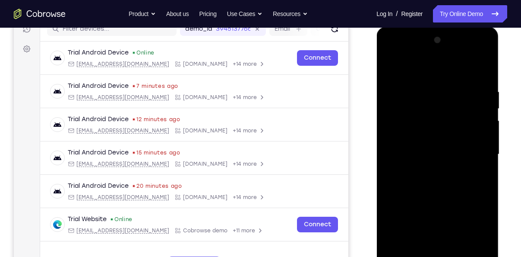
click at [438, 181] on div at bounding box center [437, 154] width 109 height 242
click at [455, 95] on div at bounding box center [437, 154] width 109 height 242
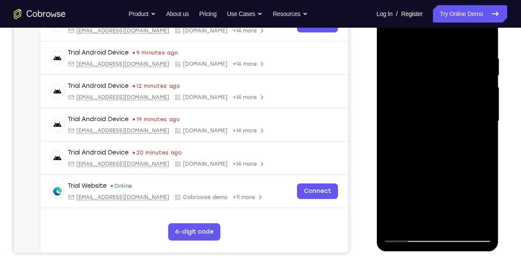
scroll to position [149, 0]
click at [476, 144] on div at bounding box center [437, 121] width 109 height 242
click at [390, 37] on div at bounding box center [437, 121] width 109 height 242
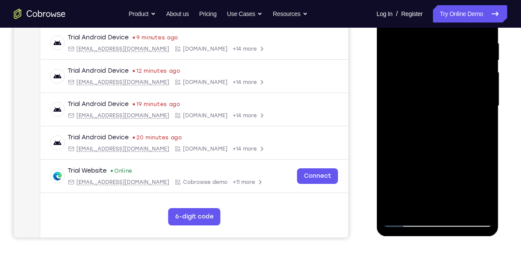
scroll to position [165, 0]
click at [409, 222] on div at bounding box center [437, 105] width 109 height 242
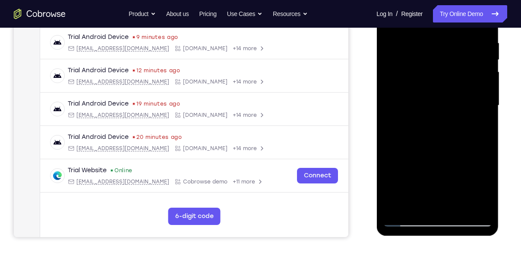
drag, startPoint x: 423, startPoint y: 191, endPoint x: 430, endPoint y: 74, distance: 117.3
click at [430, 74] on div at bounding box center [437, 105] width 109 height 242
click at [401, 142] on div at bounding box center [437, 105] width 109 height 242
drag, startPoint x: 415, startPoint y: 163, endPoint x: 434, endPoint y: 46, distance: 118.7
click at [434, 46] on div at bounding box center [437, 105] width 109 height 242
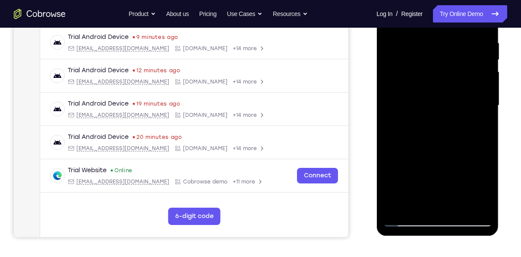
click at [403, 178] on div at bounding box center [437, 105] width 109 height 242
click at [403, 96] on div at bounding box center [437, 105] width 109 height 242
drag, startPoint x: 429, startPoint y: 140, endPoint x: 439, endPoint y: 41, distance: 99.5
click at [439, 41] on div at bounding box center [437, 105] width 109 height 242
click at [404, 166] on div at bounding box center [437, 105] width 109 height 242
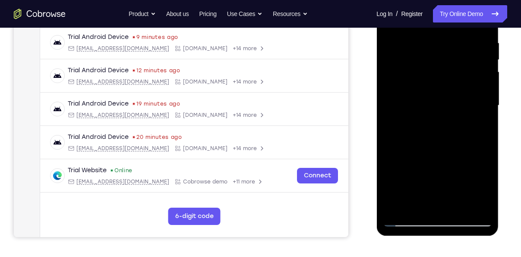
drag, startPoint x: 448, startPoint y: 181, endPoint x: 459, endPoint y: 63, distance: 118.4
click at [459, 63] on div at bounding box center [437, 105] width 109 height 242
drag, startPoint x: 462, startPoint y: 158, endPoint x: 464, endPoint y: 69, distance: 88.6
click at [464, 69] on div at bounding box center [437, 105] width 109 height 242
drag, startPoint x: 435, startPoint y: 170, endPoint x: 440, endPoint y: 65, distance: 105.1
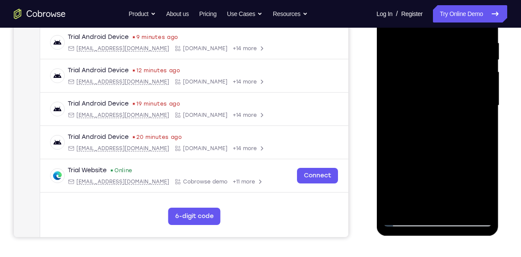
click at [440, 65] on div at bounding box center [437, 105] width 109 height 242
click at [405, 170] on div at bounding box center [437, 105] width 109 height 242
click at [399, 206] on div at bounding box center [437, 105] width 109 height 242
drag, startPoint x: 425, startPoint y: 157, endPoint x: 448, endPoint y: 33, distance: 126.6
click at [448, 33] on div at bounding box center [437, 105] width 109 height 242
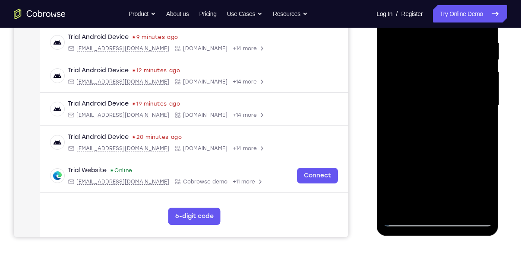
click at [416, 95] on div at bounding box center [437, 105] width 109 height 242
click at [406, 222] on div at bounding box center [437, 105] width 109 height 242
click at [418, 186] on div at bounding box center [437, 105] width 109 height 242
click at [467, 63] on div at bounding box center [437, 105] width 109 height 242
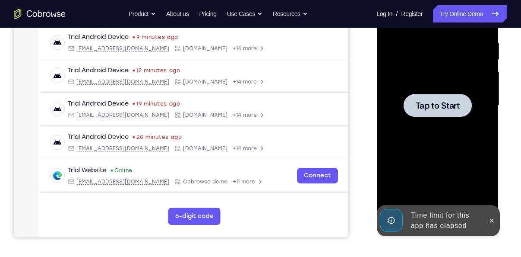
click at [450, 86] on div at bounding box center [437, 105] width 109 height 242
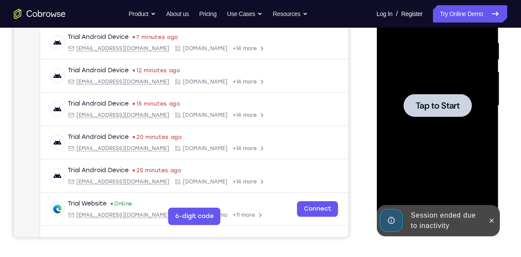
click at [441, 110] on span "Tap to Start" at bounding box center [438, 105] width 44 height 9
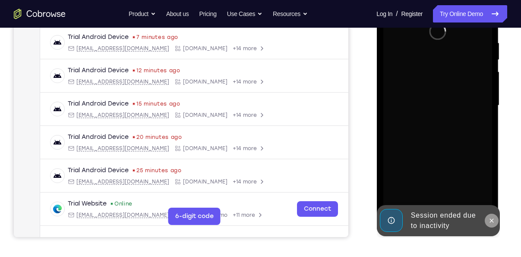
click at [492, 218] on icon at bounding box center [491, 220] width 7 height 7
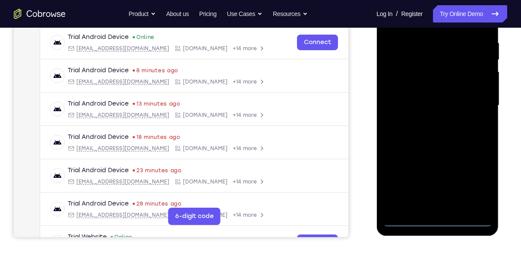
click at [437, 218] on div at bounding box center [437, 105] width 109 height 242
click at [441, 222] on div at bounding box center [437, 105] width 109 height 242
click at [432, 221] on div at bounding box center [437, 105] width 109 height 242
click at [480, 182] on div at bounding box center [437, 105] width 109 height 242
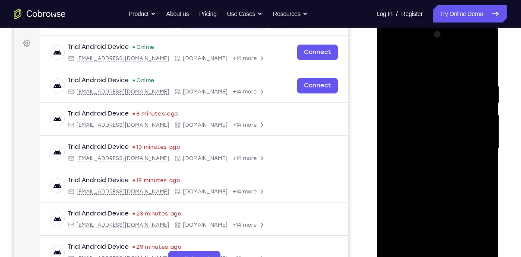
scroll to position [121, 0]
click at [432, 66] on div at bounding box center [437, 149] width 109 height 242
click at [472, 146] on div at bounding box center [437, 149] width 109 height 242
click at [425, 163] on div at bounding box center [437, 149] width 109 height 242
click at [425, 141] on div at bounding box center [437, 149] width 109 height 242
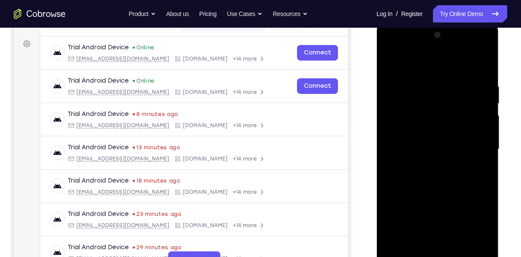
click at [408, 114] on div at bounding box center [437, 149] width 109 height 242
click at [409, 132] on div at bounding box center [437, 149] width 109 height 242
click at [419, 149] on div at bounding box center [437, 149] width 109 height 242
click at [428, 177] on div at bounding box center [437, 149] width 109 height 242
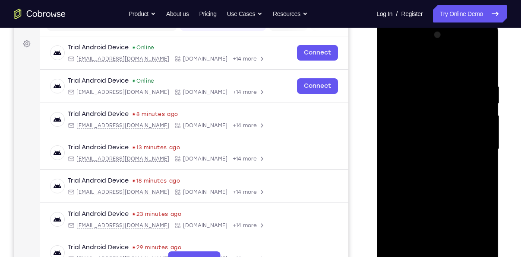
click at [428, 177] on div at bounding box center [437, 149] width 109 height 242
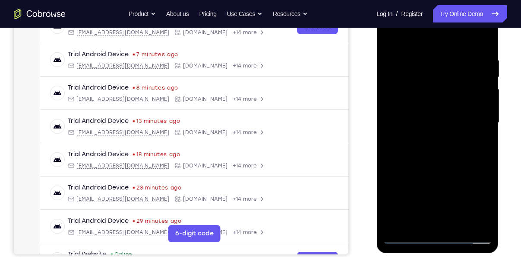
scroll to position [159, 0]
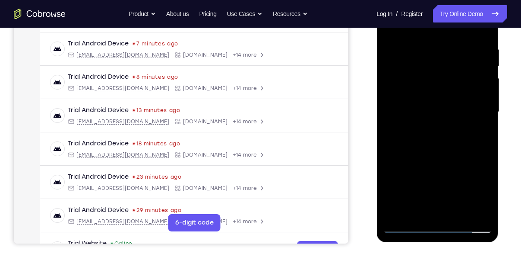
click at [426, 145] on div at bounding box center [437, 112] width 109 height 242
click at [430, 159] on div at bounding box center [437, 112] width 109 height 242
drag, startPoint x: 454, startPoint y: 187, endPoint x: 456, endPoint y: 126, distance: 60.5
click at [456, 126] on div at bounding box center [437, 112] width 109 height 242
drag, startPoint x: 452, startPoint y: 163, endPoint x: 451, endPoint y: 121, distance: 42.8
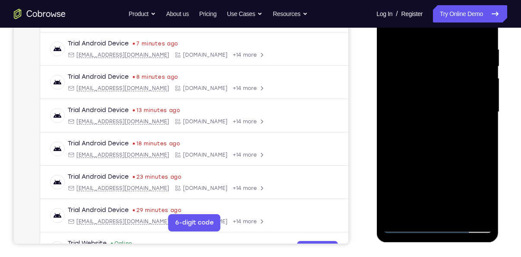
click at [451, 121] on div at bounding box center [437, 112] width 109 height 242
drag, startPoint x: 440, startPoint y: 98, endPoint x: 454, endPoint y: 166, distance: 69.6
click at [454, 166] on div at bounding box center [437, 112] width 109 height 242
drag, startPoint x: 454, startPoint y: 166, endPoint x: 450, endPoint y: 64, distance: 102.9
click at [450, 64] on div at bounding box center [437, 112] width 109 height 242
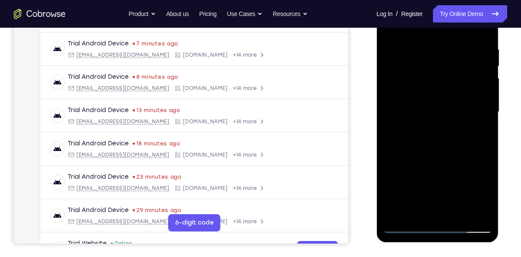
click at [439, 150] on div at bounding box center [437, 112] width 109 height 242
click at [392, 128] on div at bounding box center [437, 112] width 109 height 242
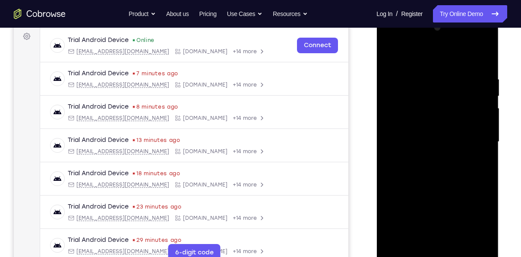
click at [484, 57] on div at bounding box center [437, 142] width 109 height 242
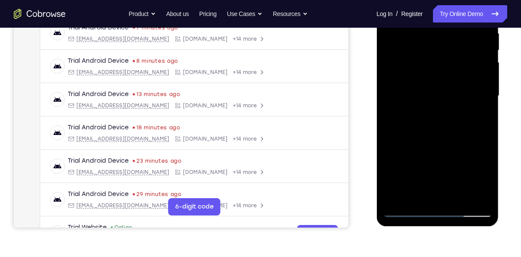
scroll to position [175, 0]
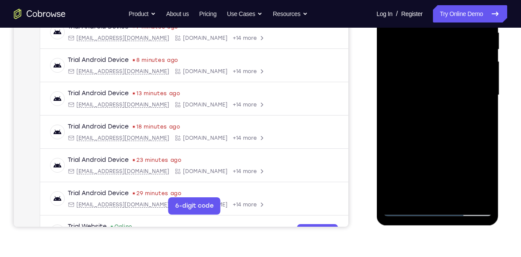
click at [396, 202] on div at bounding box center [437, 95] width 109 height 242
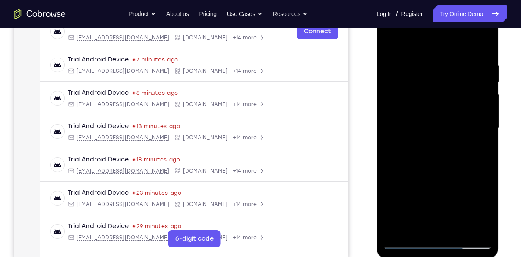
click at [424, 61] on div at bounding box center [437, 128] width 109 height 242
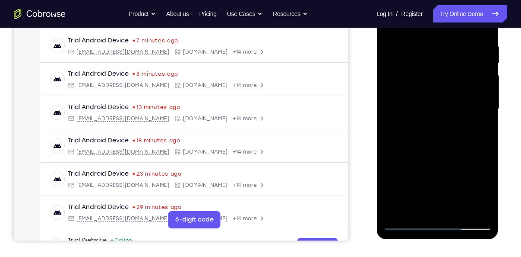
scroll to position [162, 0]
click at [468, 208] on div at bounding box center [437, 109] width 109 height 242
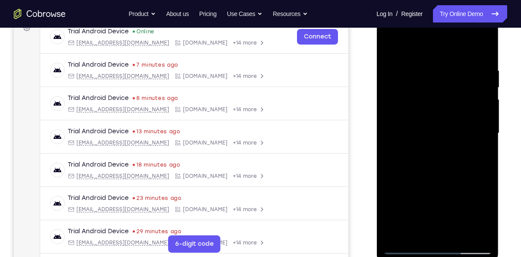
scroll to position [137, 0]
click at [394, 50] on div at bounding box center [437, 134] width 109 height 242
click at [390, 47] on div at bounding box center [437, 134] width 109 height 242
click at [480, 46] on div at bounding box center [437, 134] width 109 height 242
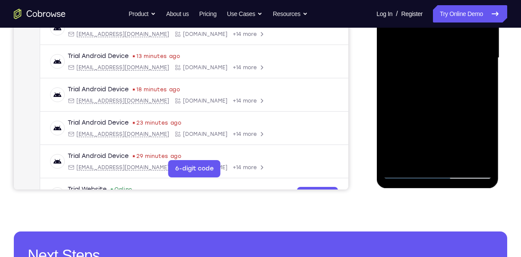
scroll to position [215, 0]
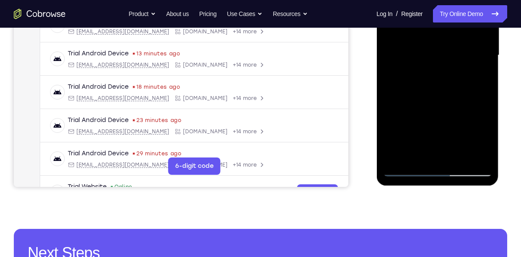
click at [460, 155] on div at bounding box center [437, 55] width 109 height 242
click at [426, 99] on div at bounding box center [437, 55] width 109 height 242
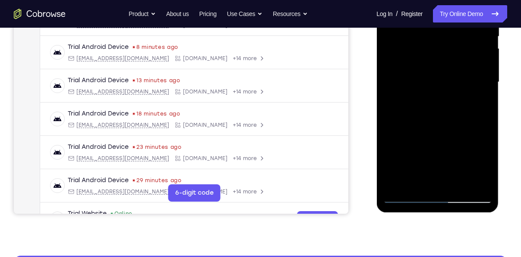
scroll to position [188, 0]
click at [417, 68] on div at bounding box center [437, 82] width 109 height 242
click at [404, 199] on div at bounding box center [437, 82] width 109 height 242
click at [416, 108] on div at bounding box center [437, 82] width 109 height 242
click at [407, 196] on div at bounding box center [437, 82] width 109 height 242
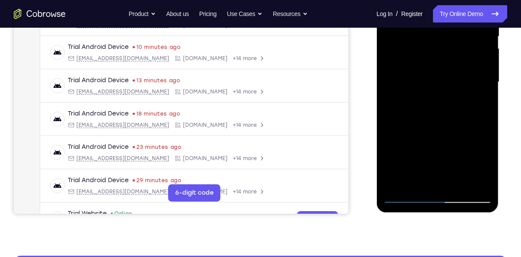
click at [407, 196] on div at bounding box center [437, 82] width 109 height 242
click at [477, 180] on div at bounding box center [437, 82] width 109 height 242
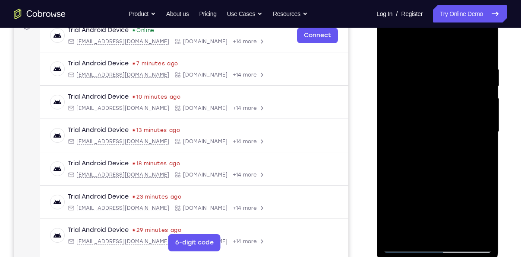
scroll to position [135, 0]
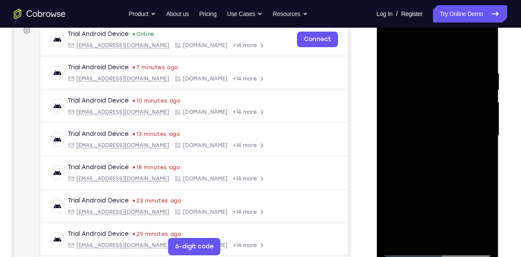
click at [482, 49] on div at bounding box center [437, 136] width 109 height 242
click at [421, 66] on div at bounding box center [437, 136] width 109 height 242
click at [467, 208] on div at bounding box center [437, 136] width 109 height 242
drag, startPoint x: 467, startPoint y: 208, endPoint x: 513, endPoint y: 168, distance: 60.9
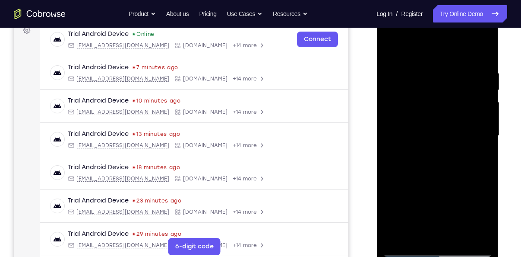
click at [500, 168] on html "Online web based iOS Simulators and Android Emulators. Run iPhone, iPad, Mobile…" at bounding box center [438, 137] width 123 height 259
drag, startPoint x: 448, startPoint y: 140, endPoint x: 457, endPoint y: 84, distance: 56.5
click at [457, 84] on div at bounding box center [437, 136] width 109 height 242
drag, startPoint x: 448, startPoint y: 178, endPoint x: 450, endPoint y: 121, distance: 57.5
click at [450, 121] on div at bounding box center [437, 136] width 109 height 242
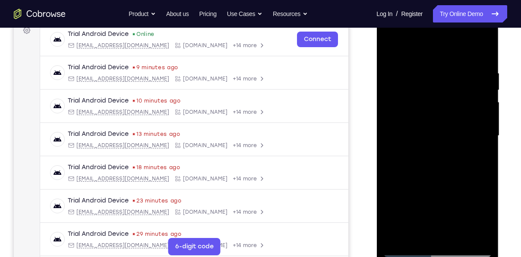
drag, startPoint x: 472, startPoint y: 131, endPoint x: 458, endPoint y: 63, distance: 70.1
click at [458, 63] on div at bounding box center [437, 136] width 109 height 242
click at [408, 143] on div at bounding box center [437, 136] width 109 height 242
click at [470, 97] on div at bounding box center [437, 136] width 109 height 242
click at [388, 51] on div at bounding box center [437, 136] width 109 height 242
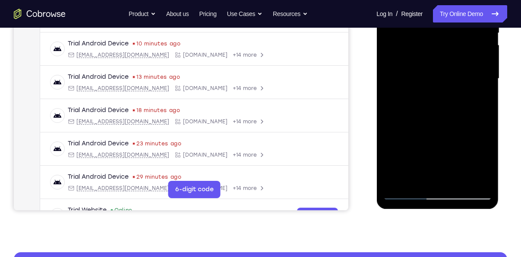
scroll to position [193, 0]
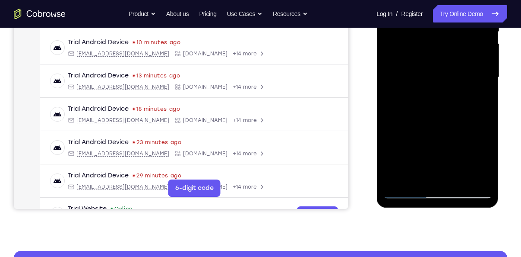
click at [403, 189] on div at bounding box center [437, 77] width 109 height 242
click at [407, 191] on div at bounding box center [437, 77] width 109 height 242
click at [405, 188] on div at bounding box center [437, 77] width 109 height 242
click at [407, 193] on div at bounding box center [437, 77] width 109 height 242
drag, startPoint x: 423, startPoint y: 159, endPoint x: 416, endPoint y: 64, distance: 95.8
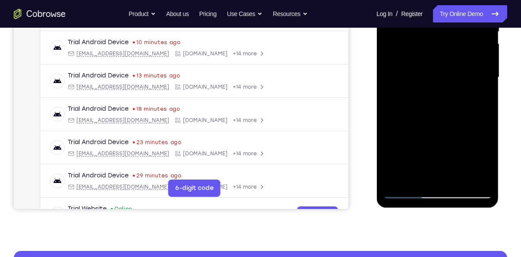
click at [416, 64] on div at bounding box center [437, 77] width 109 height 242
drag, startPoint x: 425, startPoint y: 117, endPoint x: 424, endPoint y: 56, distance: 60.9
click at [424, 56] on div at bounding box center [437, 77] width 109 height 242
drag, startPoint x: 435, startPoint y: 150, endPoint x: 433, endPoint y: 83, distance: 67.8
click at [433, 83] on div at bounding box center [437, 77] width 109 height 242
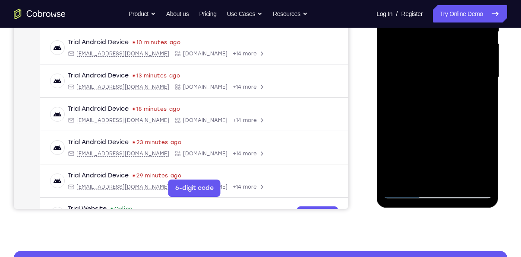
drag, startPoint x: 434, startPoint y: 156, endPoint x: 425, endPoint y: 85, distance: 72.3
click at [425, 85] on div at bounding box center [437, 77] width 109 height 242
click at [413, 94] on div at bounding box center [437, 77] width 109 height 242
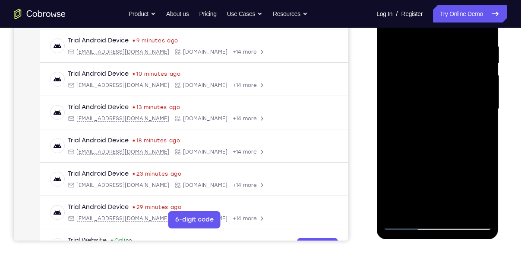
scroll to position [156, 0]
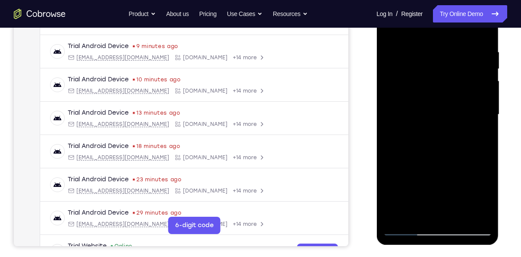
click at [392, 32] on div at bounding box center [437, 115] width 109 height 242
drag, startPoint x: 445, startPoint y: 178, endPoint x: 449, endPoint y: 79, distance: 98.6
click at [449, 79] on div at bounding box center [437, 115] width 109 height 242
drag, startPoint x: 441, startPoint y: 168, endPoint x: 441, endPoint y: 100, distance: 67.8
click at [441, 100] on div at bounding box center [437, 115] width 109 height 242
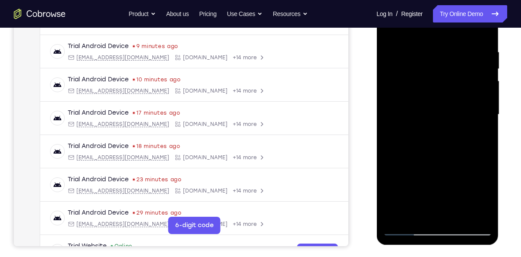
drag, startPoint x: 461, startPoint y: 139, endPoint x: 454, endPoint y: 109, distance: 30.7
click at [454, 109] on div at bounding box center [437, 115] width 109 height 242
click at [407, 110] on div at bounding box center [437, 115] width 109 height 242
click at [469, 81] on div at bounding box center [437, 115] width 109 height 242
click at [400, 57] on div at bounding box center [437, 115] width 109 height 242
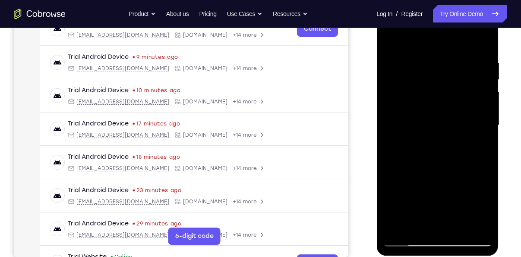
scroll to position [145, 0]
click at [483, 112] on div at bounding box center [437, 126] width 109 height 242
click at [398, 193] on div at bounding box center [437, 126] width 109 height 242
click at [407, 180] on div at bounding box center [437, 126] width 109 height 242
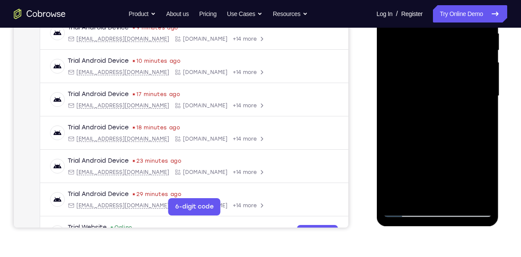
scroll to position [175, 0]
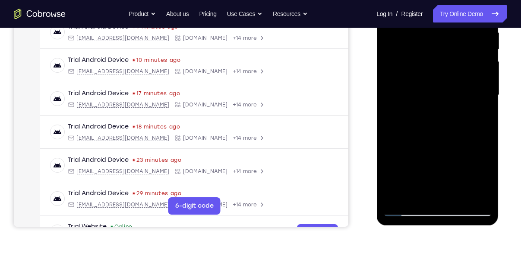
click at [404, 207] on div at bounding box center [437, 95] width 109 height 242
click at [469, 124] on div at bounding box center [437, 95] width 109 height 242
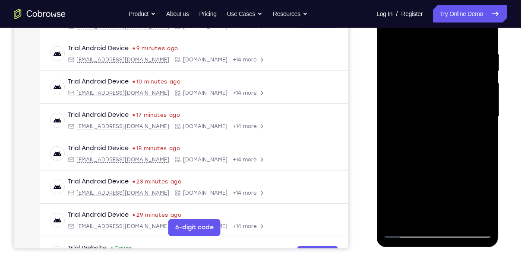
scroll to position [153, 0]
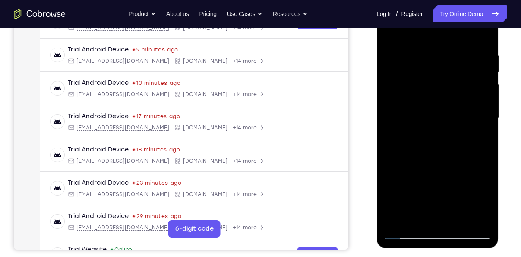
click at [469, 124] on div at bounding box center [437, 118] width 109 height 242
click at [432, 61] on div at bounding box center [437, 118] width 109 height 242
click at [409, 115] on div at bounding box center [437, 118] width 109 height 242
click at [401, 218] on div at bounding box center [437, 118] width 109 height 242
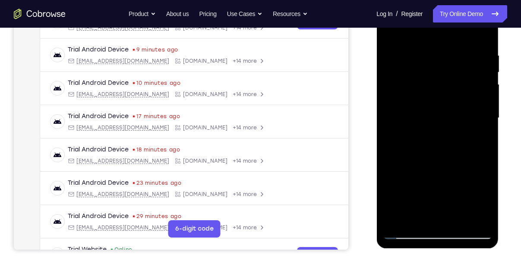
click at [401, 218] on div at bounding box center [437, 118] width 109 height 242
click at [396, 220] on div at bounding box center [437, 118] width 109 height 242
click at [477, 156] on div at bounding box center [437, 118] width 109 height 242
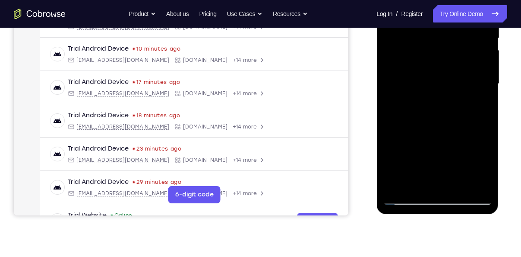
scroll to position [187, 0]
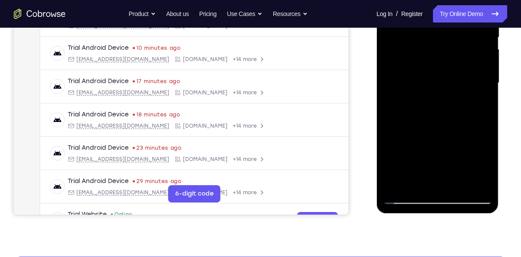
drag, startPoint x: 465, startPoint y: 150, endPoint x: 459, endPoint y: 100, distance: 50.5
click at [459, 100] on div at bounding box center [437, 83] width 109 height 242
click at [484, 68] on div at bounding box center [437, 83] width 109 height 242
drag, startPoint x: 453, startPoint y: 98, endPoint x: 458, endPoint y: 35, distance: 64.1
click at [458, 35] on div at bounding box center [437, 83] width 109 height 242
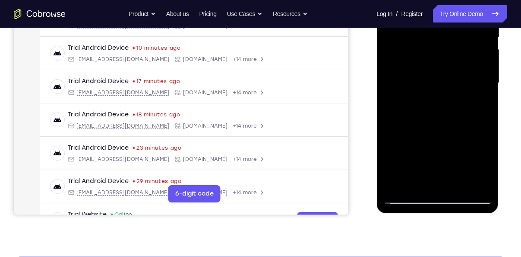
drag, startPoint x: 437, startPoint y: 137, endPoint x: 447, endPoint y: 60, distance: 77.1
click at [447, 60] on div at bounding box center [437, 83] width 109 height 242
drag, startPoint x: 445, startPoint y: 114, endPoint x: 455, endPoint y: 37, distance: 77.1
click at [455, 37] on div at bounding box center [437, 83] width 109 height 242
drag, startPoint x: 459, startPoint y: 145, endPoint x: 464, endPoint y: 66, distance: 78.8
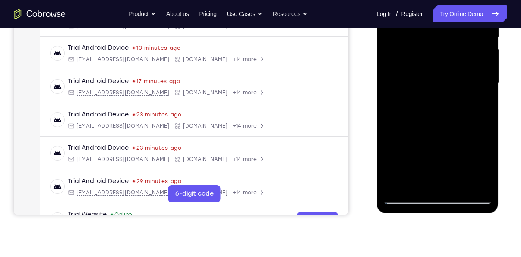
click at [464, 66] on div at bounding box center [437, 83] width 109 height 242
drag, startPoint x: 454, startPoint y: 134, endPoint x: 458, endPoint y: 74, distance: 60.6
click at [458, 74] on div at bounding box center [437, 83] width 109 height 242
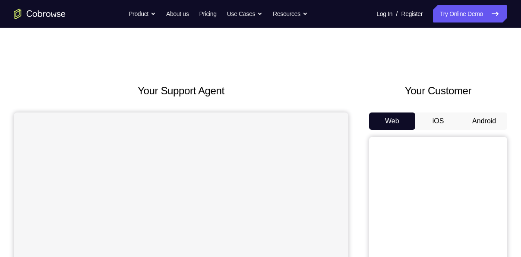
click at [479, 119] on button "Android" at bounding box center [484, 120] width 46 height 17
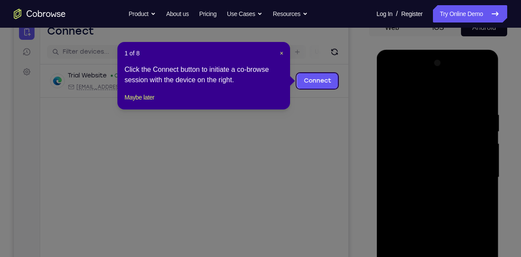
scroll to position [92, 0]
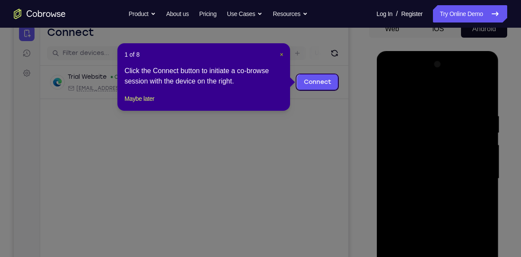
click at [281, 54] on span "×" at bounding box center [281, 54] width 3 height 7
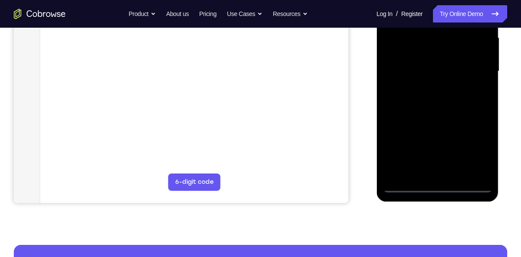
scroll to position [201, 0]
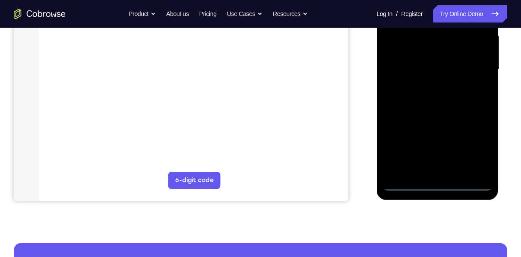
click at [432, 184] on div at bounding box center [437, 70] width 109 height 242
click at [479, 138] on div at bounding box center [437, 70] width 109 height 242
click at [469, 142] on div at bounding box center [437, 70] width 109 height 242
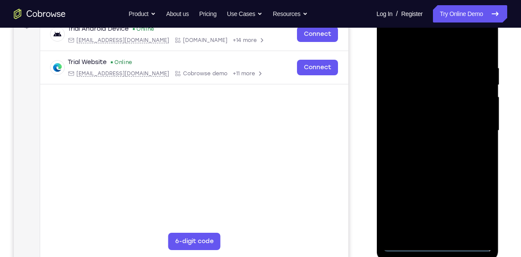
scroll to position [139, 0]
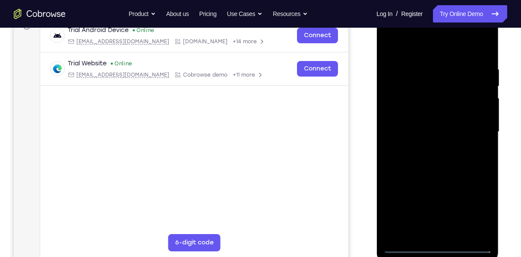
click at [431, 51] on div at bounding box center [437, 132] width 109 height 242
click at [475, 124] on div at bounding box center [437, 132] width 109 height 242
click at [426, 148] on div at bounding box center [437, 132] width 109 height 242
click at [419, 119] on div at bounding box center [437, 132] width 109 height 242
click at [416, 115] on div at bounding box center [437, 132] width 109 height 242
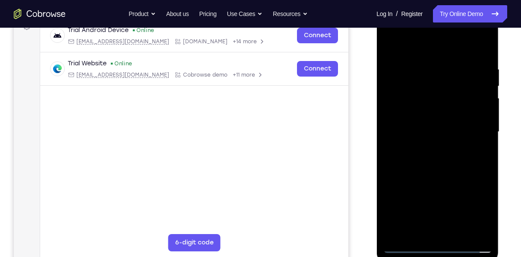
click at [414, 138] on div at bounding box center [437, 132] width 109 height 242
click at [420, 162] on div at bounding box center [437, 132] width 109 height 242
click at [436, 170] on div at bounding box center [437, 132] width 109 height 242
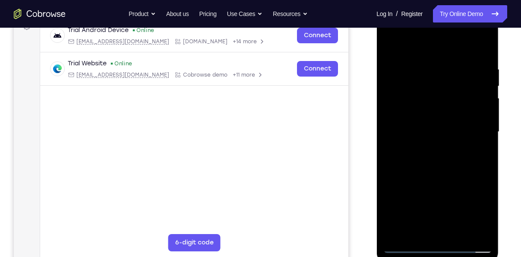
click at [431, 67] on div at bounding box center [437, 132] width 109 height 242
click at [472, 231] on div at bounding box center [437, 132] width 109 height 242
click at [482, 49] on div at bounding box center [437, 132] width 109 height 242
click at [461, 230] on div at bounding box center [437, 132] width 109 height 242
click at [444, 177] on div at bounding box center [437, 132] width 109 height 242
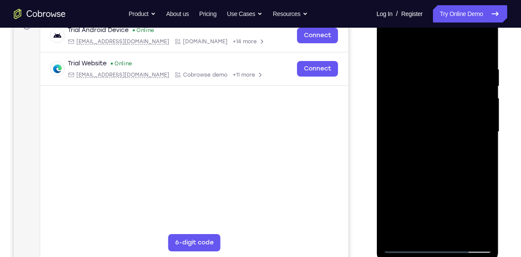
click at [404, 248] on div at bounding box center [437, 132] width 109 height 242
click at [426, 66] on div at bounding box center [437, 132] width 109 height 242
click at [415, 46] on div at bounding box center [437, 132] width 109 height 242
click at [456, 75] on div at bounding box center [437, 132] width 109 height 242
click at [385, 44] on div at bounding box center [437, 132] width 109 height 242
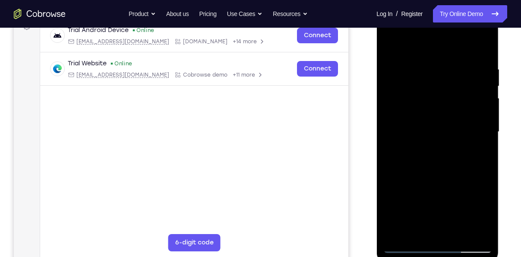
click at [419, 142] on div at bounding box center [437, 132] width 109 height 242
click at [404, 248] on div at bounding box center [437, 132] width 109 height 242
click at [398, 83] on div at bounding box center [437, 132] width 109 height 242
click at [391, 46] on div at bounding box center [437, 132] width 109 height 242
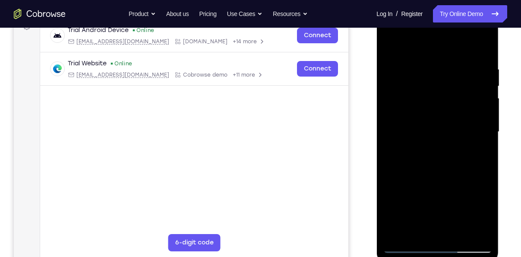
drag, startPoint x: 434, startPoint y: 92, endPoint x: 437, endPoint y: 172, distance: 80.4
click at [437, 172] on div at bounding box center [437, 132] width 109 height 242
click at [477, 237] on div at bounding box center [437, 132] width 109 height 242
click at [486, 44] on div at bounding box center [437, 132] width 109 height 242
click at [423, 48] on div at bounding box center [437, 132] width 109 height 242
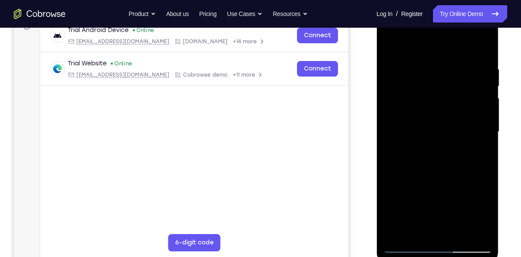
click at [415, 56] on div at bounding box center [437, 132] width 109 height 242
click at [453, 205] on div at bounding box center [437, 132] width 109 height 242
drag, startPoint x: 429, startPoint y: 137, endPoint x: 438, endPoint y: 67, distance: 71.1
click at [438, 67] on div at bounding box center [437, 132] width 109 height 242
drag, startPoint x: 436, startPoint y: 180, endPoint x: 447, endPoint y: 102, distance: 78.9
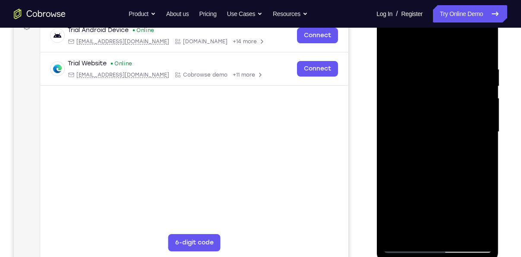
click at [447, 102] on div at bounding box center [437, 132] width 109 height 242
drag, startPoint x: 461, startPoint y: 185, endPoint x: 465, endPoint y: 109, distance: 76.2
click at [465, 109] on div at bounding box center [437, 132] width 109 height 242
drag, startPoint x: 415, startPoint y: 128, endPoint x: 426, endPoint y: 27, distance: 101.2
click at [426, 27] on div at bounding box center [437, 132] width 109 height 242
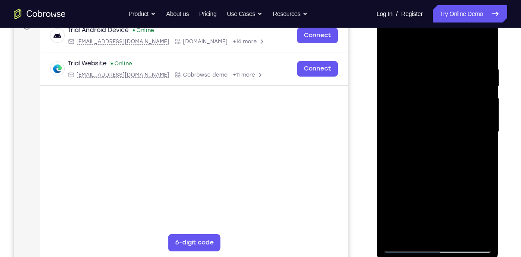
drag, startPoint x: 433, startPoint y: 198, endPoint x: 437, endPoint y: 120, distance: 78.3
click at [437, 120] on div at bounding box center [437, 132] width 109 height 242
drag, startPoint x: 470, startPoint y: 88, endPoint x: 415, endPoint y: 93, distance: 55.5
click at [415, 93] on div at bounding box center [437, 132] width 109 height 242
drag, startPoint x: 473, startPoint y: 83, endPoint x: 417, endPoint y: 82, distance: 56.2
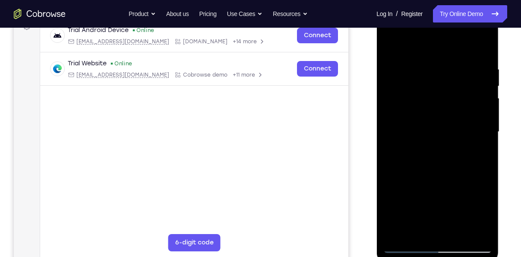
click at [417, 82] on div at bounding box center [437, 132] width 109 height 242
click at [391, 91] on div at bounding box center [437, 132] width 109 height 242
click at [464, 104] on div at bounding box center [437, 132] width 109 height 242
click at [440, 72] on div at bounding box center [437, 132] width 109 height 242
drag, startPoint x: 456, startPoint y: 194, endPoint x: 456, endPoint y: 136, distance: 58.3
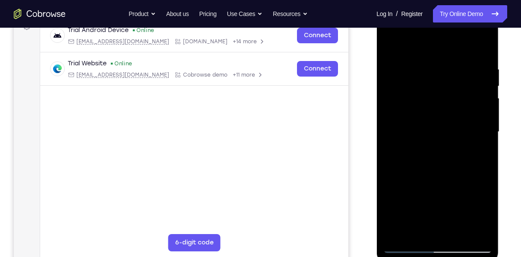
click at [456, 136] on div at bounding box center [437, 132] width 109 height 242
click at [407, 189] on div at bounding box center [437, 132] width 109 height 242
drag, startPoint x: 449, startPoint y: 81, endPoint x: 441, endPoint y: 150, distance: 69.6
click at [441, 150] on div at bounding box center [437, 132] width 109 height 242
click at [438, 76] on div at bounding box center [437, 132] width 109 height 242
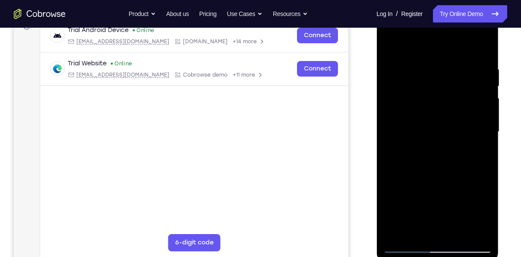
click at [404, 243] on div at bounding box center [437, 132] width 109 height 242
click at [485, 131] on div at bounding box center [437, 132] width 109 height 242
click at [407, 249] on div at bounding box center [437, 132] width 109 height 242
drag, startPoint x: 460, startPoint y: 204, endPoint x: 417, endPoint y: 207, distance: 43.3
click at [417, 207] on div at bounding box center [437, 132] width 109 height 242
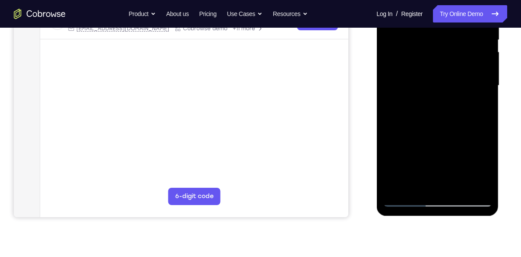
scroll to position [185, 0]
click at [413, 156] on div at bounding box center [437, 85] width 109 height 242
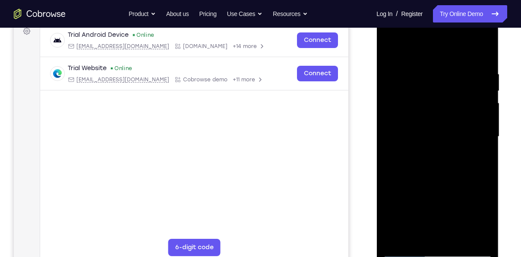
scroll to position [130, 0]
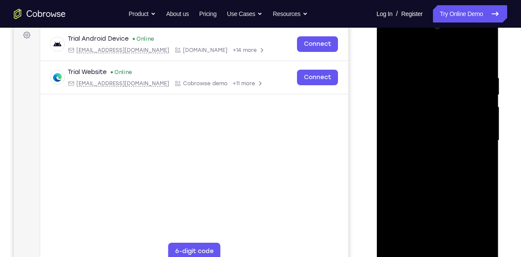
click at [446, 217] on div at bounding box center [437, 140] width 109 height 242
click at [460, 245] on div at bounding box center [437, 140] width 109 height 242
drag, startPoint x: 444, startPoint y: 221, endPoint x: 444, endPoint y: 150, distance: 71.3
click at [444, 150] on div at bounding box center [437, 140] width 109 height 242
click at [416, 137] on div at bounding box center [437, 140] width 109 height 242
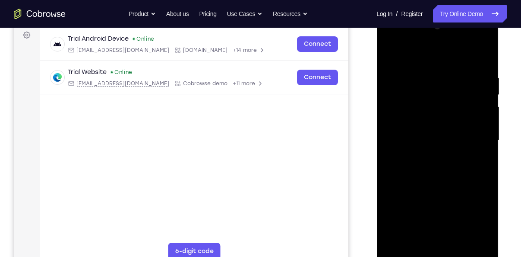
click at [394, 55] on div at bounding box center [437, 140] width 109 height 242
click at [424, 153] on div at bounding box center [437, 140] width 109 height 242
click at [390, 55] on div at bounding box center [437, 140] width 109 height 242
drag, startPoint x: 450, startPoint y: 151, endPoint x: 453, endPoint y: 92, distance: 59.3
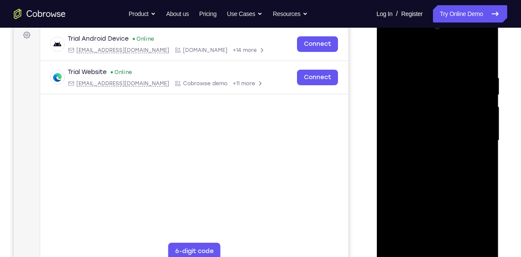
click at [453, 92] on div at bounding box center [437, 140] width 109 height 242
drag, startPoint x: 79, startPoint y: 208, endPoint x: 366, endPoint y: 154, distance: 292.3
click at [366, 154] on div "Your Support Agent Your Customer Web iOS Android" at bounding box center [261, 112] width 494 height 319
drag, startPoint x: 456, startPoint y: 206, endPoint x: 450, endPoint y: 143, distance: 62.5
click at [450, 143] on div at bounding box center [437, 140] width 109 height 242
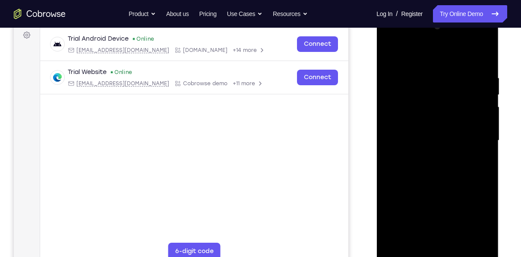
drag, startPoint x: 450, startPoint y: 143, endPoint x: 449, endPoint y: 63, distance: 80.8
click at [449, 63] on div at bounding box center [437, 140] width 109 height 242
drag, startPoint x: 459, startPoint y: 173, endPoint x: 462, endPoint y: 119, distance: 54.1
click at [462, 119] on div at bounding box center [437, 140] width 109 height 242
click at [483, 120] on div at bounding box center [437, 140] width 109 height 242
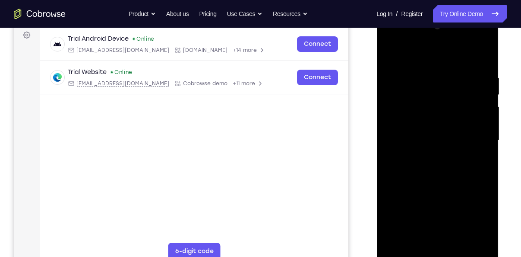
click at [483, 120] on div at bounding box center [437, 140] width 109 height 242
click at [457, 241] on div at bounding box center [437, 140] width 109 height 242
click at [452, 127] on div at bounding box center [437, 140] width 109 height 242
click at [394, 55] on div at bounding box center [437, 140] width 109 height 242
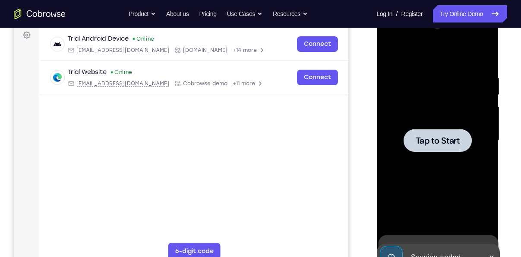
click at [450, 169] on div at bounding box center [437, 140] width 109 height 242
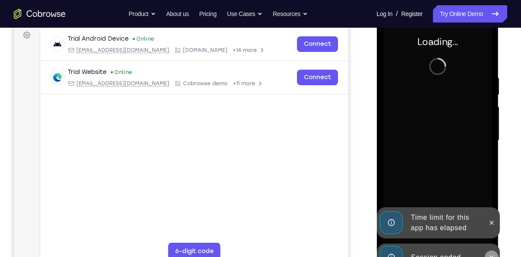
click at [492, 254] on icon at bounding box center [491, 257] width 7 height 7
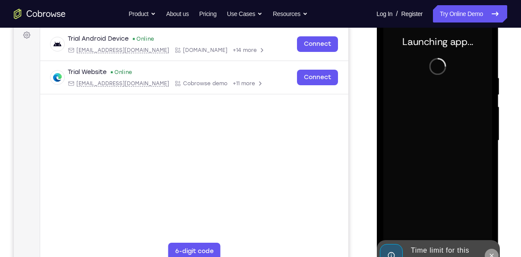
click at [491, 248] on button at bounding box center [492, 255] width 14 height 14
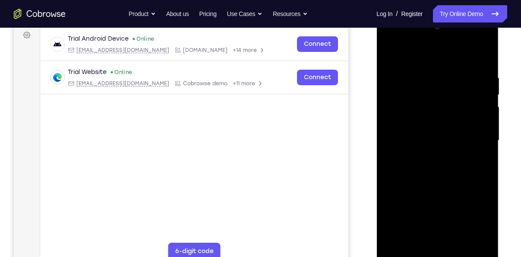
click at [445, 253] on div at bounding box center [437, 140] width 109 height 242
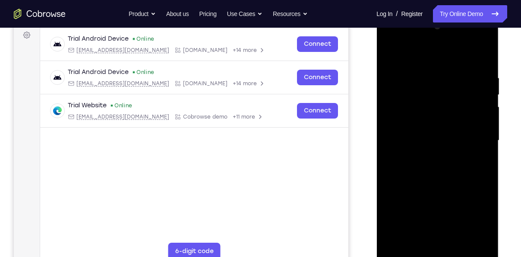
click at [477, 218] on div at bounding box center [437, 140] width 109 height 242
click at [415, 61] on div at bounding box center [437, 140] width 109 height 242
click at [473, 133] on div at bounding box center [437, 140] width 109 height 242
click at [428, 156] on div at bounding box center [437, 140] width 109 height 242
click at [424, 123] on div at bounding box center [437, 140] width 109 height 242
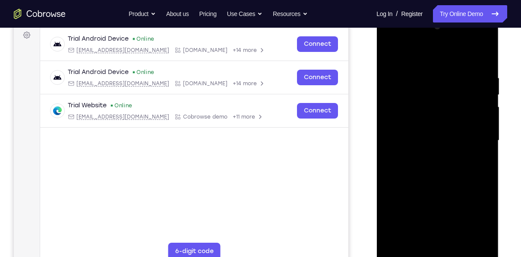
click at [423, 143] on div at bounding box center [437, 140] width 109 height 242
click at [420, 139] on div at bounding box center [437, 140] width 109 height 242
click at [431, 157] on div at bounding box center [437, 140] width 109 height 242
click at [432, 118] on div at bounding box center [437, 140] width 109 height 242
click at [456, 240] on div at bounding box center [437, 140] width 109 height 242
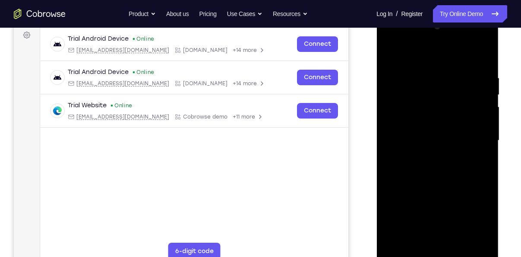
click at [443, 186] on div at bounding box center [437, 140] width 109 height 242
click at [428, 165] on div at bounding box center [437, 140] width 109 height 242
click at [389, 48] on div at bounding box center [437, 140] width 109 height 242
click at [389, 57] on div at bounding box center [437, 140] width 109 height 242
drag, startPoint x: 452, startPoint y: 87, endPoint x: 383, endPoint y: 94, distance: 69.9
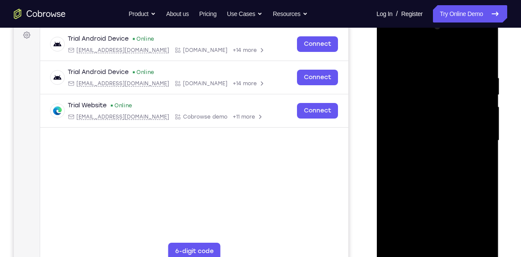
click at [383, 94] on div at bounding box center [438, 141] width 122 height 257
drag, startPoint x: 455, startPoint y: 82, endPoint x: 384, endPoint y: 81, distance: 71.7
click at [384, 81] on div at bounding box center [437, 140] width 109 height 242
drag, startPoint x: 444, startPoint y: 172, endPoint x: 455, endPoint y: 70, distance: 103.4
click at [455, 70] on div at bounding box center [437, 140] width 109 height 242
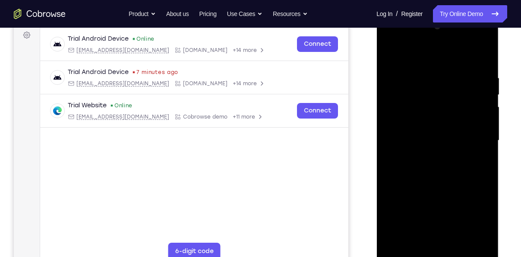
drag, startPoint x: 444, startPoint y: 164, endPoint x: 453, endPoint y: 82, distance: 82.2
click at [453, 82] on div at bounding box center [437, 140] width 109 height 242
drag, startPoint x: 445, startPoint y: 181, endPoint x: 449, endPoint y: 108, distance: 73.1
click at [449, 108] on div at bounding box center [437, 140] width 109 height 242
drag, startPoint x: 439, startPoint y: 175, endPoint x: 464, endPoint y: 72, distance: 106.4
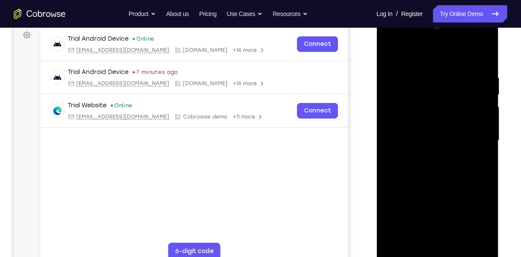
click at [464, 72] on div at bounding box center [437, 140] width 109 height 242
drag, startPoint x: 448, startPoint y: 161, endPoint x: 456, endPoint y: 94, distance: 67.5
click at [456, 94] on div at bounding box center [437, 140] width 109 height 242
drag, startPoint x: 451, startPoint y: 196, endPoint x: 463, endPoint y: 110, distance: 86.8
click at [463, 110] on div at bounding box center [437, 140] width 109 height 242
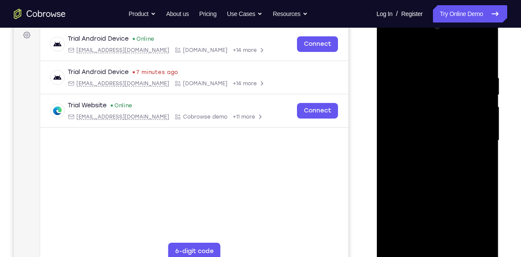
drag, startPoint x: 468, startPoint y: 177, endPoint x: 473, endPoint y: 134, distance: 43.4
click at [473, 134] on div at bounding box center [437, 140] width 109 height 242
click at [430, 153] on div at bounding box center [437, 140] width 109 height 242
click at [488, 153] on div at bounding box center [437, 140] width 109 height 242
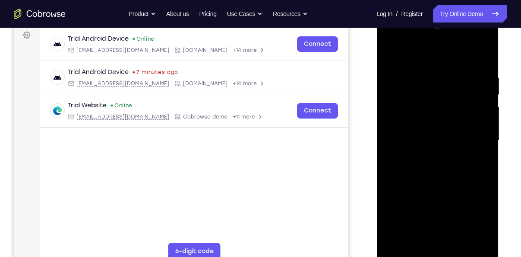
click at [447, 167] on div at bounding box center [437, 140] width 109 height 242
drag, startPoint x: 435, startPoint y: 146, endPoint x: 428, endPoint y: 76, distance: 70.3
click at [428, 76] on div at bounding box center [437, 140] width 109 height 242
drag, startPoint x: 430, startPoint y: 193, endPoint x: 440, endPoint y: 121, distance: 72.0
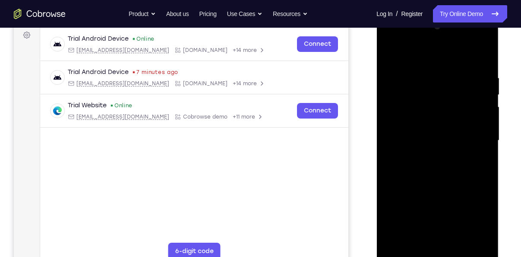
click at [440, 121] on div at bounding box center [437, 140] width 109 height 242
click at [428, 178] on div at bounding box center [437, 140] width 109 height 242
click at [392, 128] on div at bounding box center [437, 140] width 109 height 242
click at [473, 153] on div at bounding box center [437, 140] width 109 height 242
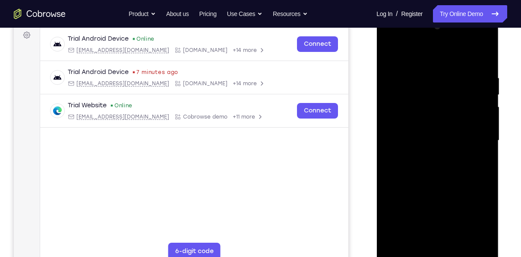
click at [482, 56] on div at bounding box center [437, 140] width 109 height 242
drag, startPoint x: 453, startPoint y: 198, endPoint x: 455, endPoint y: 87, distance: 111.0
click at [455, 87] on div at bounding box center [437, 140] width 109 height 242
drag, startPoint x: 451, startPoint y: 210, endPoint x: 458, endPoint y: 111, distance: 99.6
click at [458, 111] on div at bounding box center [437, 140] width 109 height 242
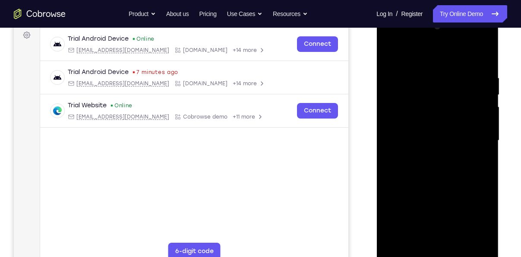
click at [443, 152] on div at bounding box center [437, 140] width 109 height 242
drag, startPoint x: 442, startPoint y: 189, endPoint x: 441, endPoint y: 117, distance: 72.6
click at [441, 117] on div at bounding box center [437, 140] width 109 height 242
click at [391, 154] on div at bounding box center [437, 140] width 109 height 242
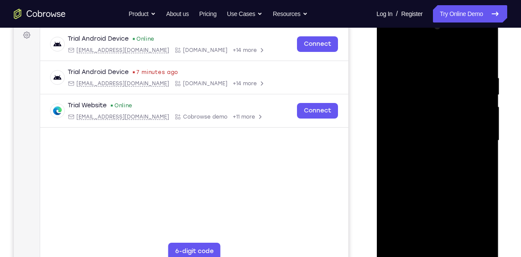
drag, startPoint x: 444, startPoint y: 99, endPoint x: 449, endPoint y: 192, distance: 93.0
click at [449, 192] on div at bounding box center [437, 140] width 109 height 242
drag, startPoint x: 439, startPoint y: 76, endPoint x: 443, endPoint y: 175, distance: 99.9
click at [443, 175] on div at bounding box center [437, 140] width 109 height 242
drag, startPoint x: 428, startPoint y: 95, endPoint x: 448, endPoint y: 208, distance: 115.3
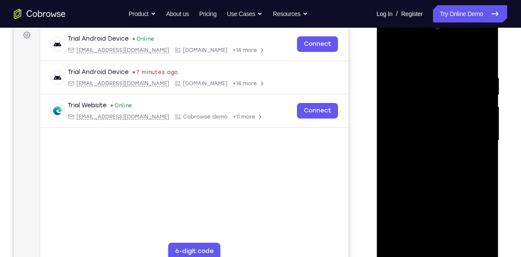
click at [448, 208] on div at bounding box center [437, 140] width 109 height 242
drag, startPoint x: 430, startPoint y: 178, endPoint x: 448, endPoint y: 40, distance: 139.0
click at [448, 40] on div at bounding box center [437, 140] width 109 height 242
drag, startPoint x: 419, startPoint y: 191, endPoint x: 428, endPoint y: 63, distance: 127.8
click at [428, 63] on div at bounding box center [437, 140] width 109 height 242
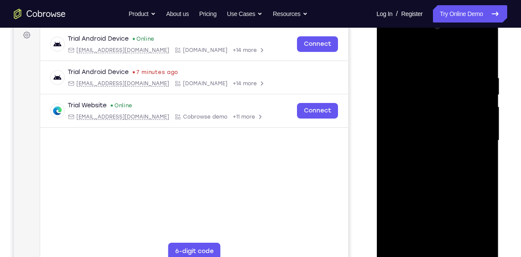
drag, startPoint x: 446, startPoint y: 213, endPoint x: 456, endPoint y: 76, distance: 136.9
click at [456, 76] on div at bounding box center [437, 140] width 109 height 242
drag, startPoint x: 448, startPoint y: 197, endPoint x: 446, endPoint y: 127, distance: 70.0
click at [446, 127] on div at bounding box center [437, 140] width 109 height 242
drag, startPoint x: 446, startPoint y: 127, endPoint x: 450, endPoint y: 36, distance: 91.7
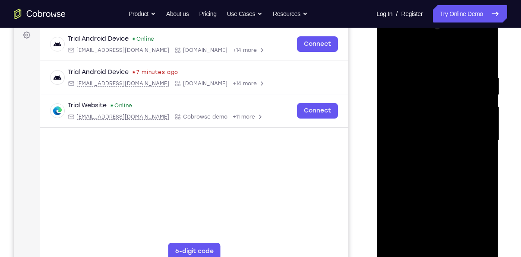
click at [450, 36] on div at bounding box center [437, 140] width 109 height 242
drag, startPoint x: 421, startPoint y: 174, endPoint x: 443, endPoint y: 89, distance: 87.8
click at [443, 89] on div at bounding box center [437, 140] width 109 height 242
click at [404, 213] on div at bounding box center [437, 140] width 109 height 242
drag, startPoint x: 453, startPoint y: 155, endPoint x: 442, endPoint y: 214, distance: 60.3
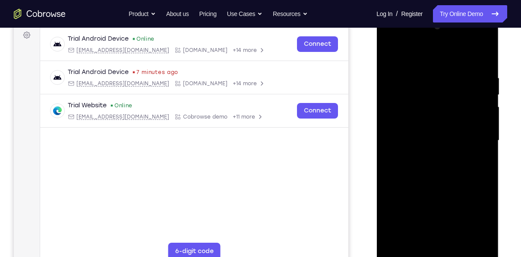
click at [442, 214] on div at bounding box center [437, 140] width 109 height 242
click at [409, 100] on div at bounding box center [437, 140] width 109 height 242
drag, startPoint x: 433, startPoint y: 114, endPoint x: 439, endPoint y: 220, distance: 106.4
click at [439, 220] on div at bounding box center [437, 140] width 109 height 242
drag, startPoint x: 447, startPoint y: 114, endPoint x: 456, endPoint y: 208, distance: 94.2
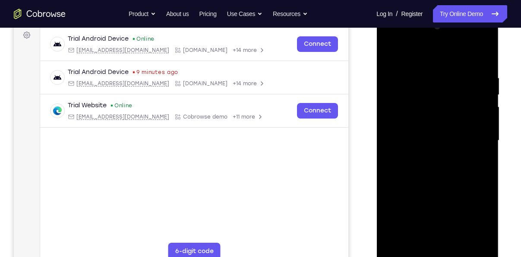
click at [456, 208] on div at bounding box center [437, 140] width 109 height 242
drag, startPoint x: 448, startPoint y: 102, endPoint x: 452, endPoint y: 215, distance: 112.8
click at [452, 215] on div at bounding box center [437, 140] width 109 height 242
drag, startPoint x: 79, startPoint y: 97, endPoint x: 518, endPoint y: 175, distance: 445.8
click at [518, 175] on div "Your Support Agent Your Customer Web iOS Android Next Steps We’d be happy to gi…" at bounding box center [260, 183] width 521 height 570
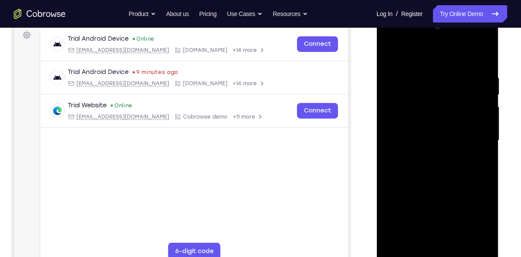
click at [391, 54] on div at bounding box center [437, 140] width 109 height 242
drag, startPoint x: 453, startPoint y: 144, endPoint x: 451, endPoint y: 114, distance: 29.9
click at [451, 114] on div at bounding box center [437, 140] width 109 height 242
click at [394, 183] on div at bounding box center [437, 140] width 109 height 242
click at [406, 197] on div at bounding box center [437, 140] width 109 height 242
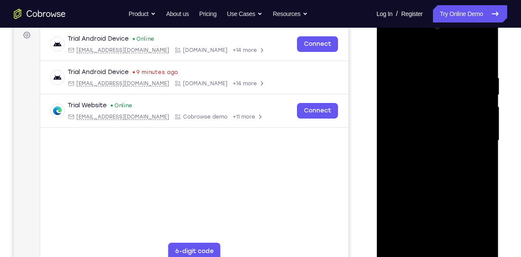
drag, startPoint x: 419, startPoint y: 163, endPoint x: 429, endPoint y: 65, distance: 98.2
click at [429, 65] on div at bounding box center [437, 140] width 109 height 242
click at [397, 247] on div at bounding box center [437, 140] width 109 height 242
drag, startPoint x: 429, startPoint y: 143, endPoint x: 442, endPoint y: 240, distance: 97.5
click at [442, 240] on div at bounding box center [437, 140] width 109 height 242
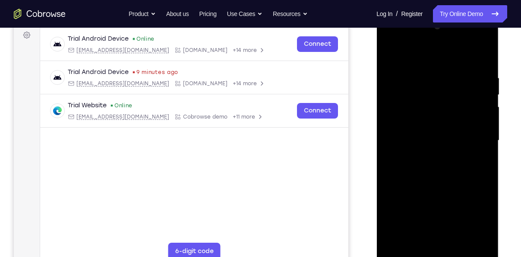
drag, startPoint x: 449, startPoint y: 181, endPoint x: 463, endPoint y: 70, distance: 111.0
click at [463, 70] on div at bounding box center [437, 140] width 109 height 242
drag, startPoint x: 451, startPoint y: 212, endPoint x: 469, endPoint y: 115, distance: 99.0
click at [469, 115] on div at bounding box center [437, 140] width 109 height 242
drag, startPoint x: 438, startPoint y: 185, endPoint x: 430, endPoint y: 67, distance: 119.1
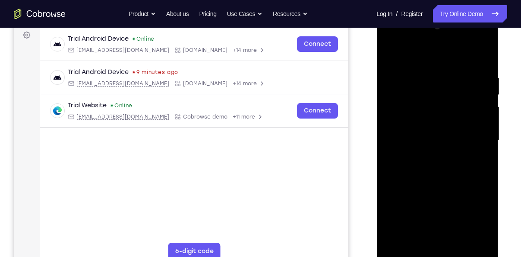
click at [430, 67] on div at bounding box center [437, 140] width 109 height 242
drag, startPoint x: 434, startPoint y: 199, endPoint x: 437, endPoint y: 87, distance: 111.9
click at [437, 87] on div at bounding box center [437, 140] width 109 height 242
click at [487, 229] on div at bounding box center [437, 140] width 109 height 242
click at [391, 226] on div at bounding box center [437, 140] width 109 height 242
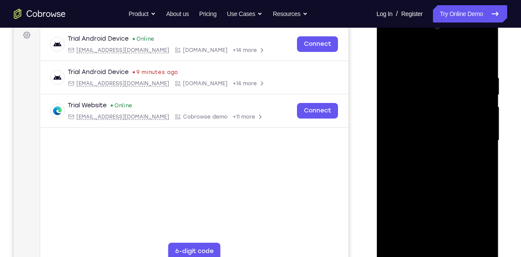
click at [388, 145] on div at bounding box center [437, 140] width 109 height 242
click at [485, 146] on div at bounding box center [437, 140] width 109 height 242
drag, startPoint x: 450, startPoint y: 174, endPoint x: 432, endPoint y: 67, distance: 108.6
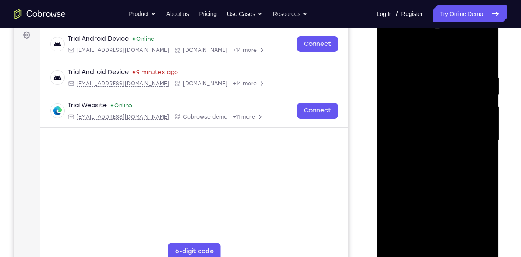
click at [432, 67] on div at bounding box center [437, 140] width 109 height 242
drag, startPoint x: 431, startPoint y: 182, endPoint x: 438, endPoint y: 95, distance: 86.7
click at [438, 95] on div at bounding box center [437, 140] width 109 height 242
click at [487, 147] on div at bounding box center [437, 140] width 109 height 242
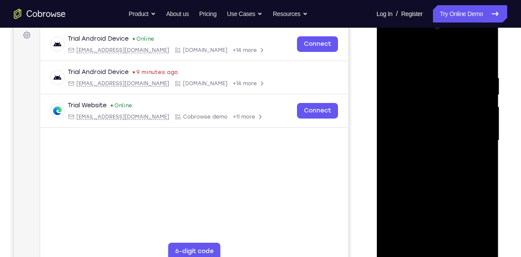
drag, startPoint x: 460, startPoint y: 199, endPoint x: 458, endPoint y: 130, distance: 69.1
click at [458, 130] on div at bounding box center [437, 140] width 109 height 242
click at [393, 177] on div at bounding box center [437, 140] width 109 height 242
drag, startPoint x: 444, startPoint y: 135, endPoint x: 459, endPoint y: 202, distance: 68.2
click at [459, 202] on div at bounding box center [437, 140] width 109 height 242
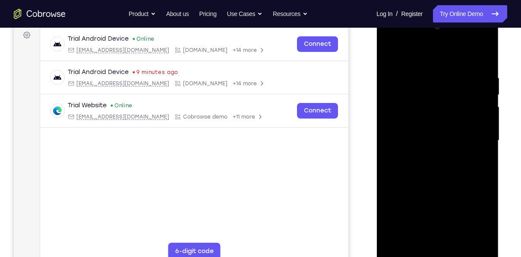
click at [486, 142] on div at bounding box center [437, 140] width 109 height 242
drag, startPoint x: 442, startPoint y: 197, endPoint x: 439, endPoint y: 114, distance: 83.0
click at [439, 114] on div at bounding box center [437, 140] width 109 height 242
drag, startPoint x: 451, startPoint y: 200, endPoint x: 432, endPoint y: 111, distance: 91.7
click at [432, 111] on div at bounding box center [437, 140] width 109 height 242
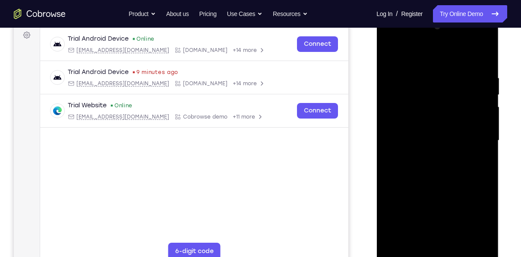
drag, startPoint x: 457, startPoint y: 197, endPoint x: 444, endPoint y: 103, distance: 94.6
click at [444, 103] on div at bounding box center [437, 140] width 109 height 242
drag, startPoint x: 432, startPoint y: 190, endPoint x: 432, endPoint y: 89, distance: 100.2
click at [432, 89] on div at bounding box center [437, 140] width 109 height 242
drag, startPoint x: 433, startPoint y: 175, endPoint x: 433, endPoint y: 135, distance: 40.2
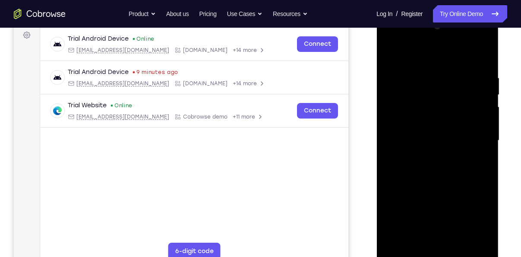
click at [433, 135] on div at bounding box center [437, 140] width 109 height 242
drag, startPoint x: 433, startPoint y: 135, endPoint x: 445, endPoint y: 64, distance: 72.2
click at [445, 64] on div at bounding box center [437, 140] width 109 height 242
drag, startPoint x: 438, startPoint y: 184, endPoint x: 448, endPoint y: 101, distance: 83.9
click at [448, 101] on div at bounding box center [437, 140] width 109 height 242
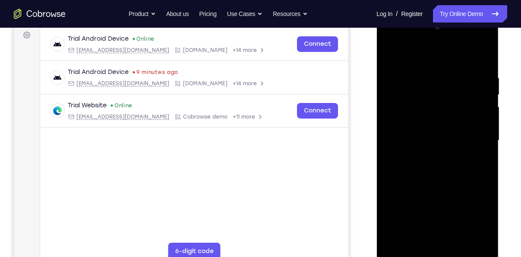
drag, startPoint x: 438, startPoint y: 208, endPoint x: 443, endPoint y: 96, distance: 111.6
click at [443, 96] on div at bounding box center [437, 140] width 109 height 242
drag, startPoint x: 439, startPoint y: 206, endPoint x: 441, endPoint y: 92, distance: 113.6
click at [441, 92] on div at bounding box center [437, 140] width 109 height 242
click at [391, 170] on div at bounding box center [437, 140] width 109 height 242
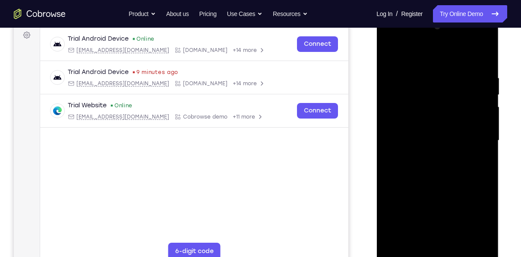
drag, startPoint x: 429, startPoint y: 196, endPoint x: 432, endPoint y: 89, distance: 106.3
click at [432, 89] on div at bounding box center [437, 140] width 109 height 242
drag, startPoint x: 451, startPoint y: 200, endPoint x: 448, endPoint y: 140, distance: 60.1
click at [448, 140] on div at bounding box center [437, 140] width 109 height 242
click at [489, 124] on div at bounding box center [437, 140] width 109 height 242
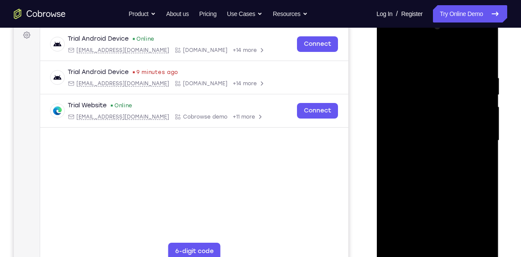
click at [489, 124] on div at bounding box center [437, 140] width 109 height 242
click at [399, 120] on div at bounding box center [437, 140] width 109 height 242
click at [386, 113] on div at bounding box center [437, 140] width 109 height 242
click at [484, 126] on div at bounding box center [437, 140] width 109 height 242
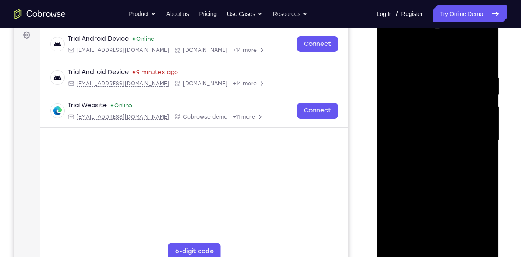
click at [484, 126] on div at bounding box center [437, 140] width 109 height 242
click at [395, 246] on div at bounding box center [437, 140] width 109 height 242
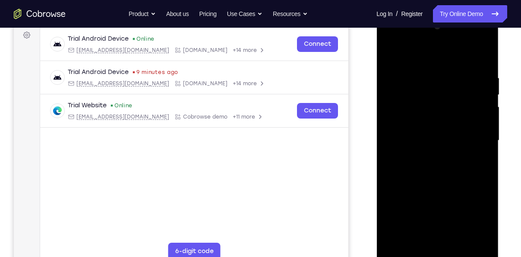
click at [395, 246] on div at bounding box center [437, 140] width 109 height 242
drag, startPoint x: 447, startPoint y: 86, endPoint x: 445, endPoint y: 162, distance: 76.1
click at [445, 162] on div at bounding box center [437, 140] width 109 height 242
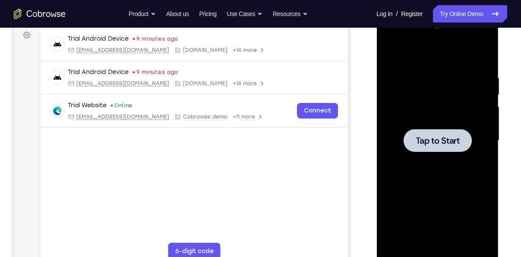
click at [441, 151] on div at bounding box center [437, 140] width 68 height 23
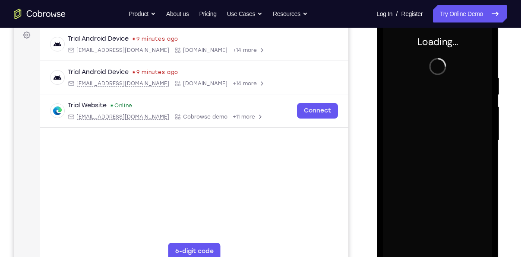
scroll to position [153, 0]
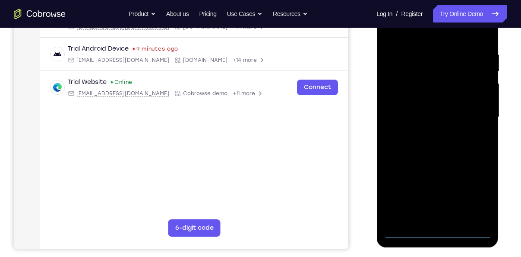
click at [442, 235] on div at bounding box center [437, 117] width 109 height 242
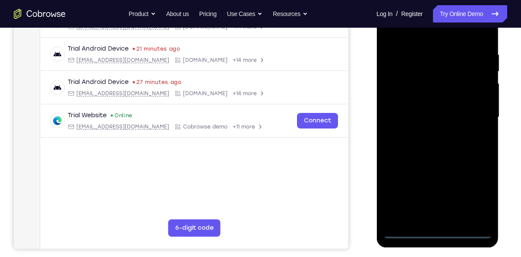
click at [482, 203] on div at bounding box center [437, 117] width 109 height 242
click at [406, 32] on div at bounding box center [437, 117] width 109 height 242
click at [472, 108] on div at bounding box center [437, 117] width 109 height 242
click at [428, 131] on div at bounding box center [437, 117] width 109 height 242
click at [435, 113] on div at bounding box center [437, 117] width 109 height 242
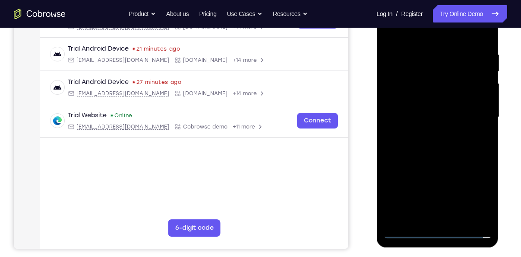
click at [430, 103] on div at bounding box center [437, 117] width 109 height 242
click at [425, 114] on div at bounding box center [437, 117] width 109 height 242
click at [429, 146] on div at bounding box center [437, 117] width 109 height 242
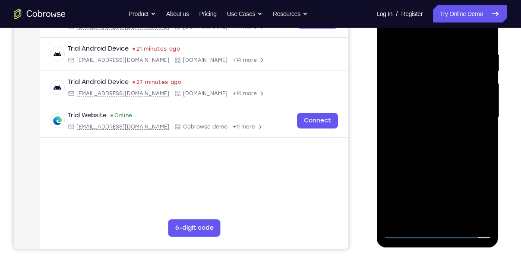
click at [429, 146] on div at bounding box center [437, 117] width 109 height 242
click at [429, 137] on div at bounding box center [437, 117] width 109 height 242
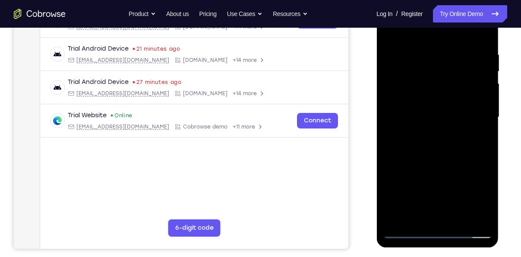
click at [480, 127] on div at bounding box center [437, 117] width 109 height 242
click at [456, 109] on div at bounding box center [437, 117] width 109 height 242
click at [453, 114] on div at bounding box center [437, 117] width 109 height 242
click at [448, 144] on div at bounding box center [437, 117] width 109 height 242
click at [430, 141] on div at bounding box center [437, 117] width 109 height 242
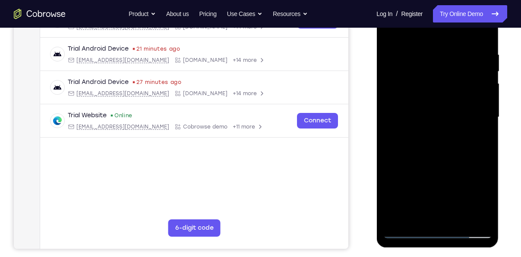
click at [433, 143] on div at bounding box center [437, 117] width 109 height 242
click at [416, 133] on div at bounding box center [437, 117] width 109 height 242
drag, startPoint x: 405, startPoint y: 81, endPoint x: 423, endPoint y: 183, distance: 103.1
click at [423, 183] on div at bounding box center [437, 117] width 109 height 242
click at [433, 140] on div at bounding box center [437, 117] width 109 height 242
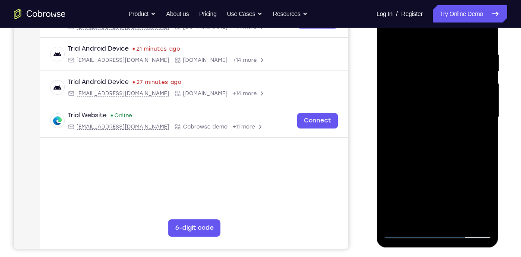
click at [423, 93] on div at bounding box center [437, 117] width 109 height 242
click at [420, 110] on div at bounding box center [437, 117] width 109 height 242
click at [448, 140] on div at bounding box center [437, 117] width 109 height 242
click at [437, 118] on div at bounding box center [437, 117] width 109 height 242
click at [416, 113] on div at bounding box center [437, 117] width 109 height 242
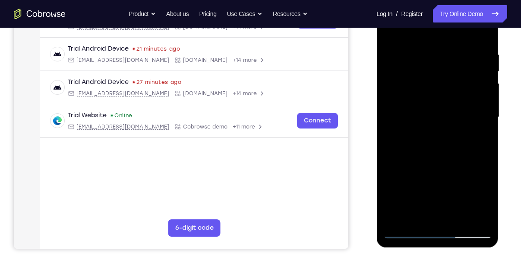
click at [437, 140] on div at bounding box center [437, 117] width 109 height 242
click at [481, 94] on div at bounding box center [437, 117] width 109 height 242
click at [446, 107] on div at bounding box center [437, 117] width 109 height 242
click at [424, 137] on div at bounding box center [437, 117] width 109 height 242
click at [418, 110] on div at bounding box center [437, 117] width 109 height 242
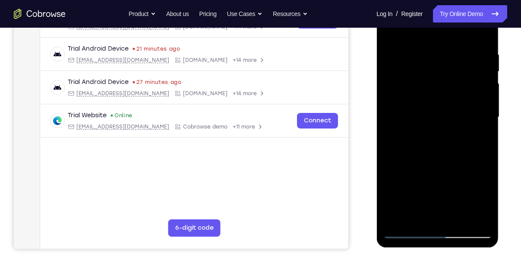
click at [430, 139] on div at bounding box center [437, 117] width 109 height 242
click at [403, 231] on div at bounding box center [437, 117] width 109 height 242
click at [429, 154] on div at bounding box center [437, 117] width 109 height 242
click at [440, 117] on div at bounding box center [437, 117] width 109 height 242
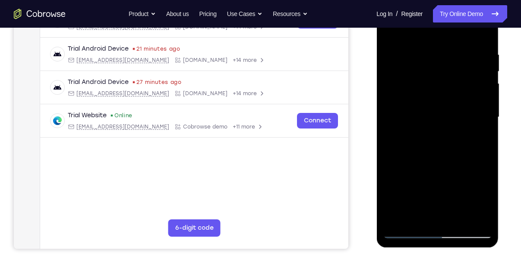
click at [427, 108] on div at bounding box center [437, 117] width 109 height 242
click at [421, 104] on div at bounding box center [437, 117] width 109 height 242
click at [419, 126] on div at bounding box center [437, 117] width 109 height 242
click at [445, 157] on div at bounding box center [437, 117] width 109 height 242
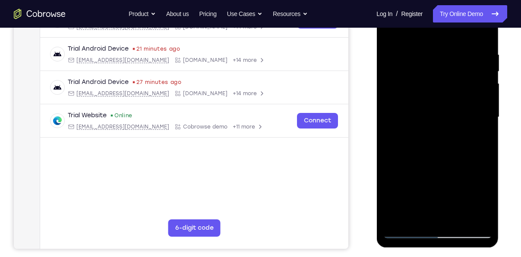
click at [439, 141] on div at bounding box center [437, 117] width 109 height 242
click at [438, 149] on div at bounding box center [437, 117] width 109 height 242
click at [427, 144] on div at bounding box center [437, 117] width 109 height 242
click at [427, 150] on div at bounding box center [437, 117] width 109 height 242
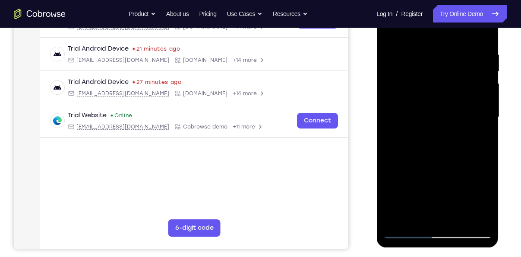
click at [422, 145] on div at bounding box center [437, 117] width 109 height 242
click at [416, 151] on div at bounding box center [437, 117] width 109 height 242
click at [436, 141] on div at bounding box center [437, 117] width 109 height 242
drag, startPoint x: 421, startPoint y: 87, endPoint x: 442, endPoint y: 170, distance: 85.5
click at [442, 170] on div at bounding box center [437, 117] width 109 height 242
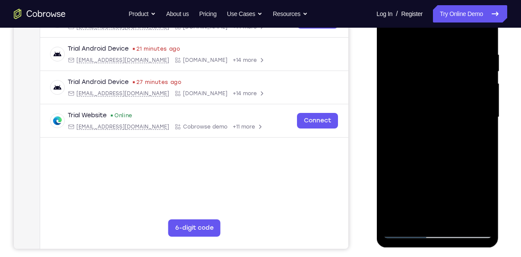
click at [419, 132] on div at bounding box center [437, 117] width 109 height 242
click at [409, 138] on div at bounding box center [437, 117] width 109 height 242
click at [413, 94] on div at bounding box center [437, 117] width 109 height 242
click at [412, 108] on div at bounding box center [437, 117] width 109 height 242
click at [413, 143] on div at bounding box center [437, 117] width 109 height 242
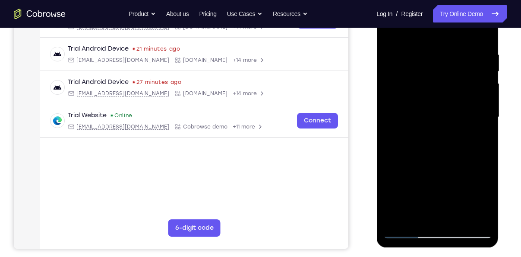
click at [423, 106] on div at bounding box center [437, 117] width 109 height 242
click at [425, 135] on div at bounding box center [437, 117] width 109 height 242
click at [412, 115] on div at bounding box center [437, 117] width 109 height 242
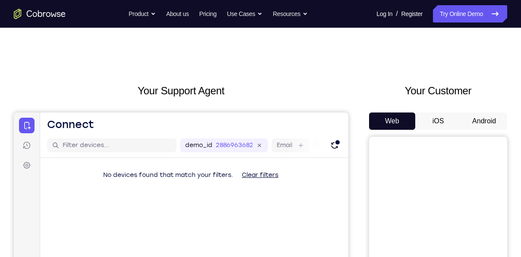
click at [470, 120] on button "Android" at bounding box center [484, 120] width 46 height 17
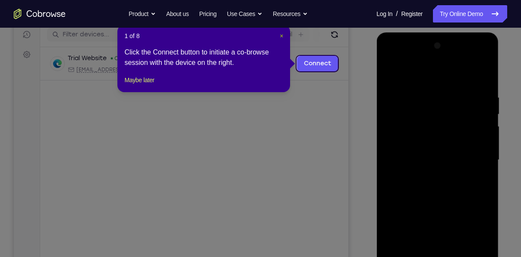
click at [282, 37] on span "×" at bounding box center [281, 35] width 3 height 7
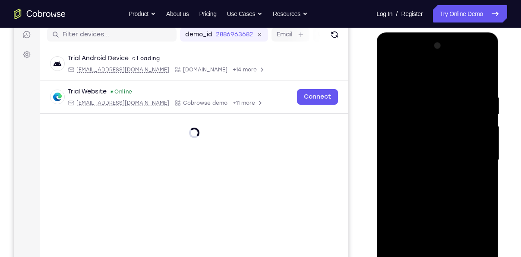
scroll to position [136, 0]
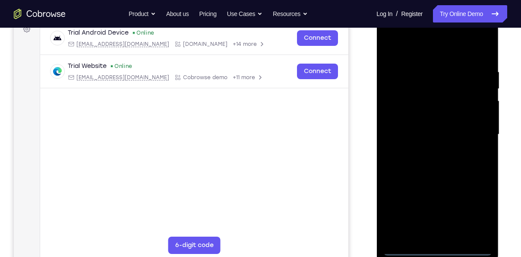
click at [438, 247] on div at bounding box center [437, 134] width 109 height 242
click at [480, 213] on div at bounding box center [437, 134] width 109 height 242
click at [409, 53] on div at bounding box center [437, 134] width 109 height 242
click at [478, 133] on div at bounding box center [437, 134] width 109 height 242
click at [428, 234] on div at bounding box center [437, 134] width 109 height 242
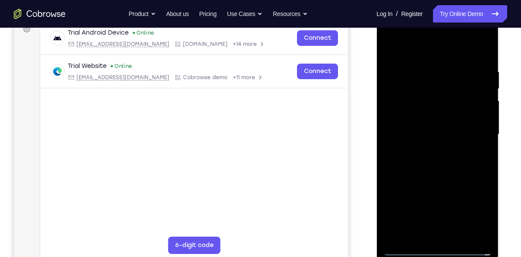
click at [419, 120] on div at bounding box center [437, 134] width 109 height 242
click at [416, 140] on div at bounding box center [437, 134] width 109 height 242
click at [416, 158] on div at bounding box center [437, 134] width 109 height 242
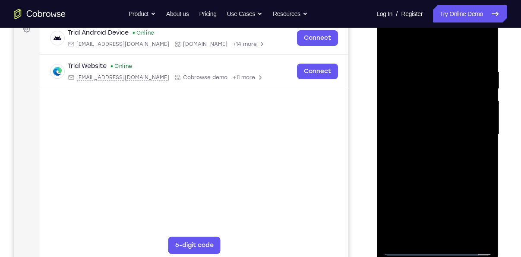
click at [416, 158] on div at bounding box center [437, 134] width 109 height 242
click at [417, 161] on div at bounding box center [437, 134] width 109 height 242
click at [419, 165] on div at bounding box center [437, 134] width 109 height 242
click at [425, 160] on div at bounding box center [437, 134] width 109 height 242
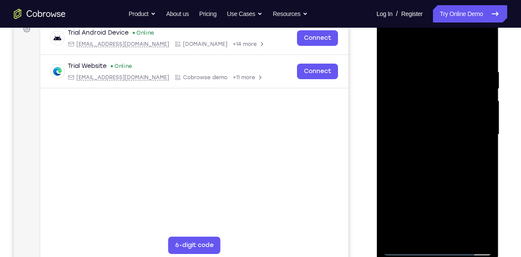
click at [440, 156] on div at bounding box center [437, 134] width 109 height 242
click at [460, 162] on div at bounding box center [437, 134] width 109 height 242
drag, startPoint x: 445, startPoint y: 98, endPoint x: 451, endPoint y: 169, distance: 71.2
click at [451, 169] on div at bounding box center [437, 134] width 109 height 242
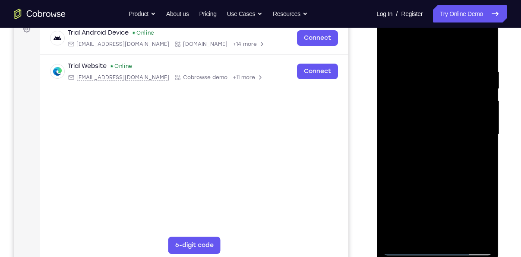
click at [422, 126] on div at bounding box center [437, 134] width 109 height 242
click at [419, 140] on div at bounding box center [437, 134] width 109 height 242
click at [414, 117] on div at bounding box center [437, 134] width 109 height 242
click at [420, 131] on div at bounding box center [437, 134] width 109 height 242
click at [426, 162] on div at bounding box center [437, 134] width 109 height 242
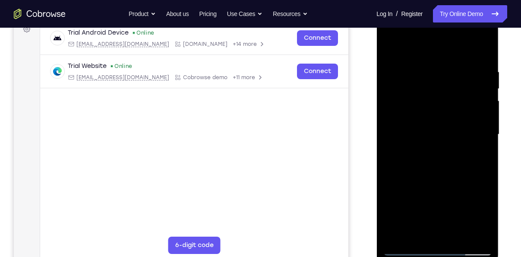
click at [426, 162] on div at bounding box center [437, 134] width 109 height 242
click at [442, 164] on div at bounding box center [437, 134] width 109 height 242
click at [440, 174] on div at bounding box center [437, 134] width 109 height 242
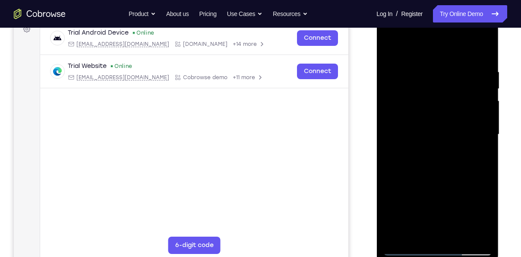
click at [420, 89] on div at bounding box center [437, 134] width 109 height 242
click at [429, 108] on div at bounding box center [437, 134] width 109 height 242
click at [429, 132] on div at bounding box center [437, 134] width 109 height 242
click at [392, 49] on div at bounding box center [437, 134] width 109 height 242
click at [391, 48] on div at bounding box center [437, 134] width 109 height 242
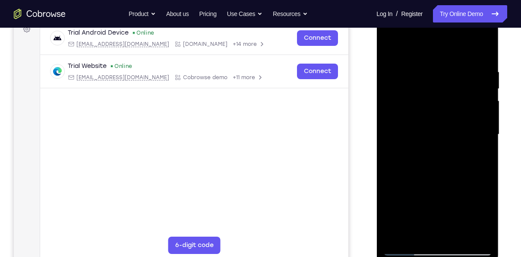
click at [442, 167] on div at bounding box center [437, 134] width 109 height 242
click at [438, 163] on div at bounding box center [437, 134] width 109 height 242
